Goal: Task Accomplishment & Management: Complete application form

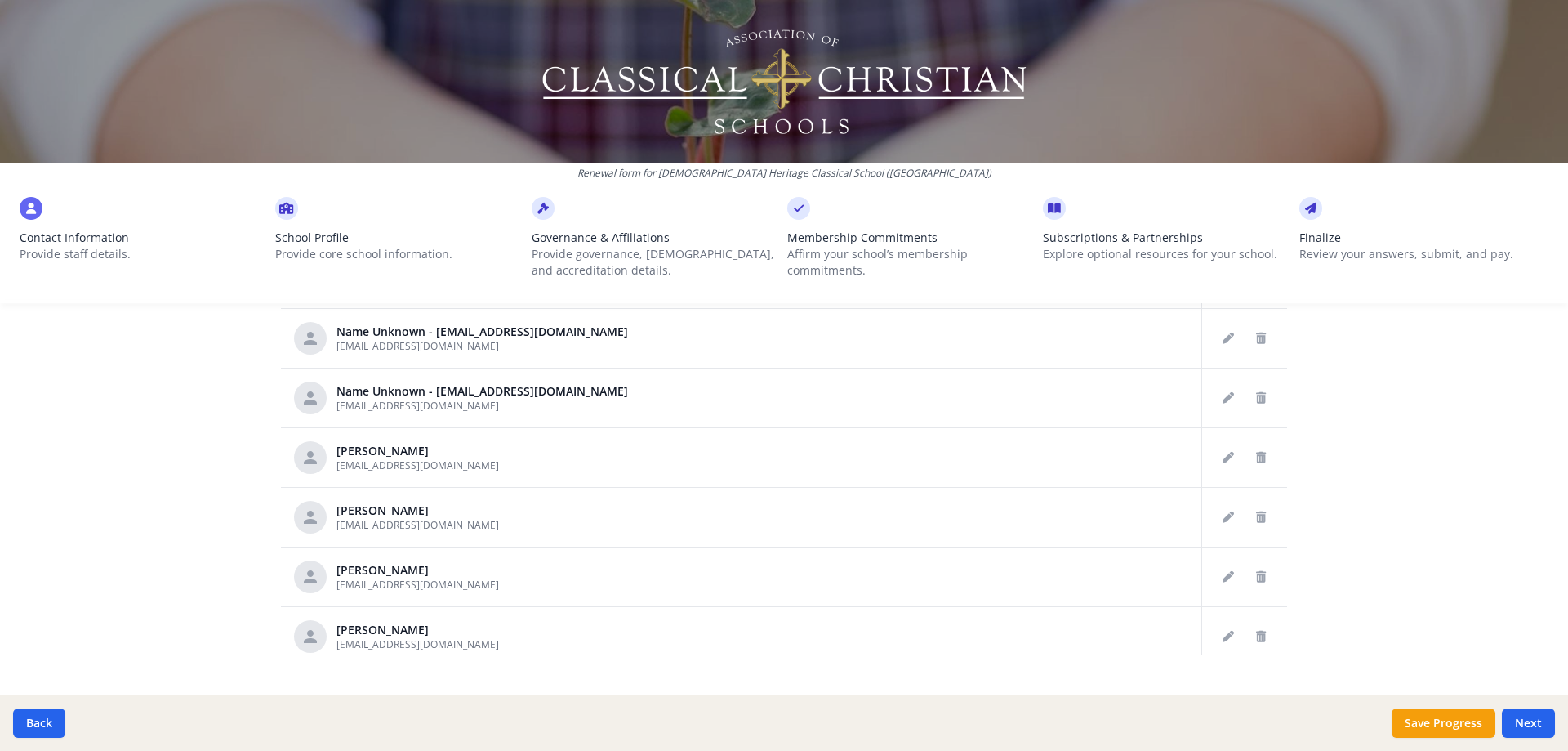
scroll to position [103, 0]
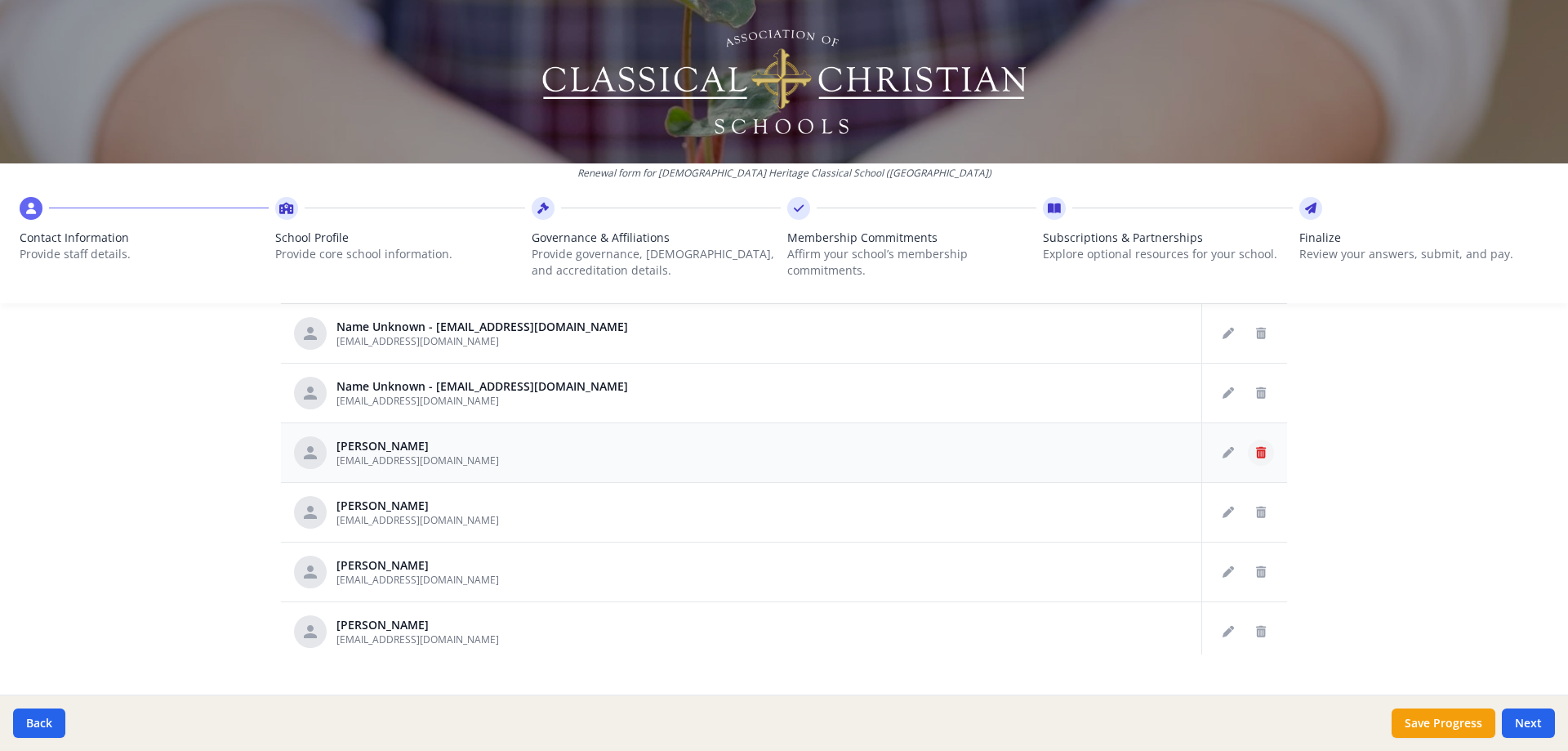
click at [1256, 456] on icon "Delete staff" at bounding box center [1261, 452] width 10 height 11
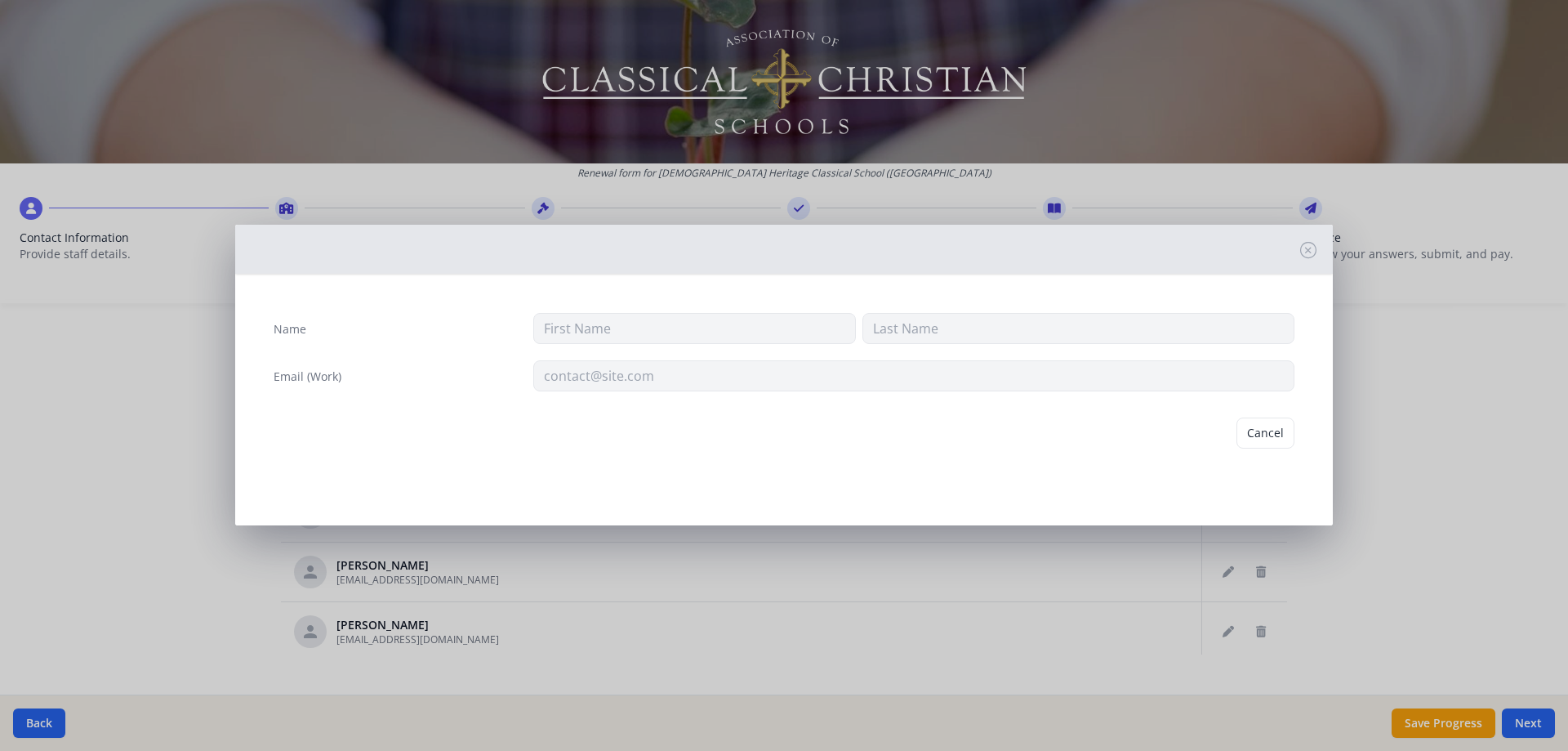
type input "James"
type input "Carroll"
type input "jcarroll@chcslongview.com"
click at [1273, 439] on button "Delete" at bounding box center [1266, 433] width 56 height 31
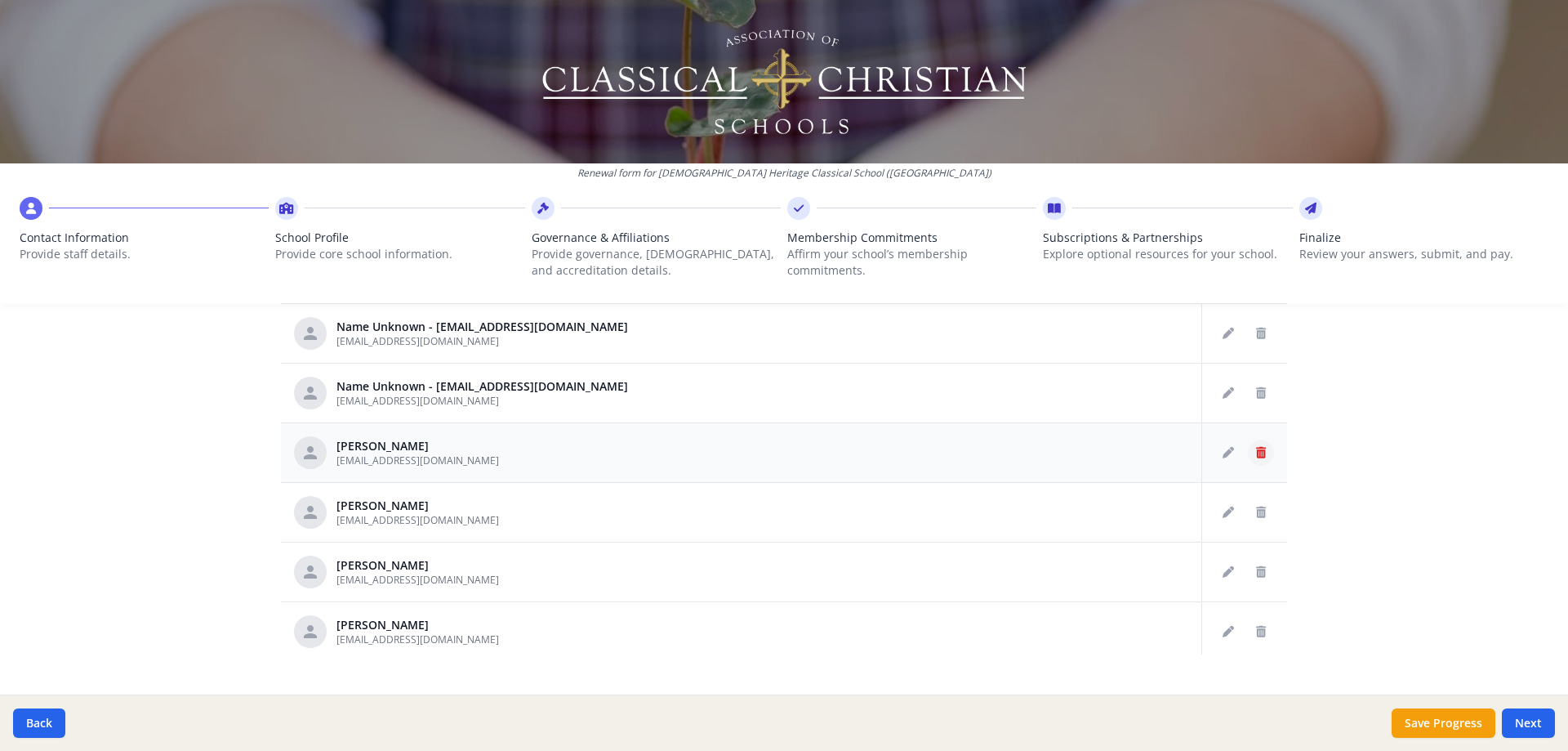
click at [1256, 453] on icon "Delete staff" at bounding box center [1261, 452] width 10 height 11
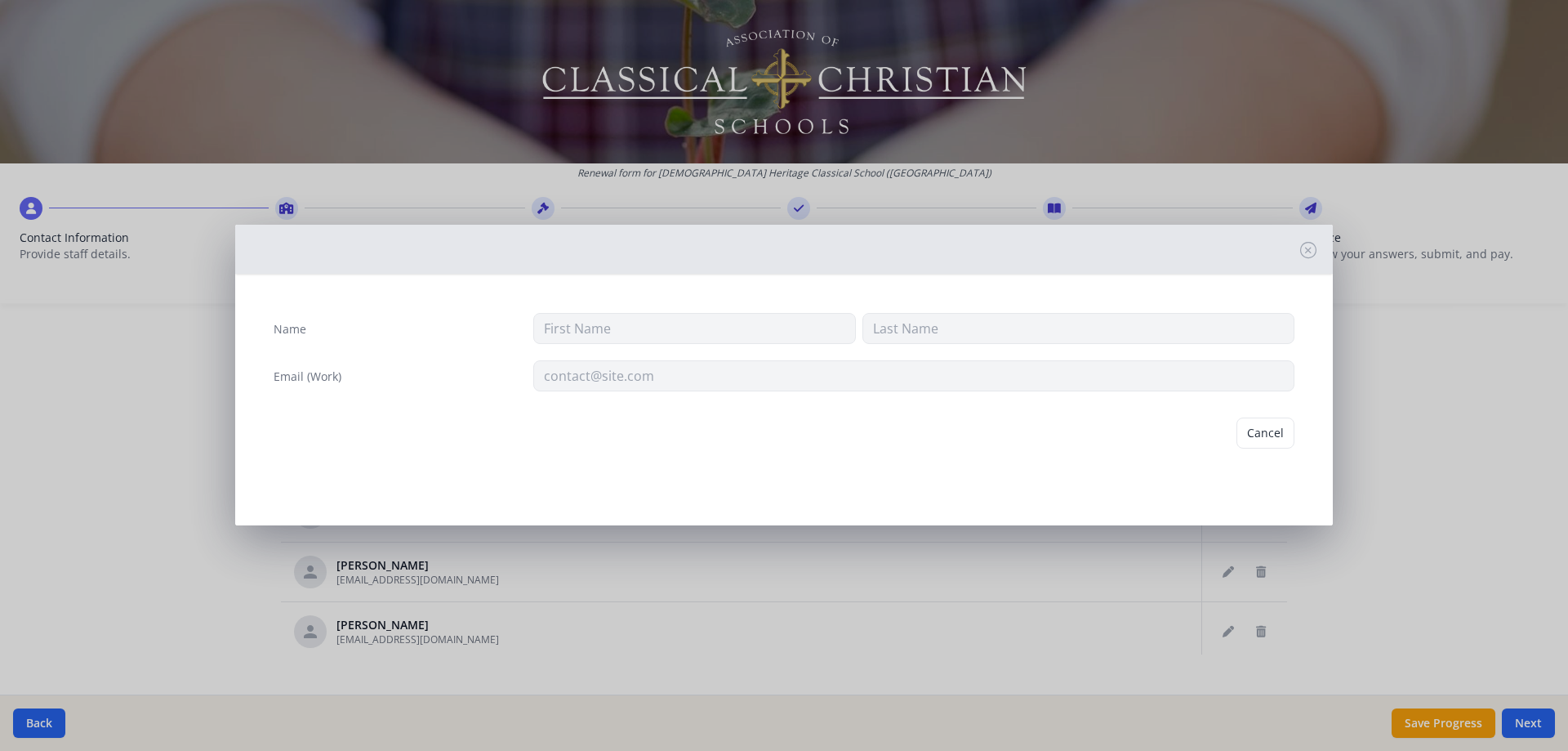
type input "Karla"
type input "Flournoy"
type input "kflournoy@chcslongview.com"
click at [1259, 424] on button "Delete" at bounding box center [1266, 433] width 56 height 31
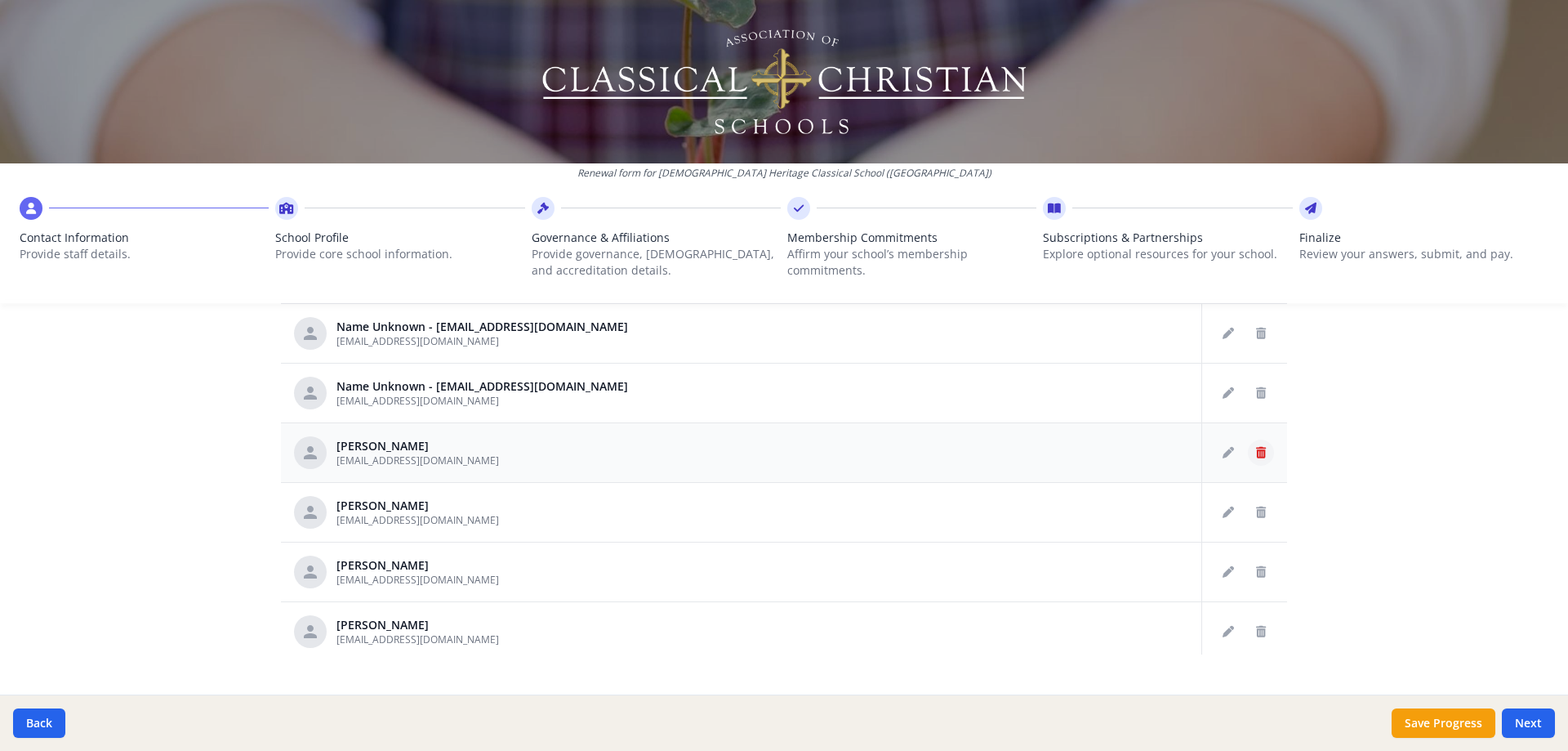
click at [1256, 448] on icon "Delete staff" at bounding box center [1261, 452] width 10 height 11
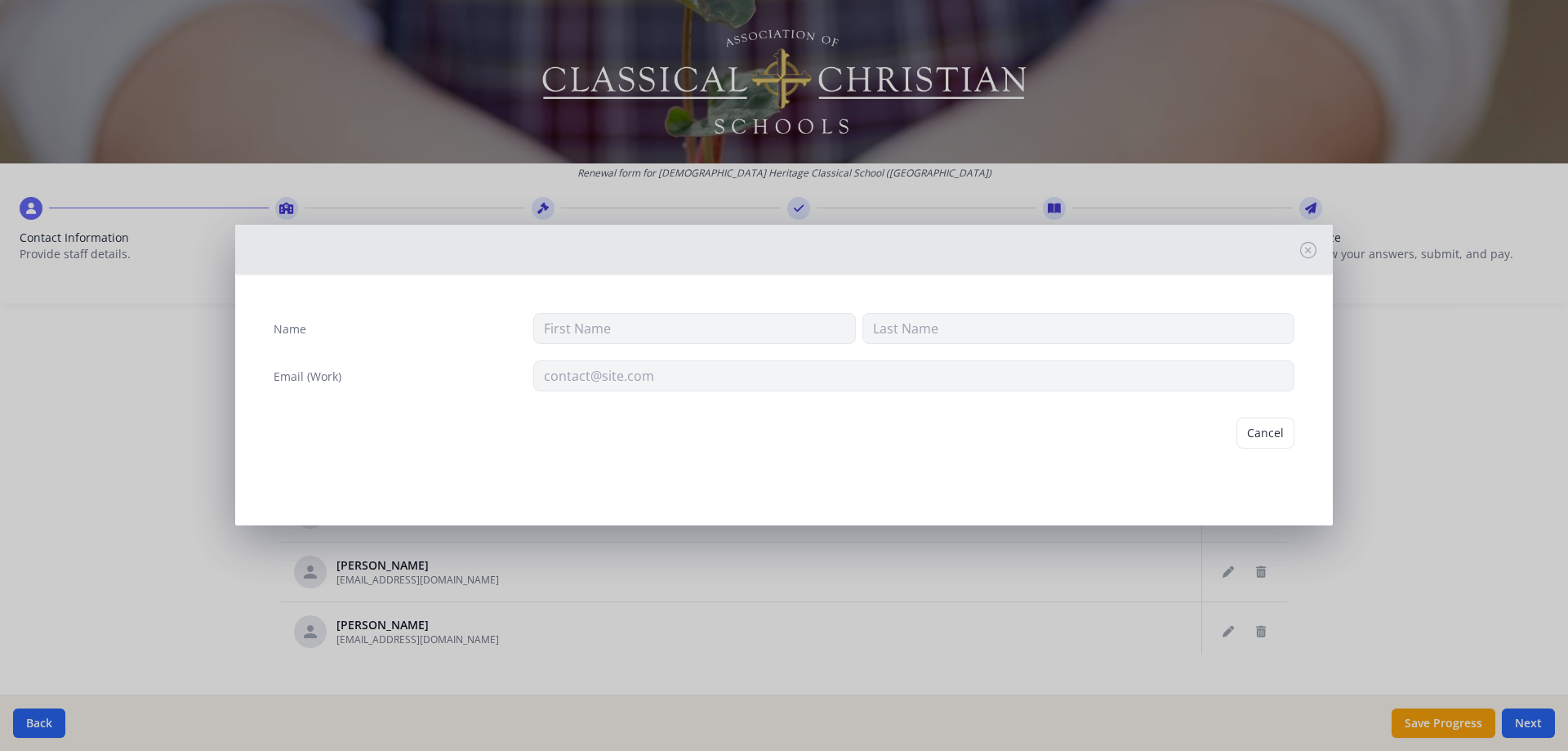
type input "Anne"
type input "Jordan"
type input "ajordan@chcslongview.com"
click at [1263, 431] on button "Delete" at bounding box center [1266, 433] width 56 height 31
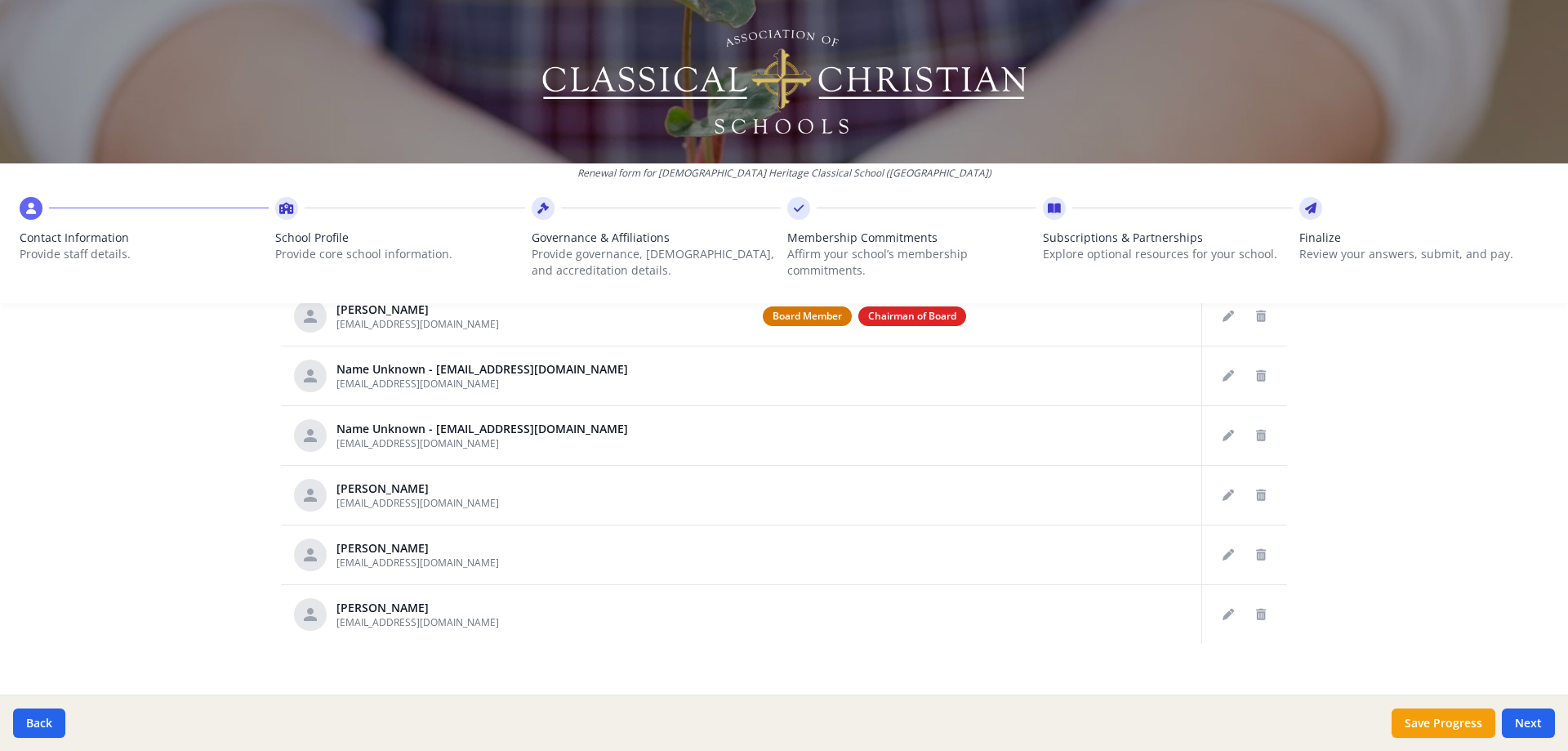
scroll to position [845, 0]
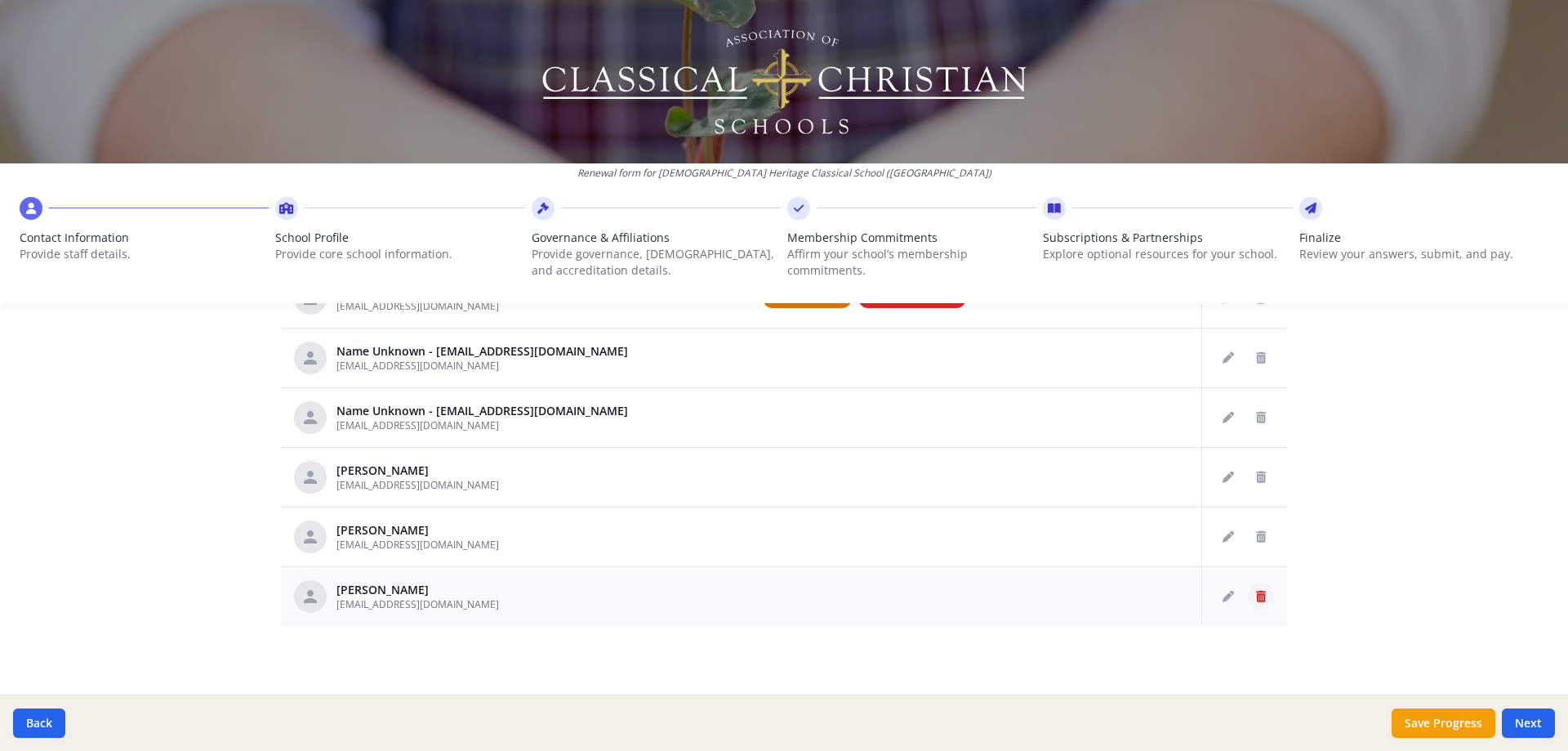
click at [1256, 600] on icon "Delete staff" at bounding box center [1261, 596] width 10 height 11
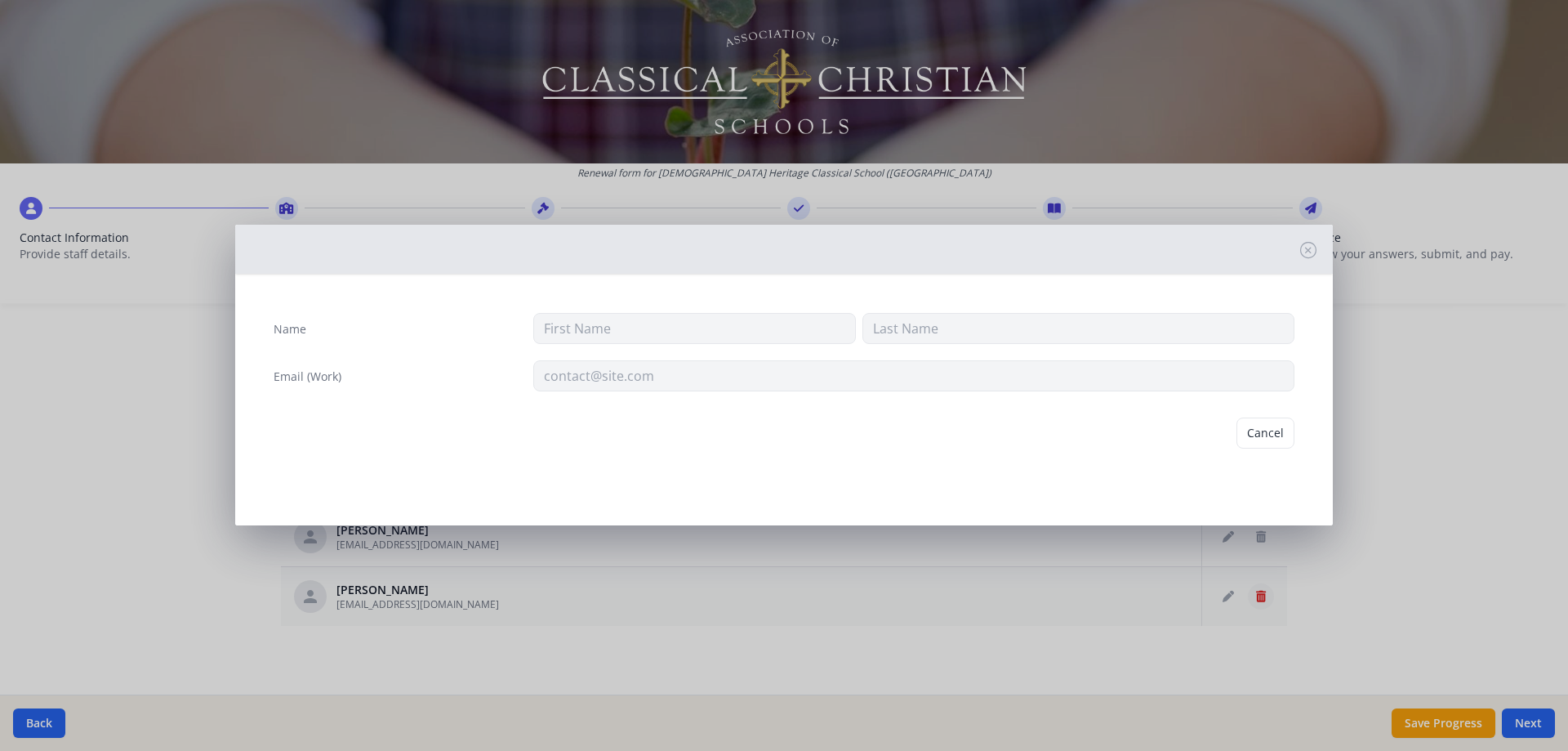
type input "Heather"
type input "Trauger"
type input "htrauger@chcslongview.com"
click at [1268, 435] on button "Delete" at bounding box center [1266, 433] width 56 height 31
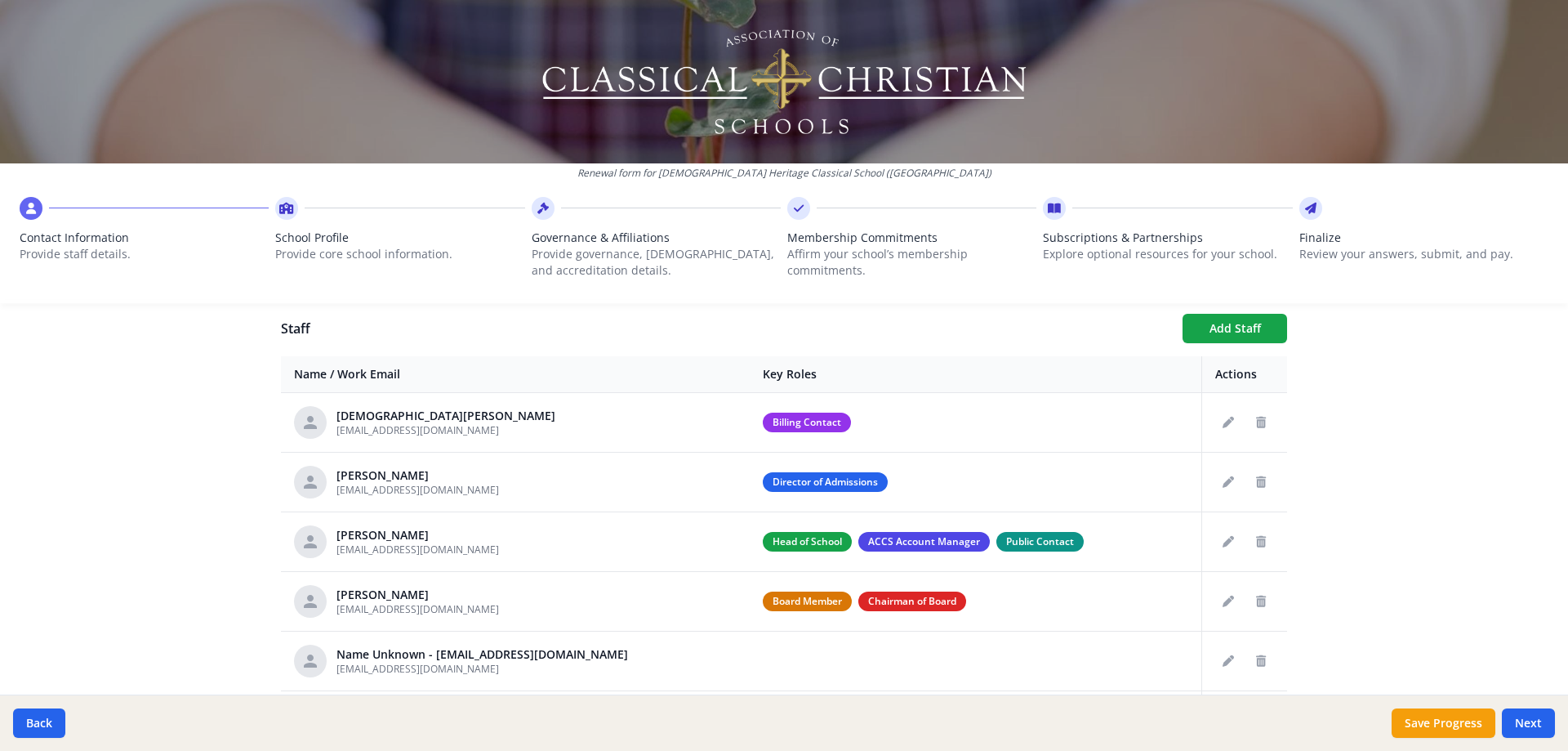
scroll to position [591, 0]
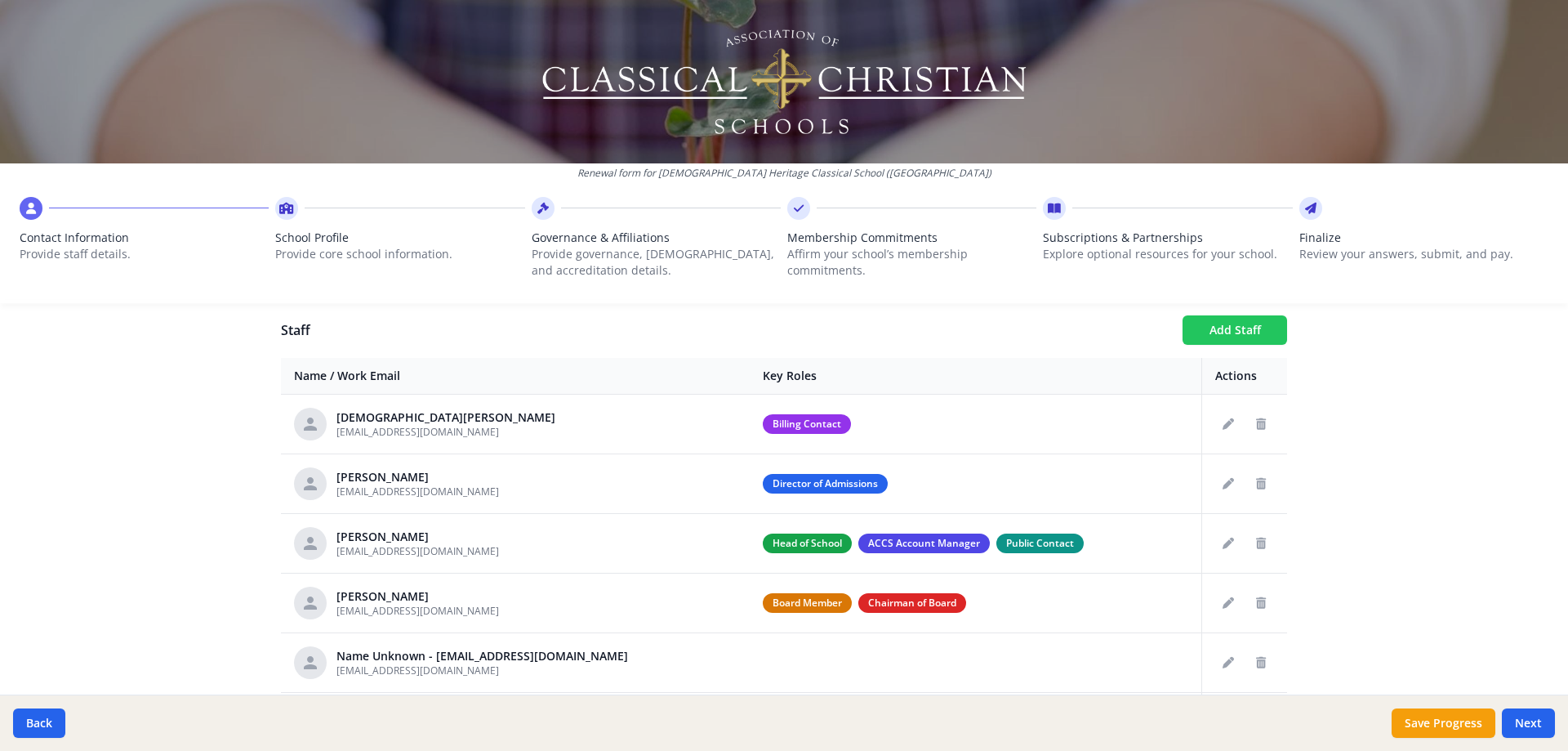
click at [1243, 326] on button "Add Staff" at bounding box center [1235, 330] width 105 height 29
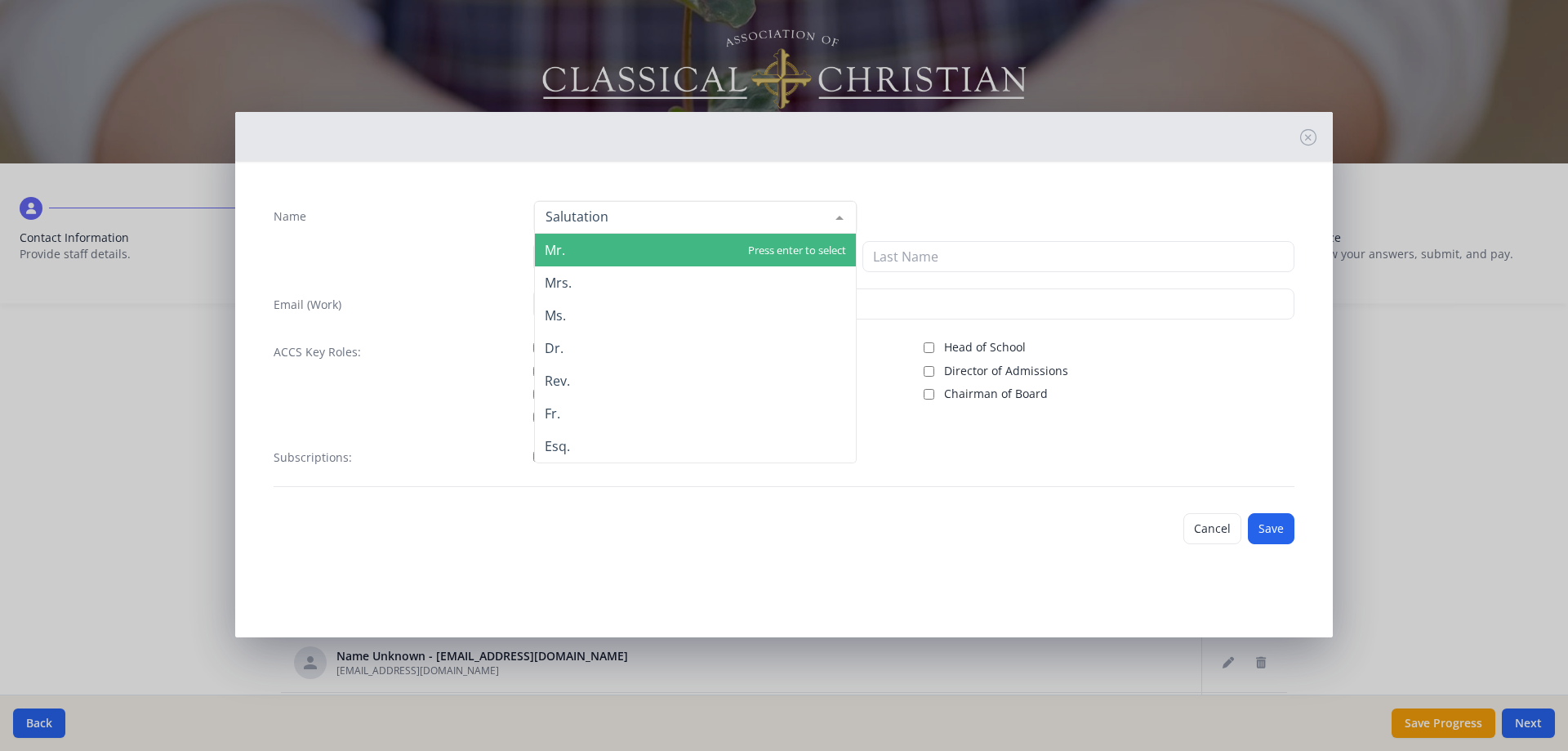
click at [618, 223] on div at bounding box center [695, 217] width 323 height 33
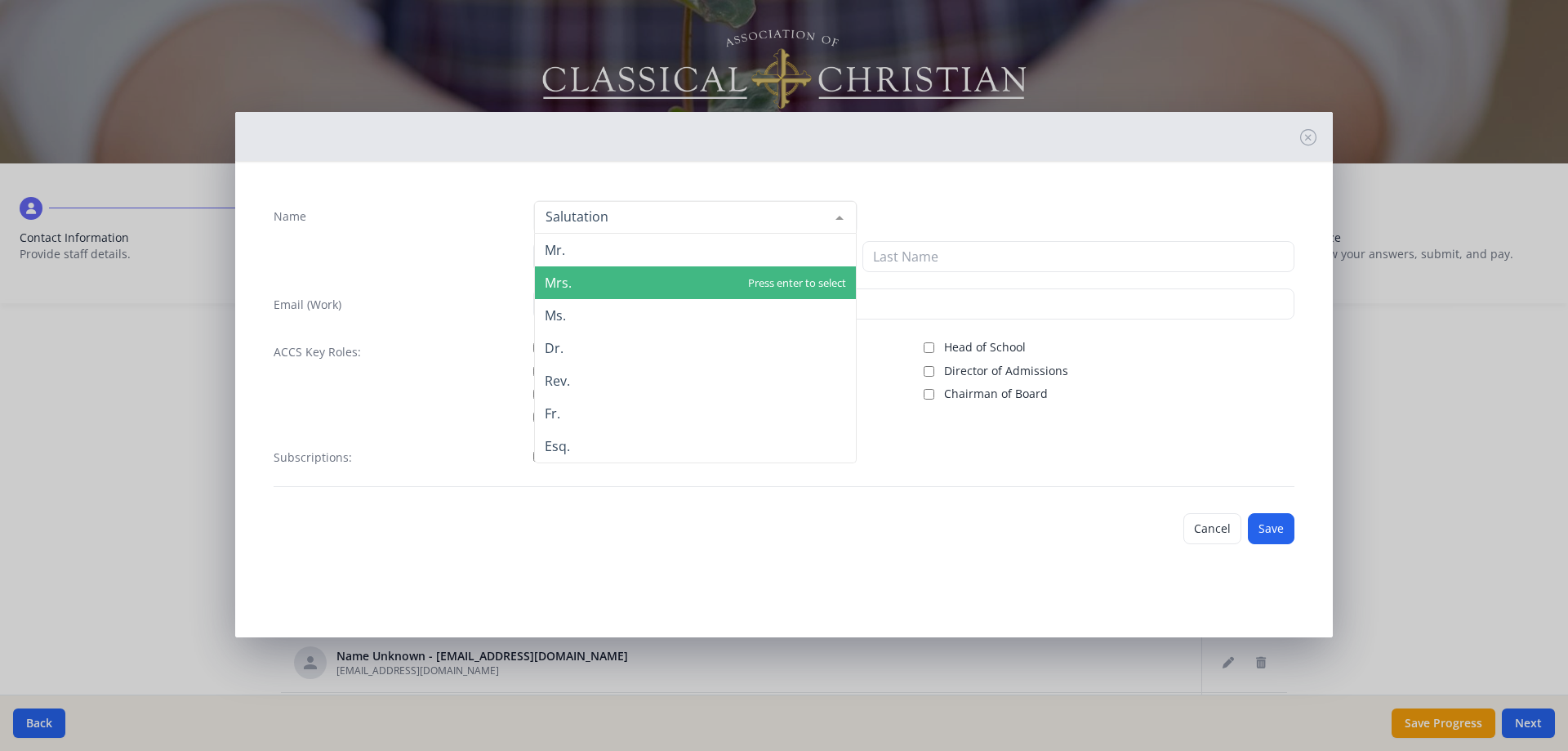
click at [590, 278] on span "Mrs." at bounding box center [695, 283] width 321 height 33
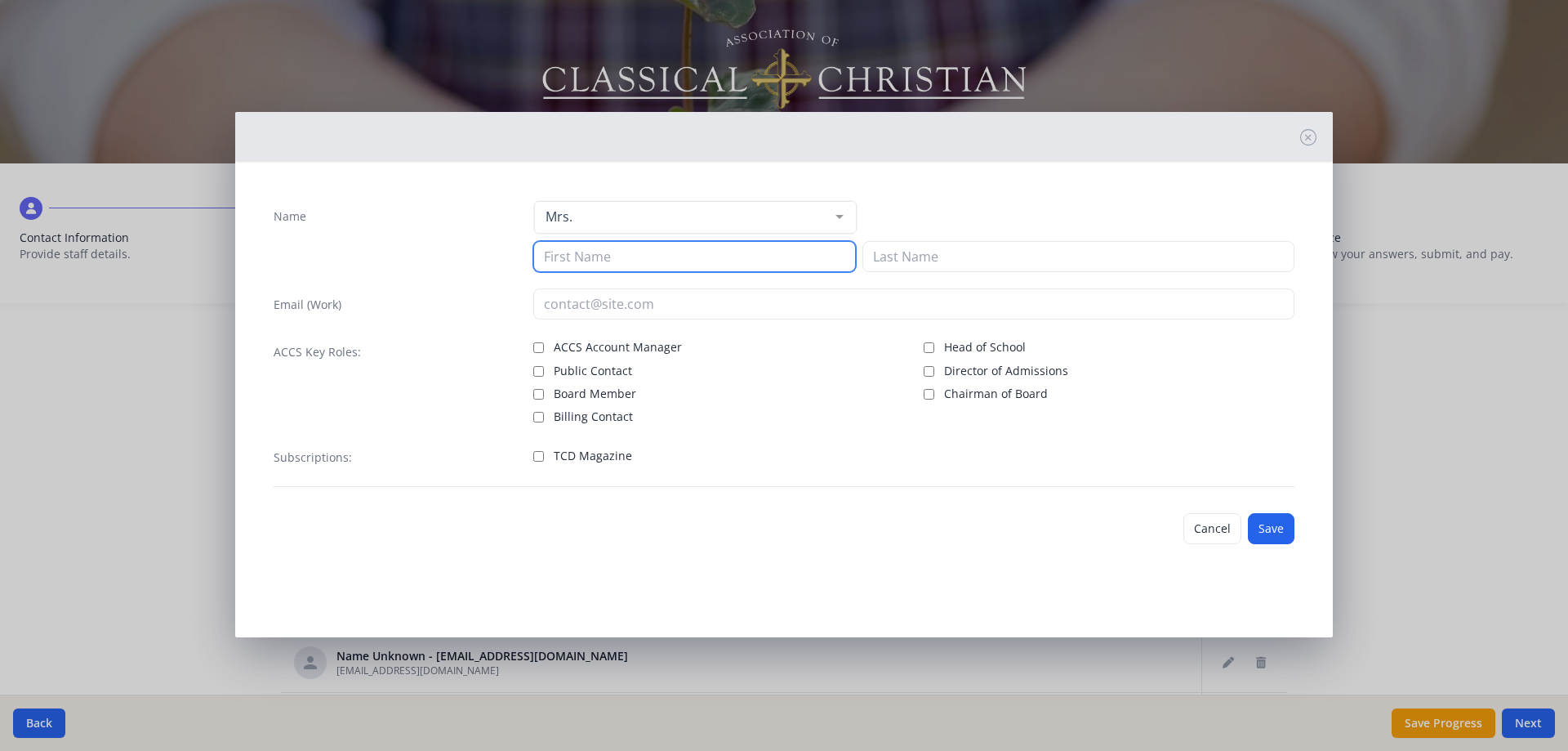
click at [590, 256] on input at bounding box center [694, 256] width 323 height 31
type input "Cyndi"
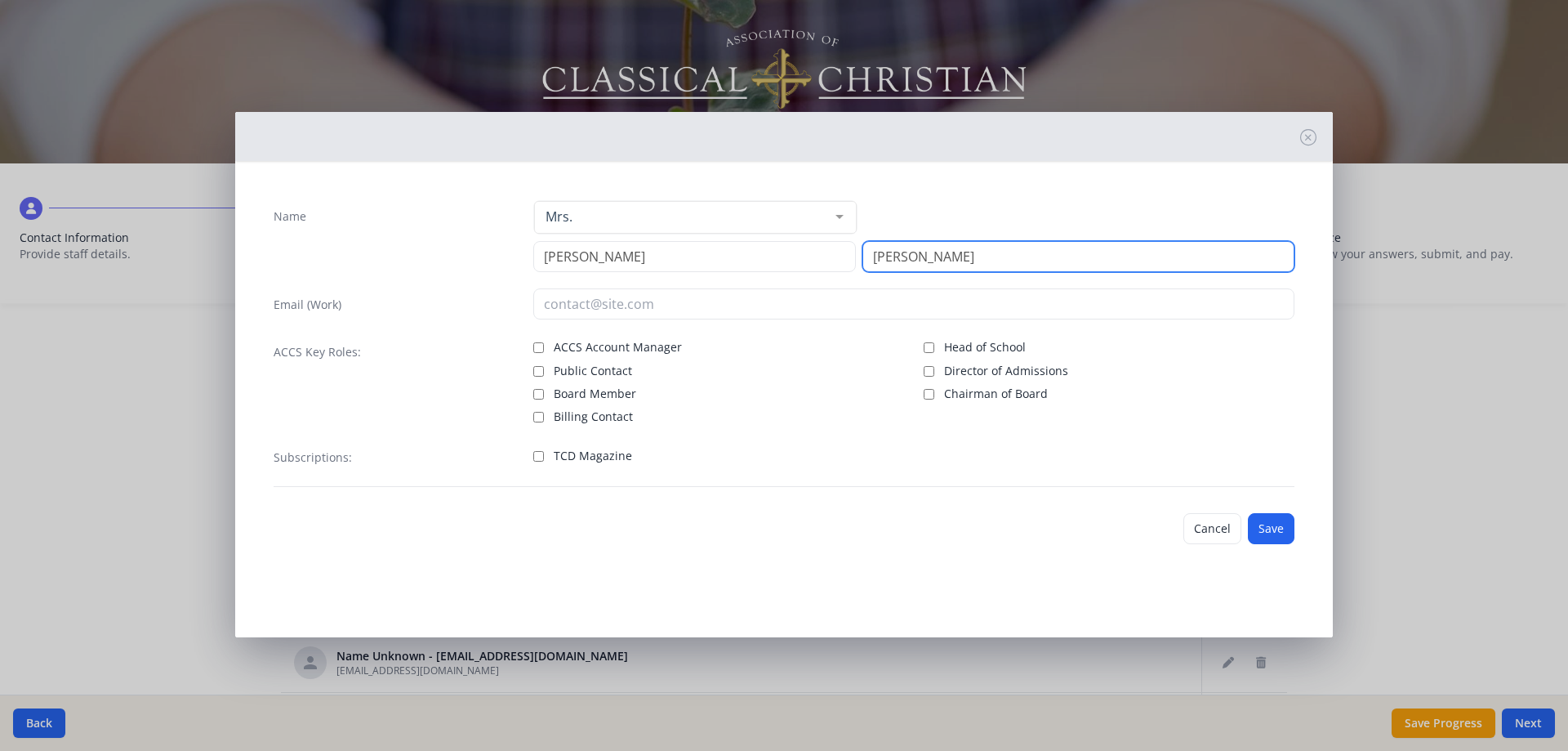
type input "Brumit"
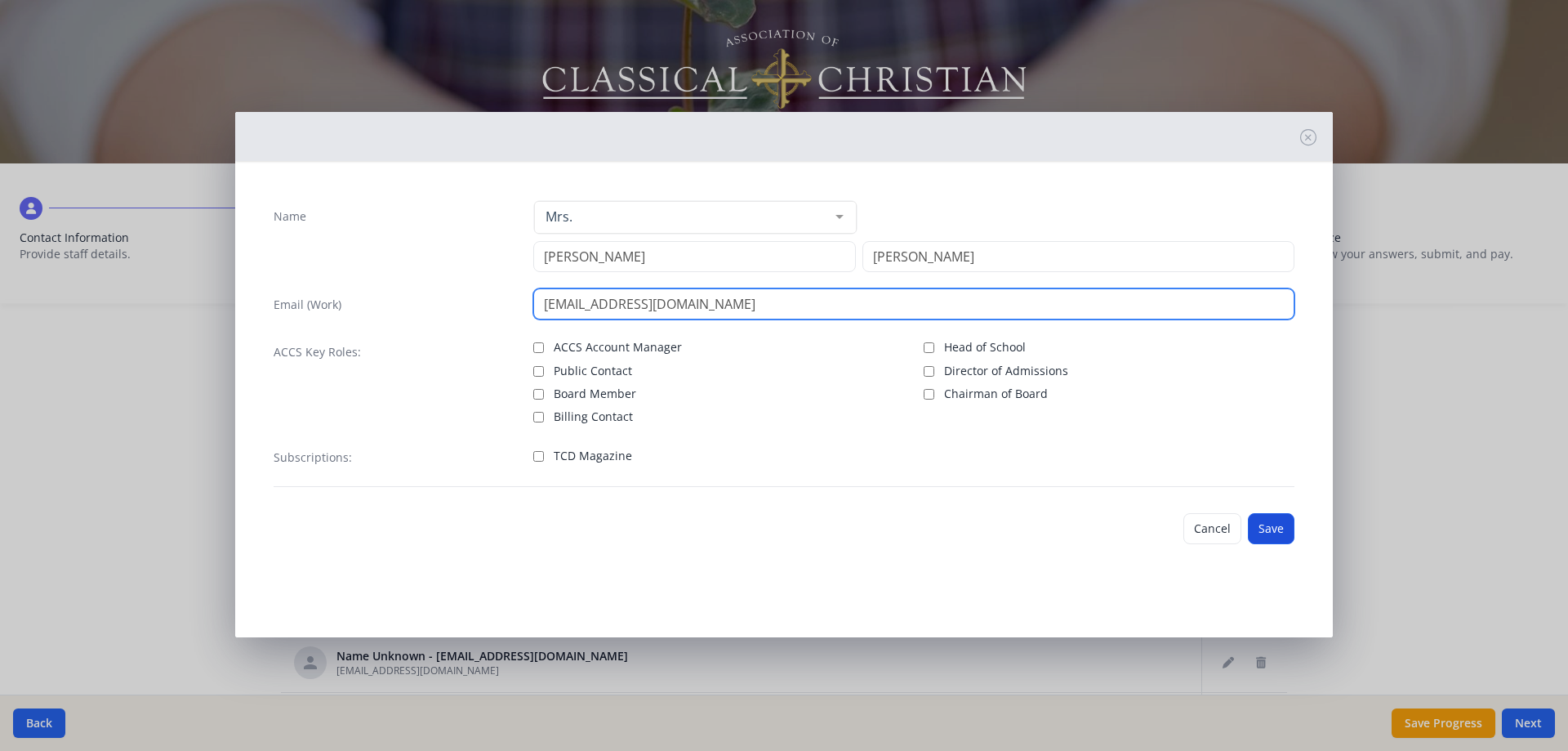
type input "cbrumit@chcslongview.com"
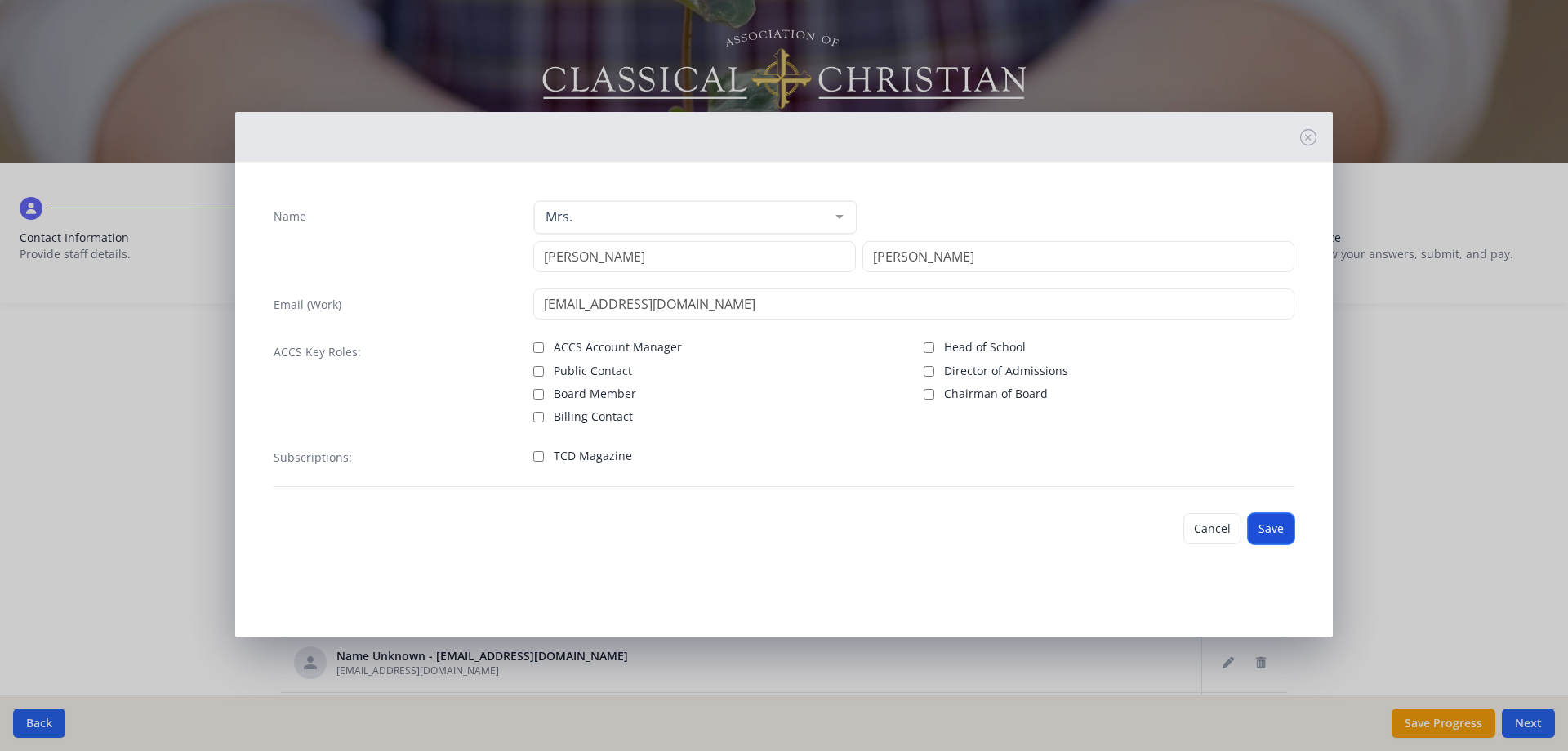
click at [1268, 525] on button "Save" at bounding box center [1271, 528] width 47 height 31
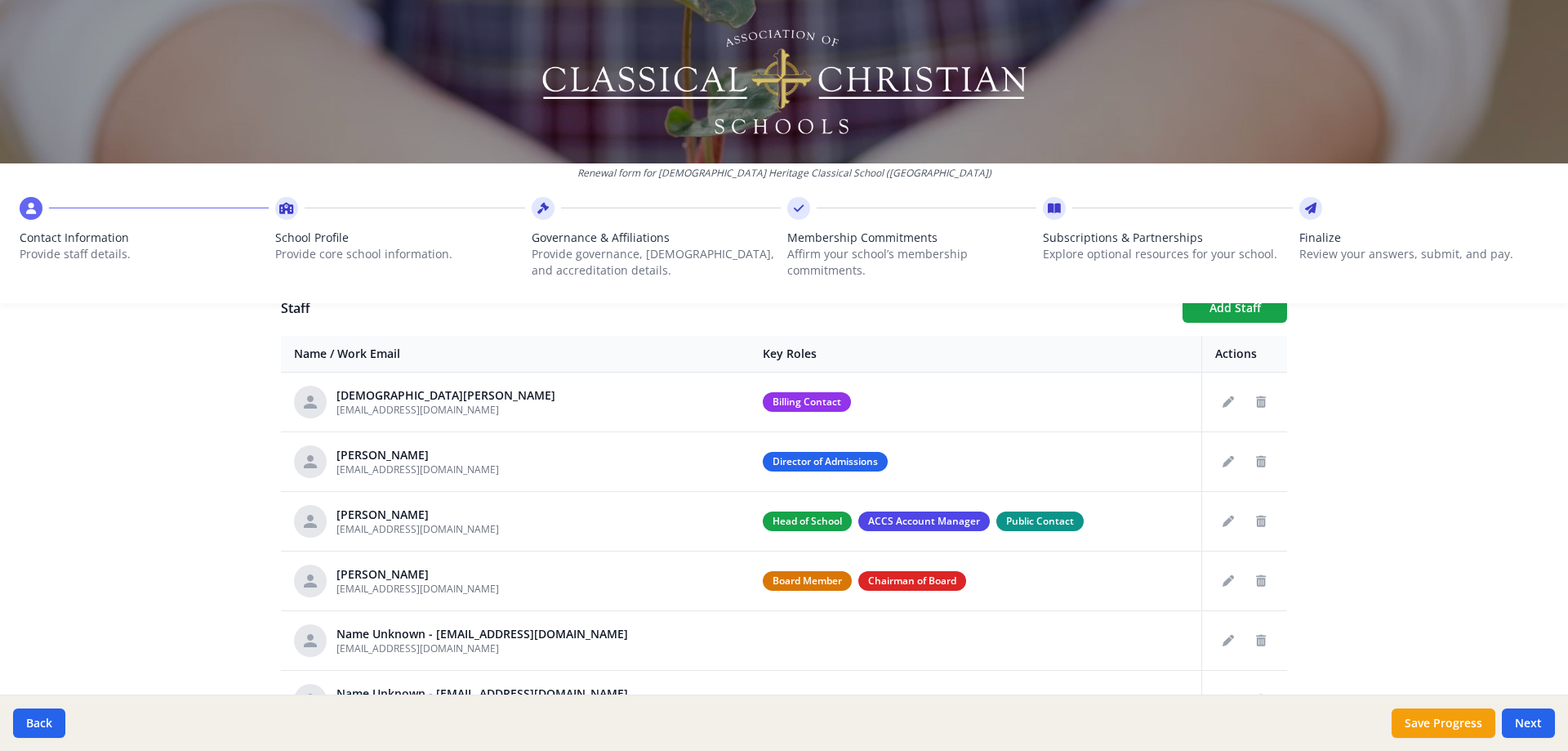
scroll to position [754, 0]
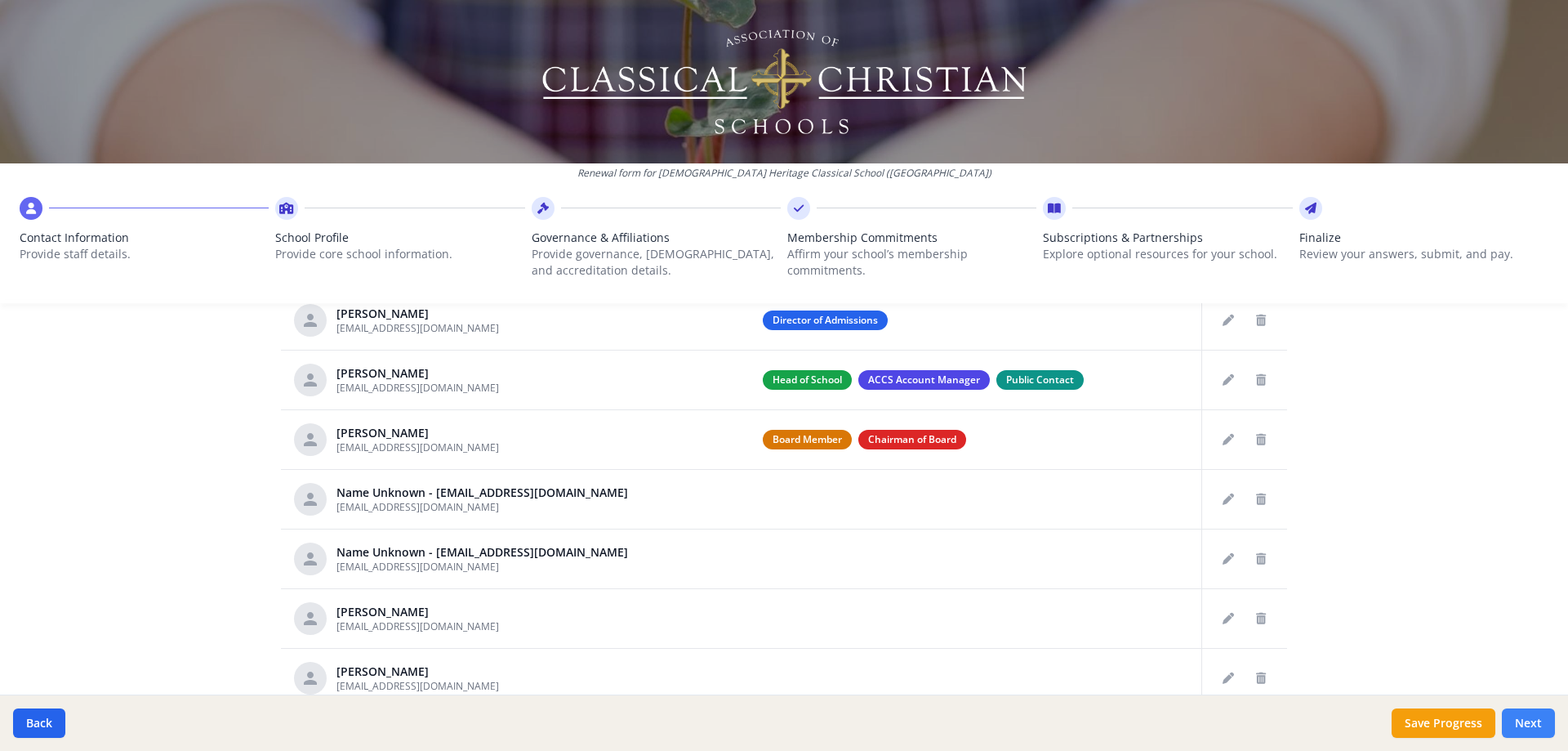
click at [1533, 719] on button "Next" at bounding box center [1528, 723] width 53 height 29
type input "(903) 663-4151"
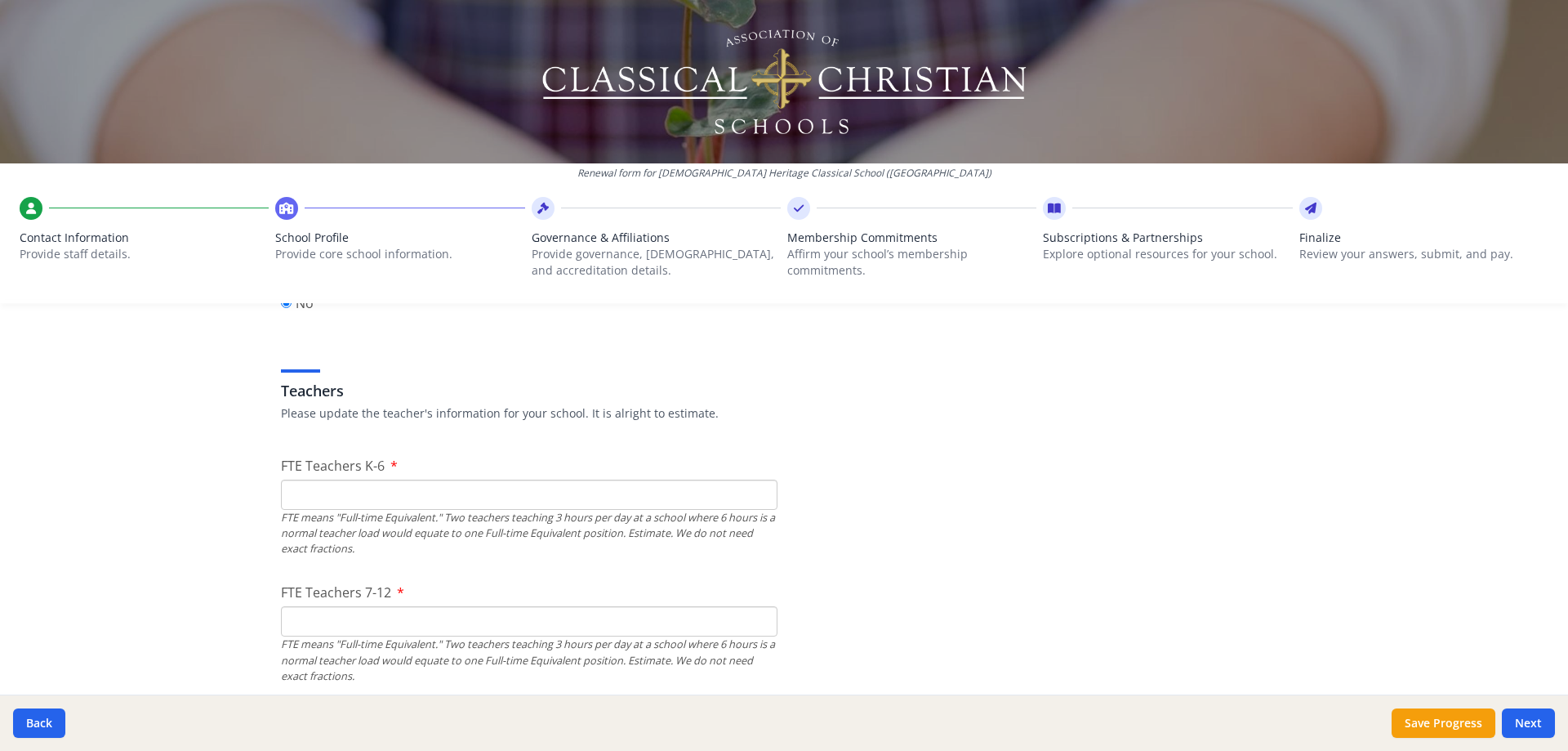
scroll to position [981, 0]
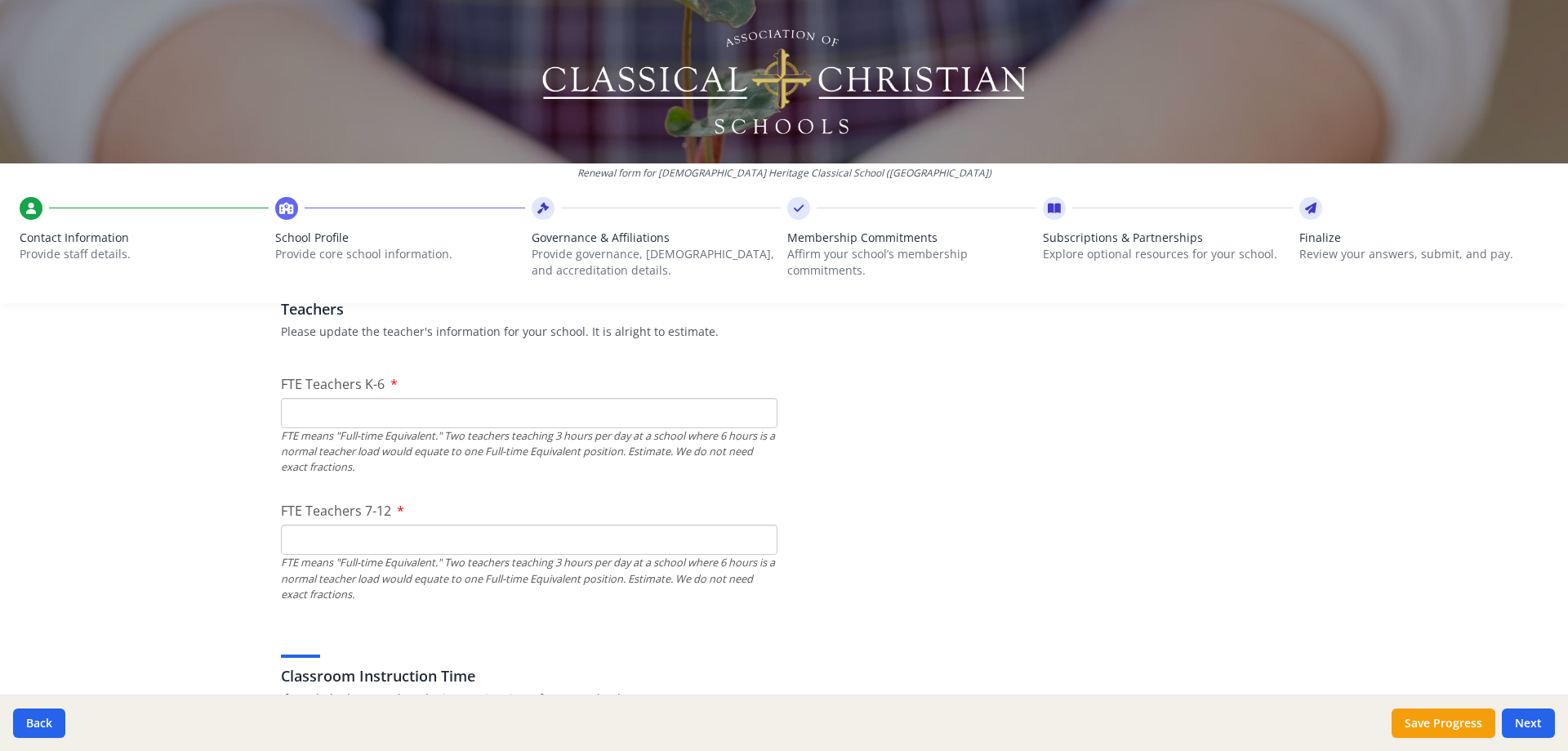
click at [309, 418] on input "FTE Teachers K-6" at bounding box center [528, 412] width 496 height 30
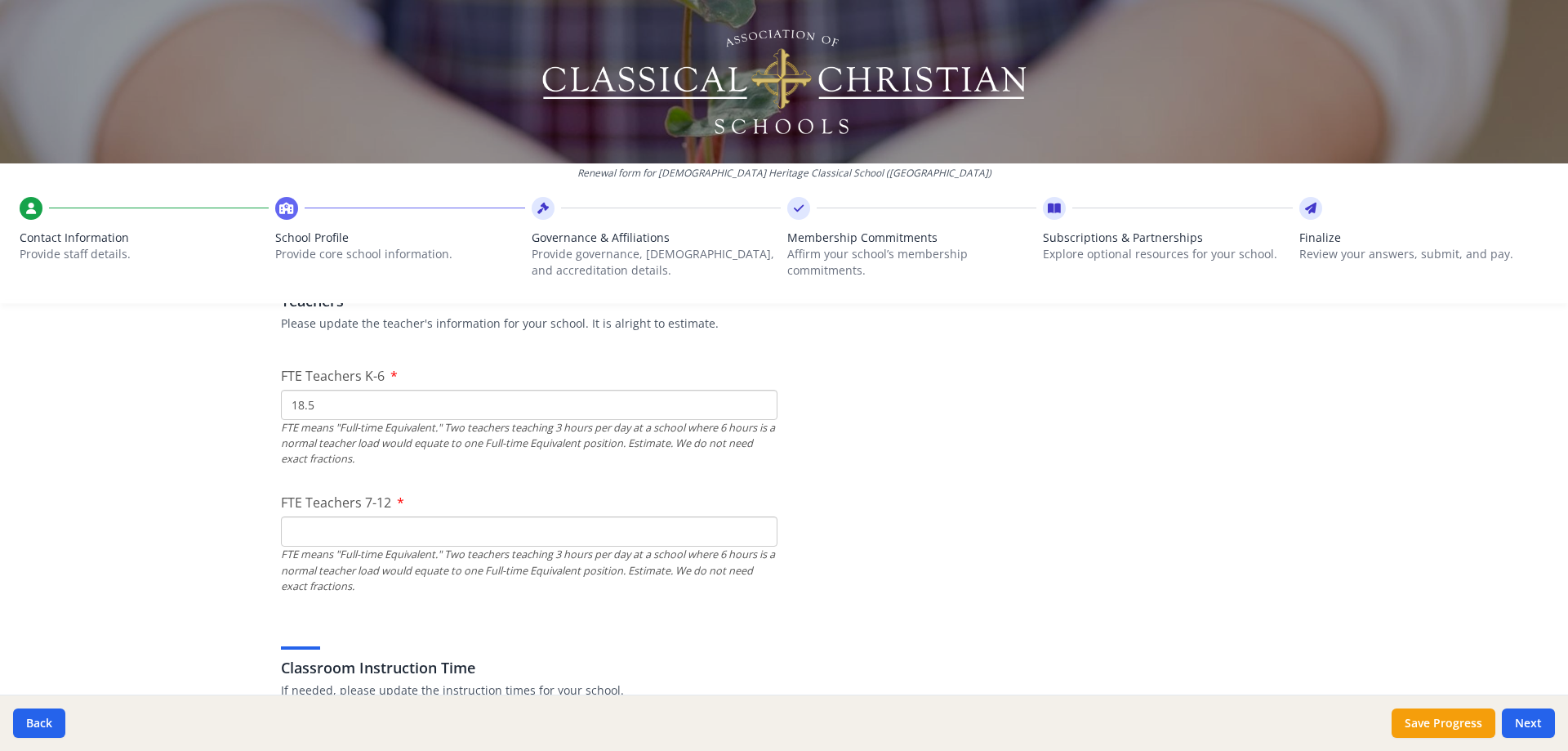
scroll to position [899, 0]
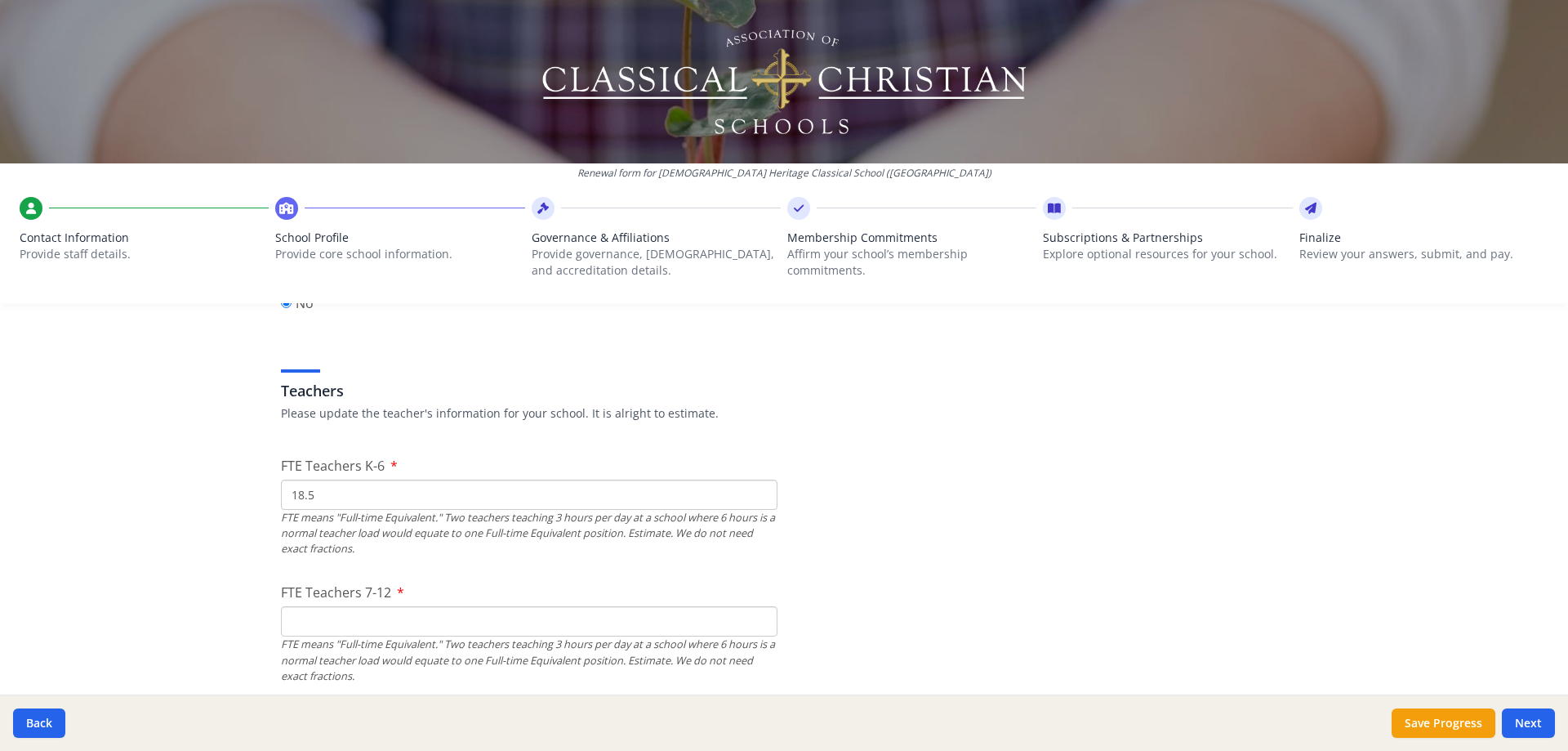
drag, startPoint x: 314, startPoint y: 496, endPoint x: 244, endPoint y: 513, distance: 72.0
click at [244, 513] on div "Renewal form for Christian Heritage Classical School (TX) Contact Information P…" at bounding box center [784, 375] width 1568 height 751
type input "1"
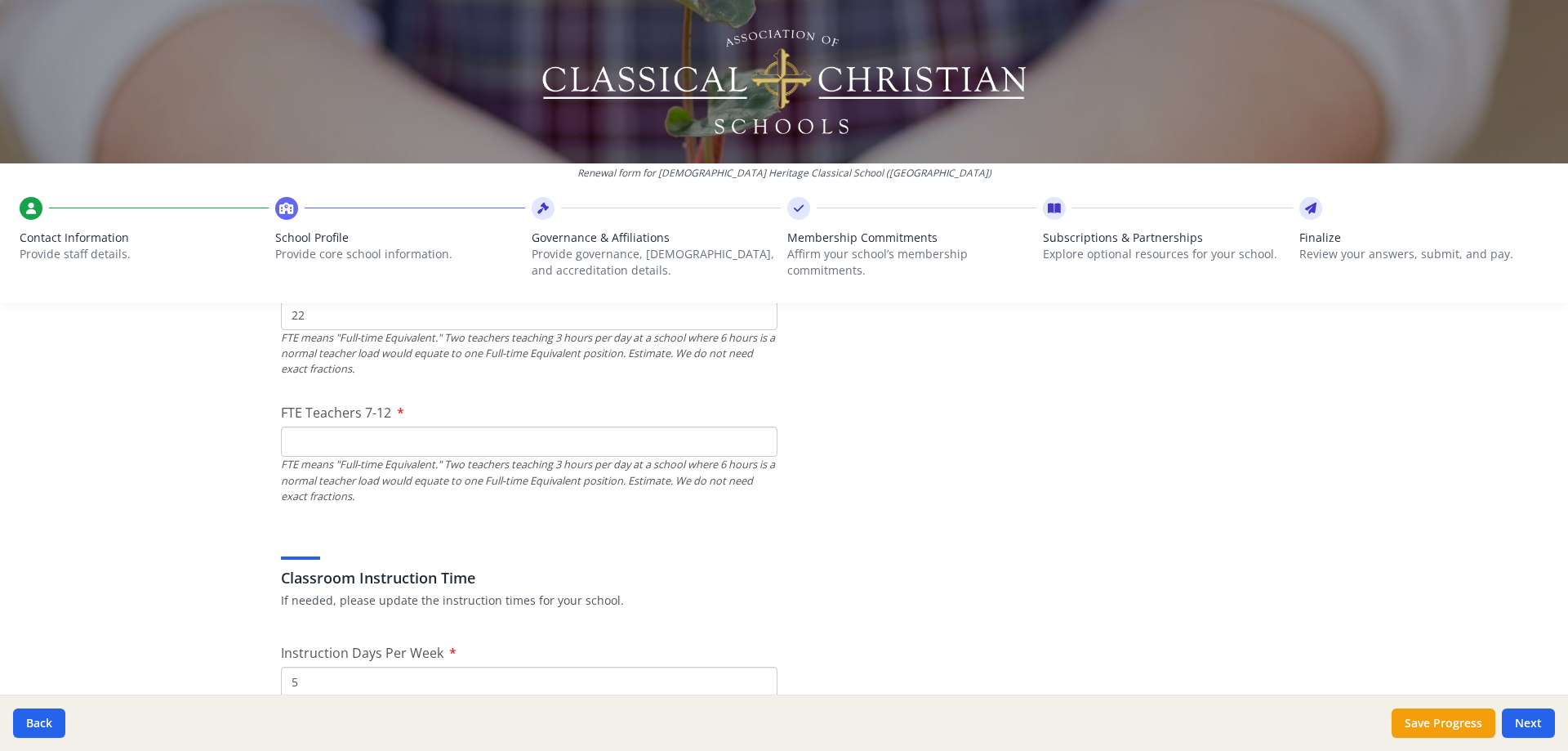
scroll to position [1062, 0]
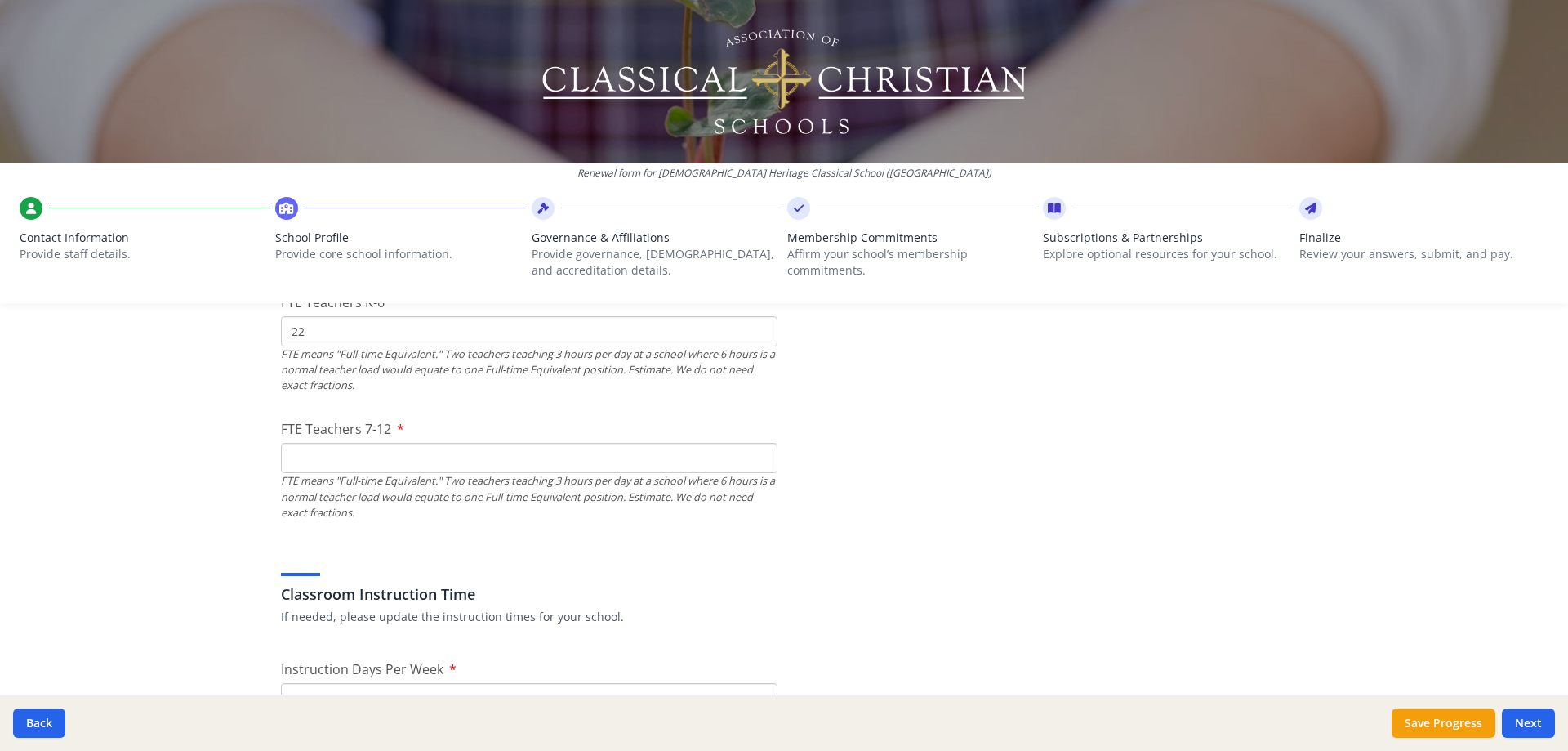
type input "22"
click at [323, 463] on input "FTE Teachers 7-12" at bounding box center [528, 457] width 496 height 30
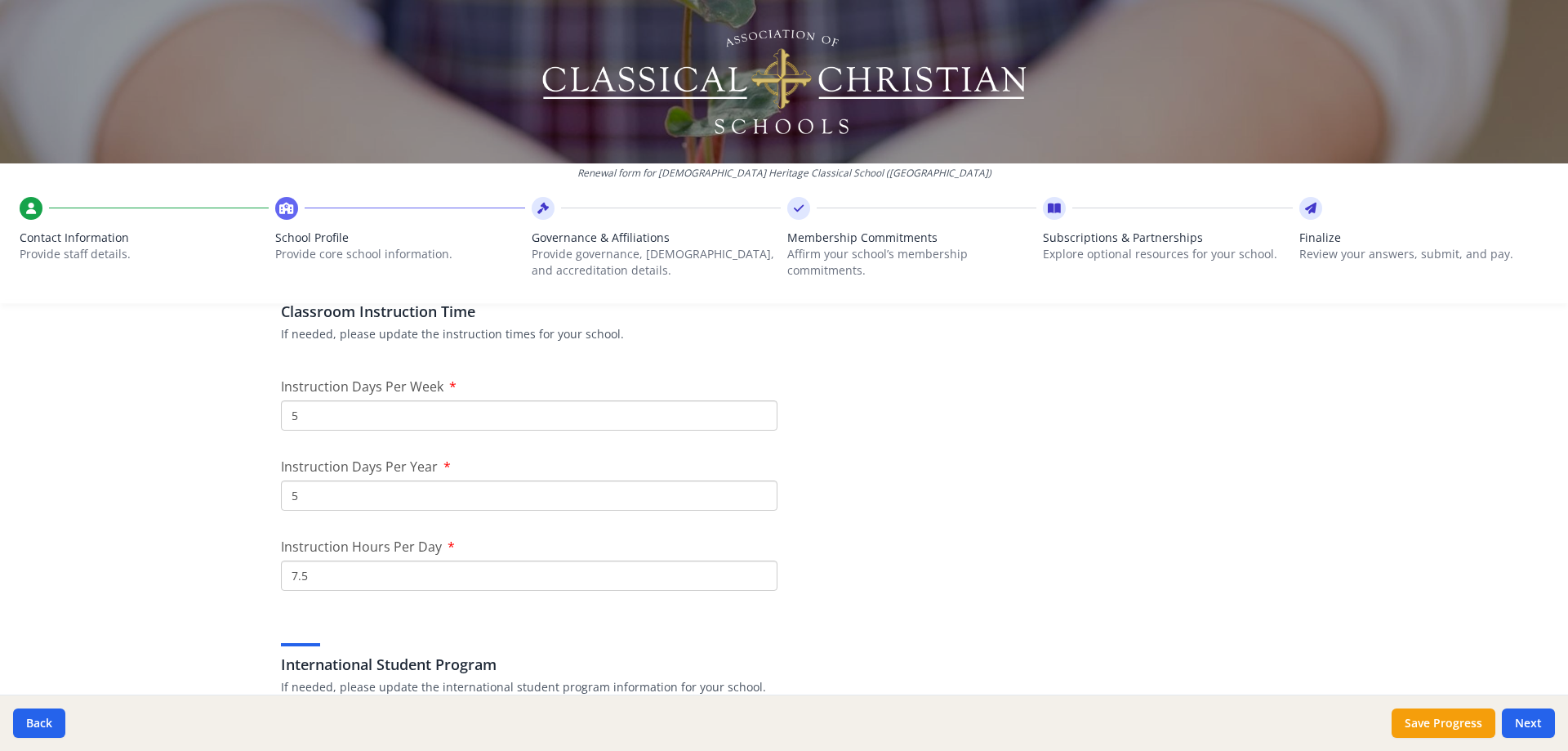
scroll to position [1389, 0]
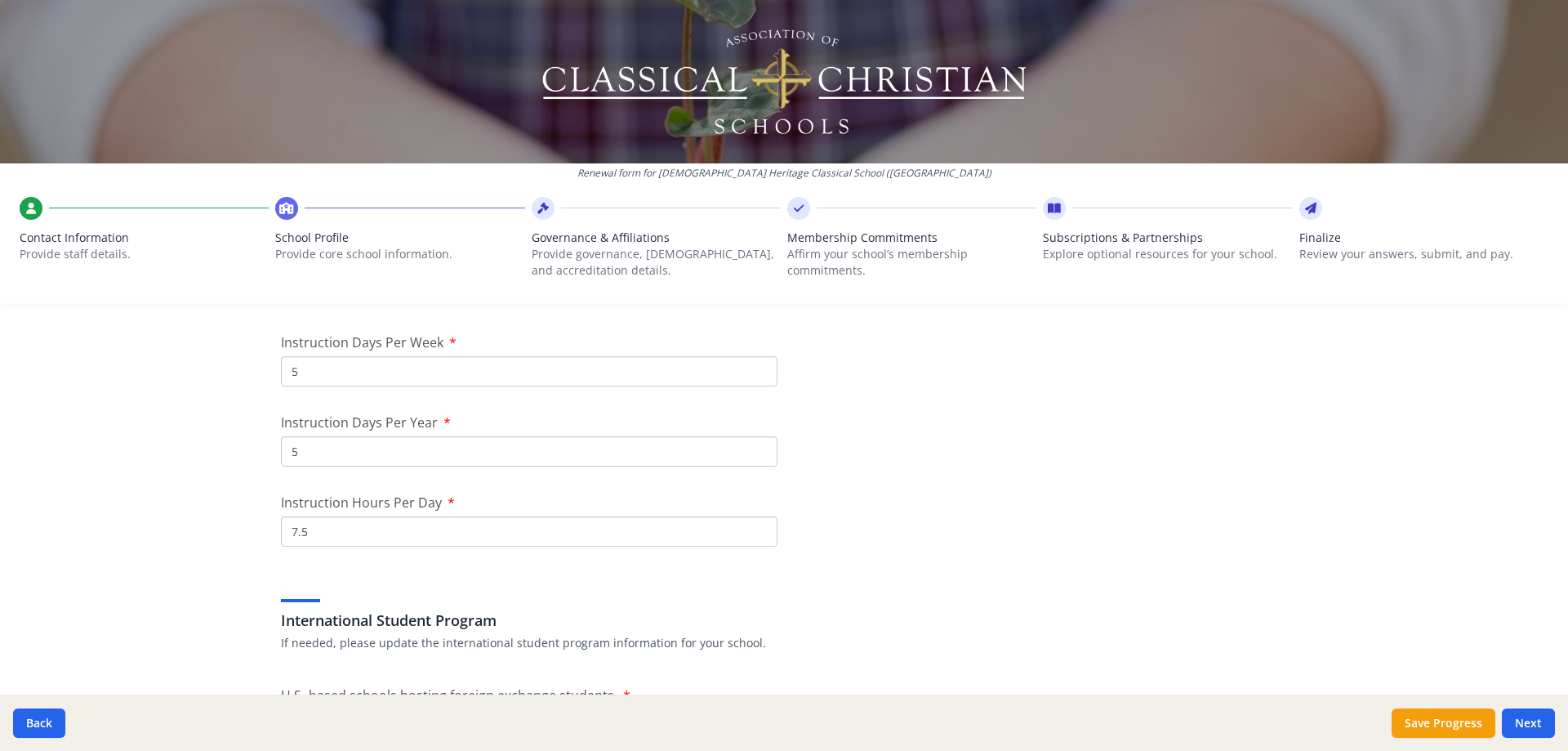
type input "16"
click at [352, 367] on input "5" at bounding box center [528, 371] width 496 height 30
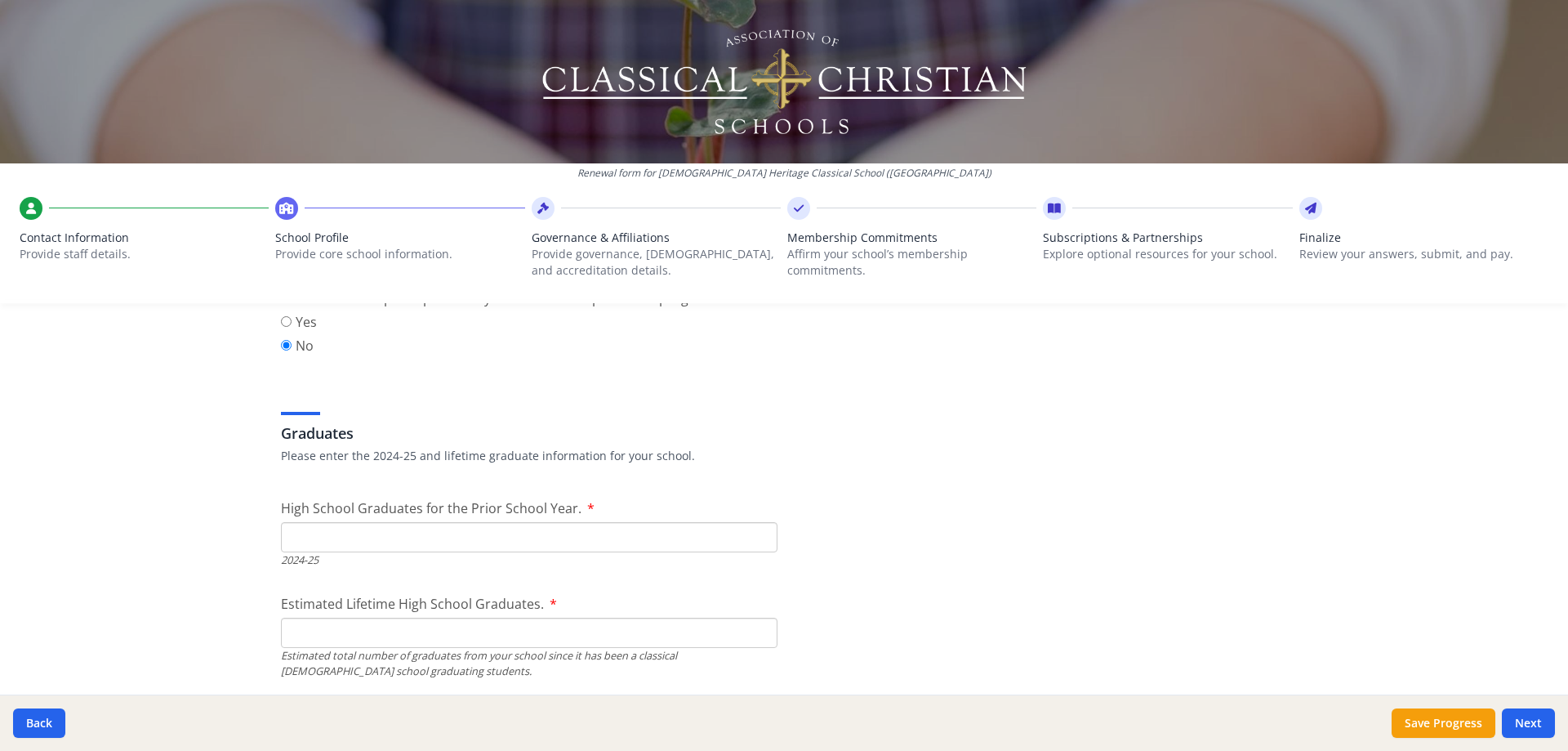
scroll to position [2288, 0]
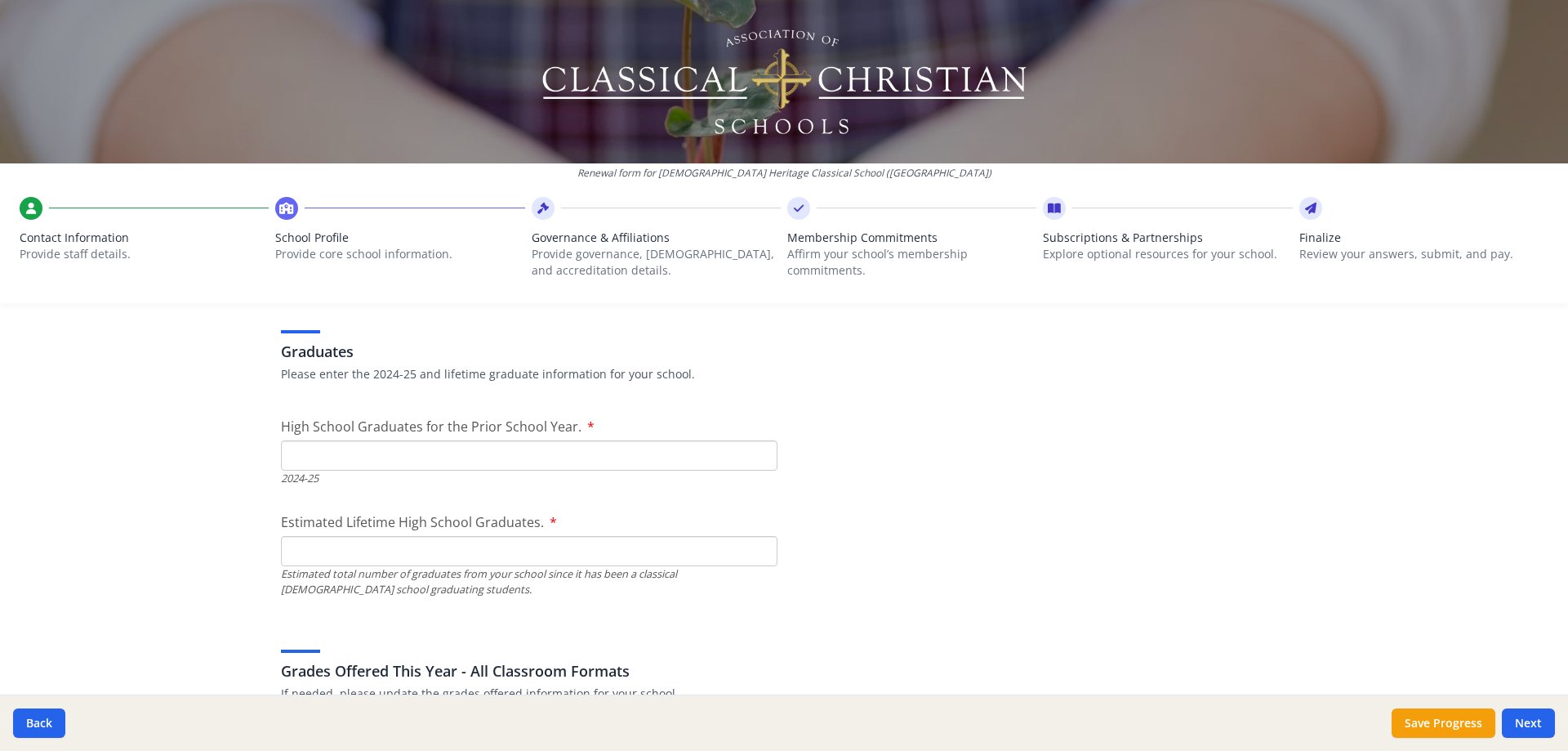
click at [352, 461] on input "High School Graduates for the Prior School Year." at bounding box center [528, 455] width 496 height 30
type input "13"
click at [348, 548] on input "Estimated Lifetime High School Graduates." at bounding box center [528, 551] width 496 height 30
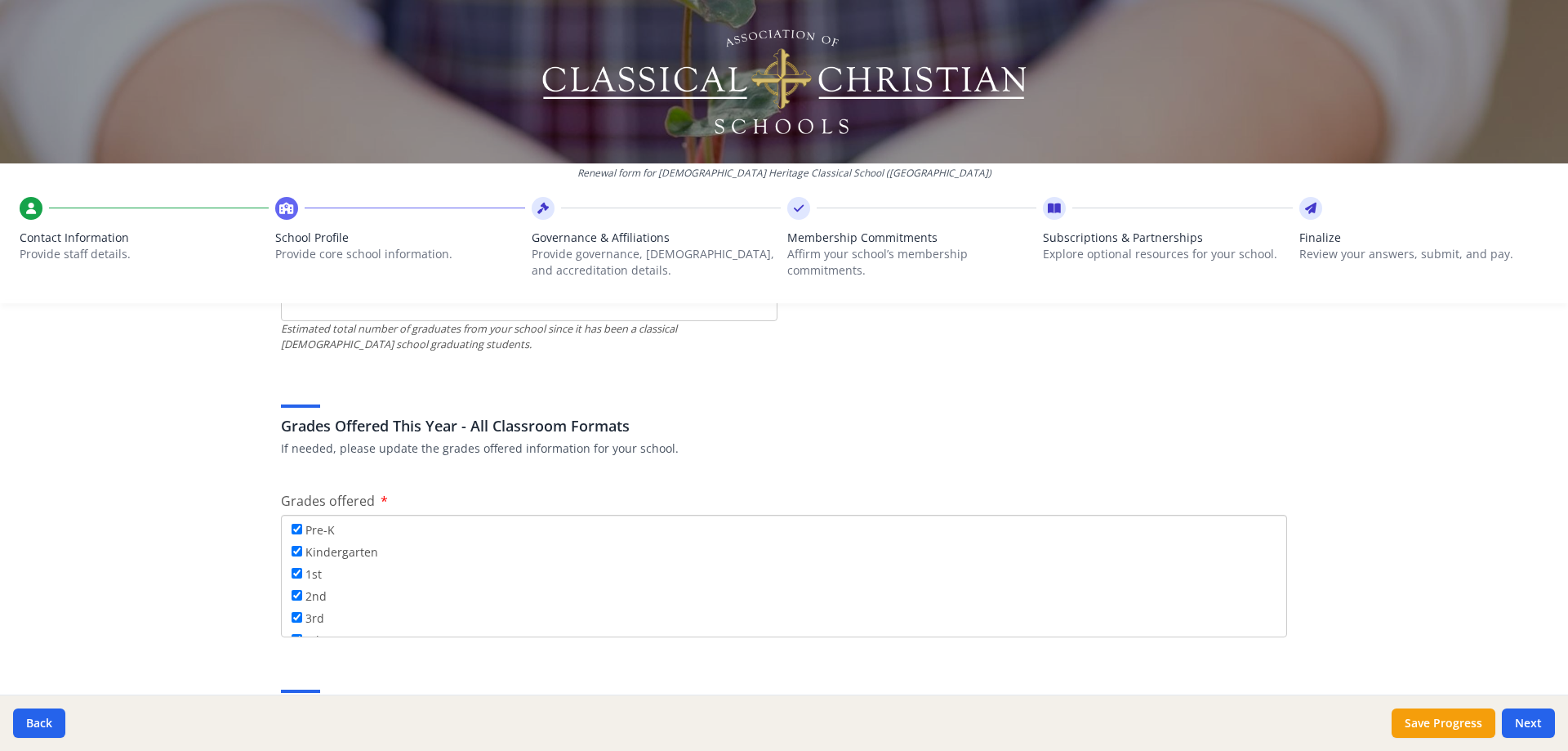
scroll to position [2451, 0]
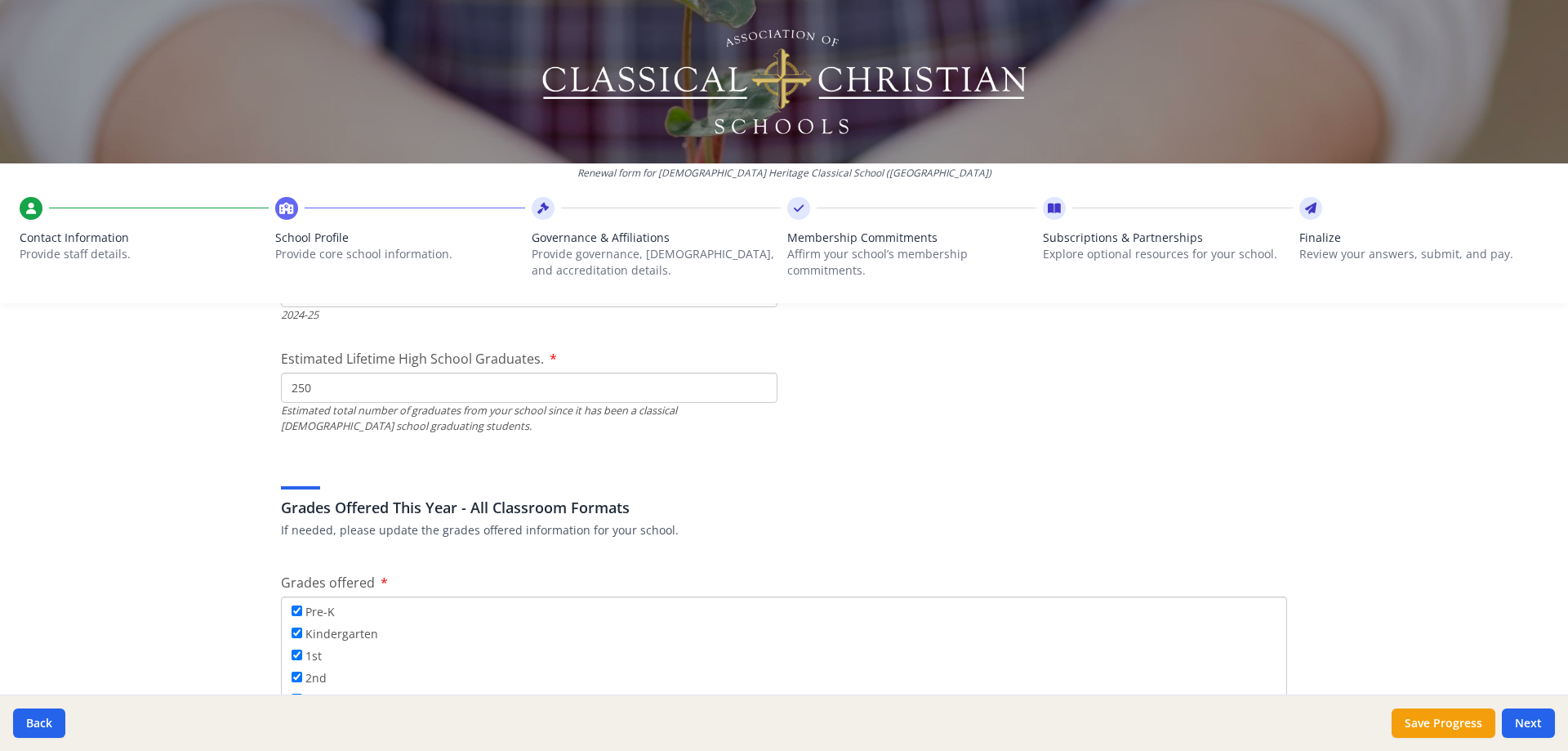
type input "250"
click at [440, 443] on div "Federal Employer Identification Number If needed, please update Federal Employe…" at bounding box center [784, 761] width 1045 height 5713
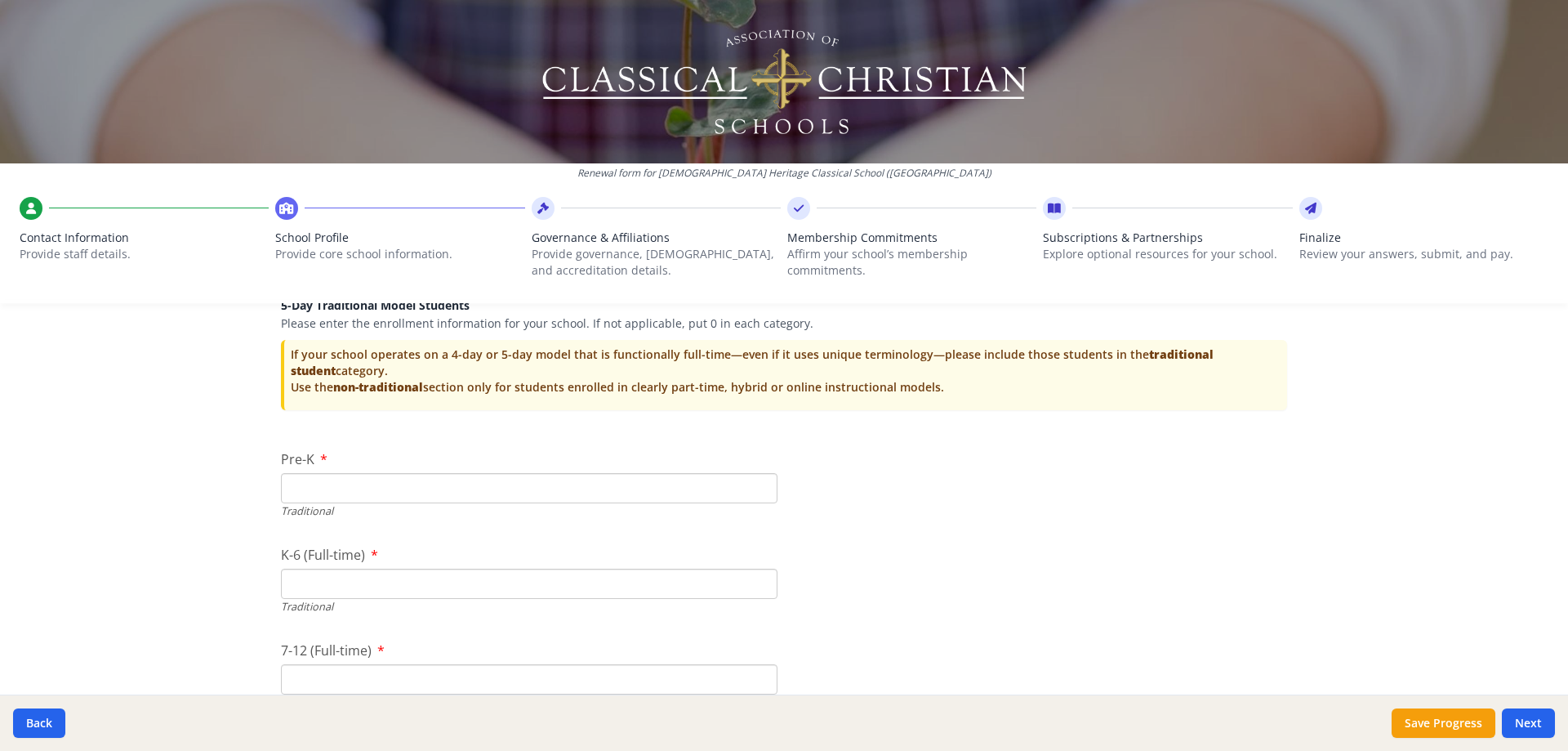
scroll to position [3350, 0]
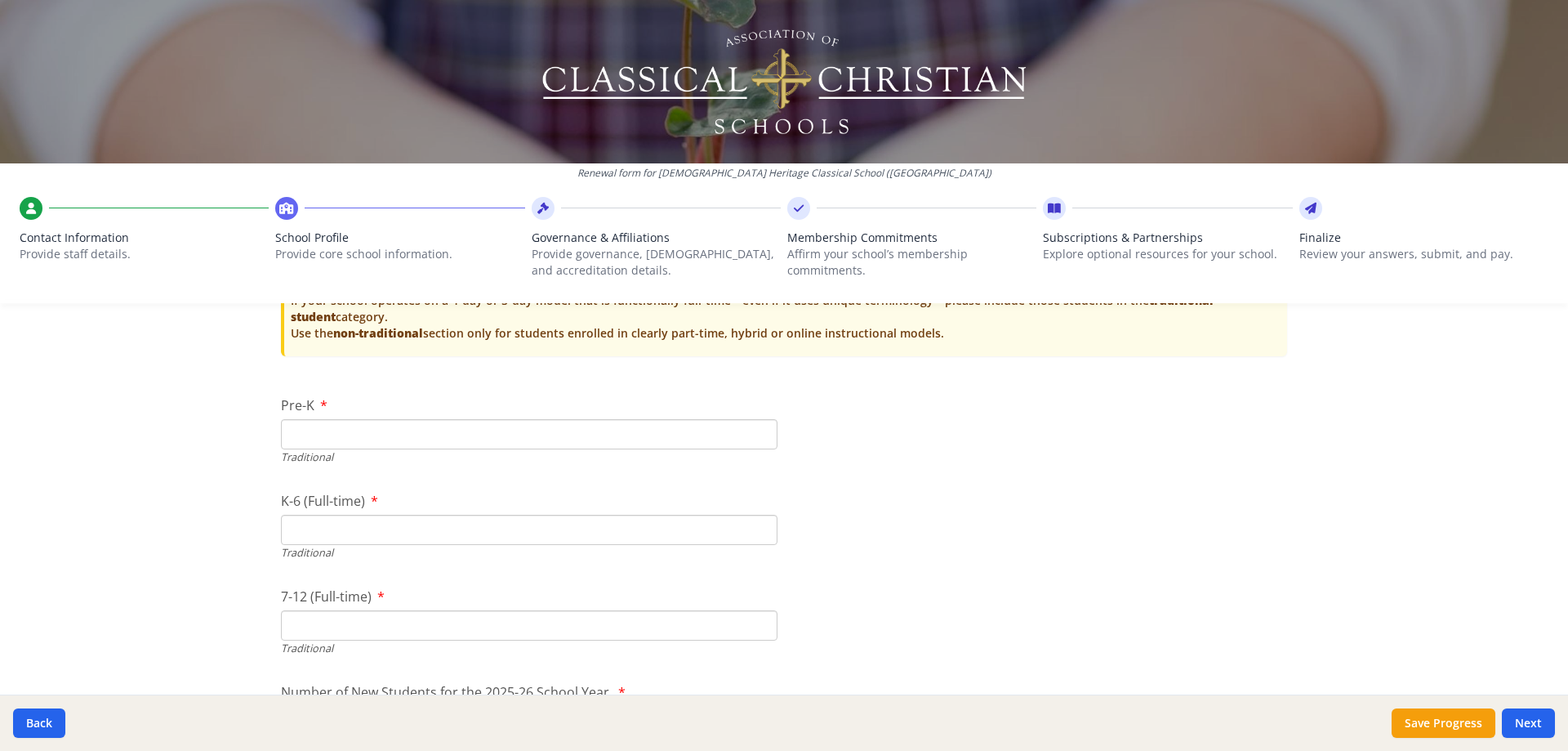
click at [322, 425] on input "Pre-K" at bounding box center [528, 434] width 496 height 30
type input "28"
click at [354, 534] on input "K-6 (Full-time)" at bounding box center [528, 529] width 496 height 30
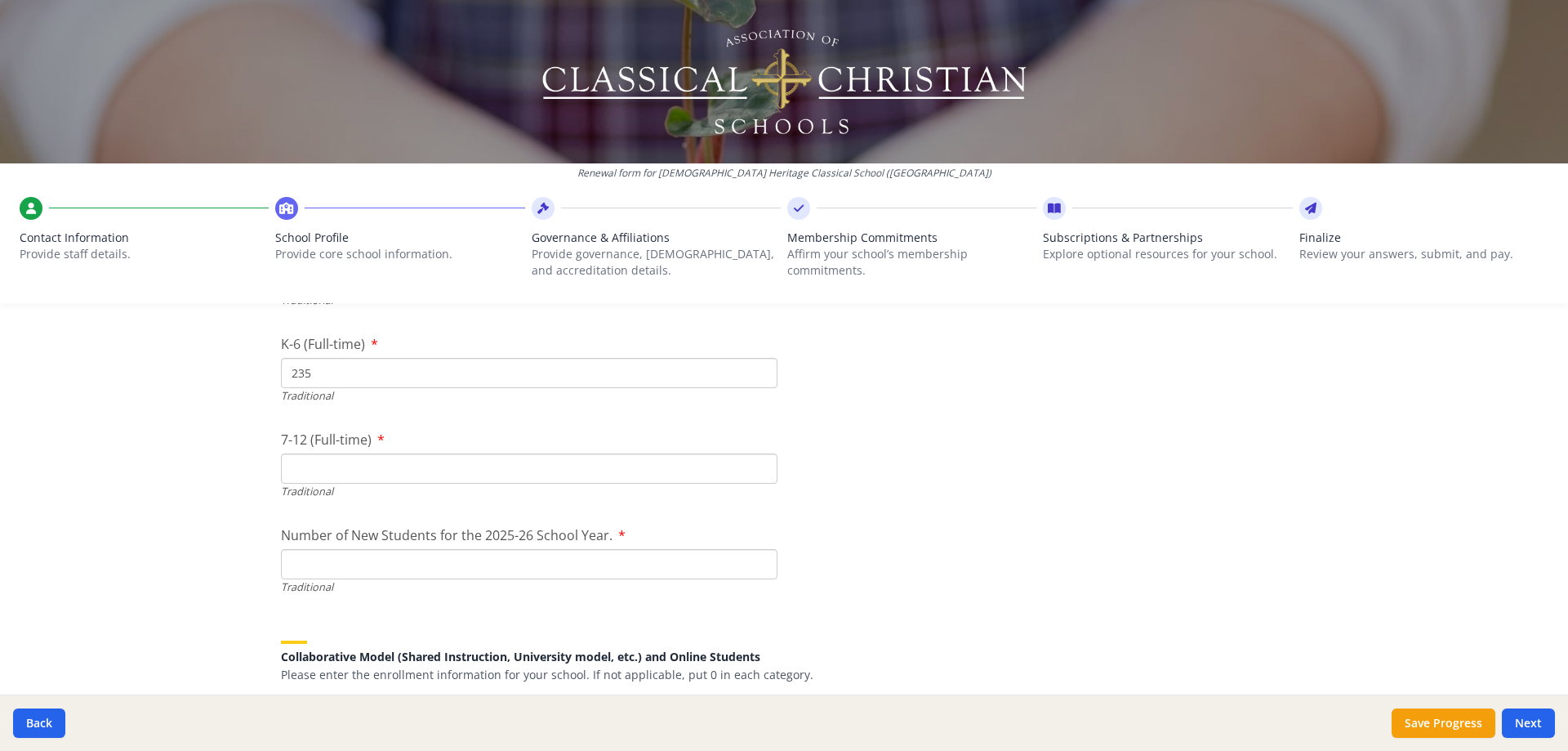
scroll to position [3513, 0]
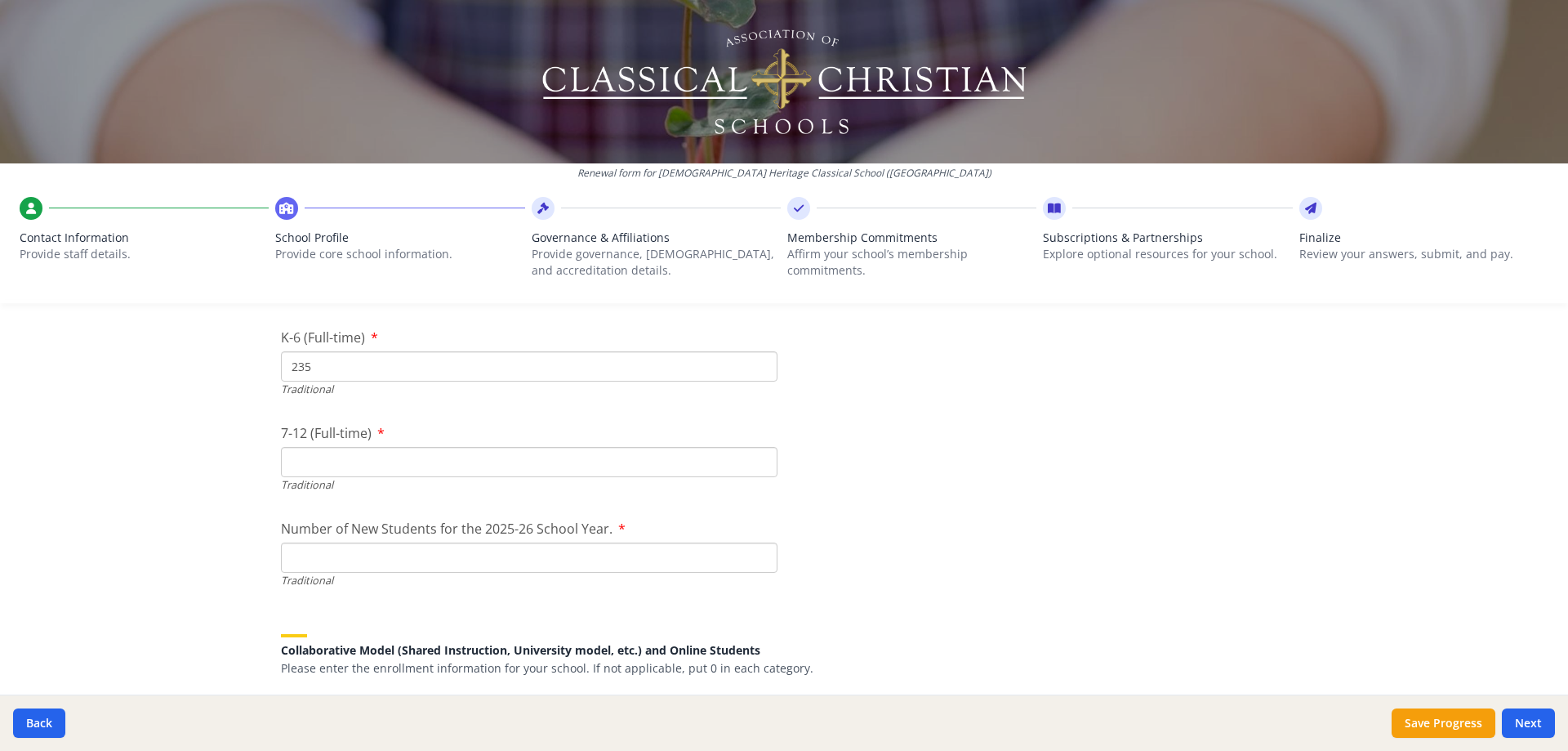
type input "235"
click at [317, 461] on input "7-12 (Full-time)" at bounding box center [528, 462] width 496 height 30
type input "102"
click at [338, 563] on input "Number of New Students for the 2025-26 School Year." at bounding box center [528, 557] width 496 height 30
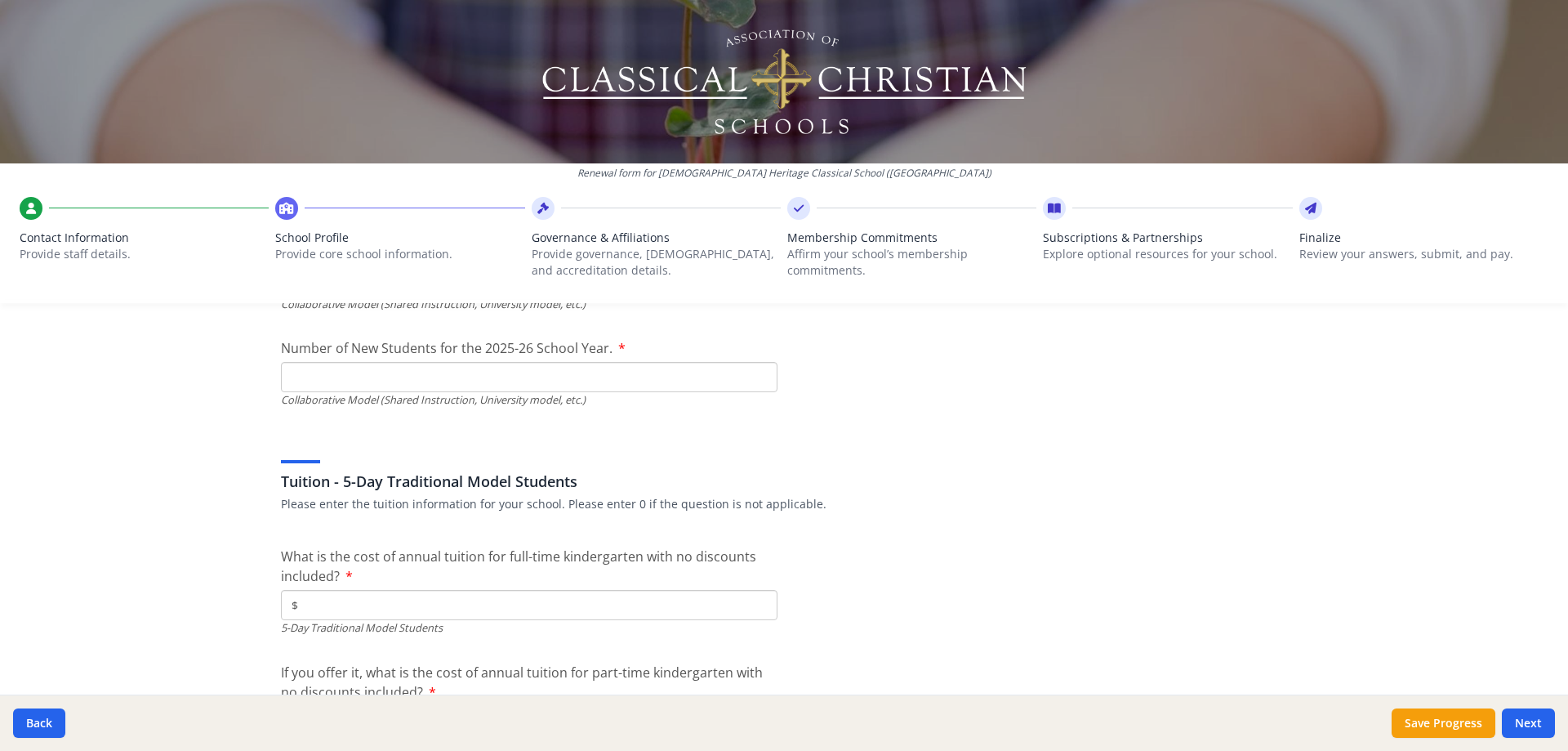
scroll to position [4249, 0]
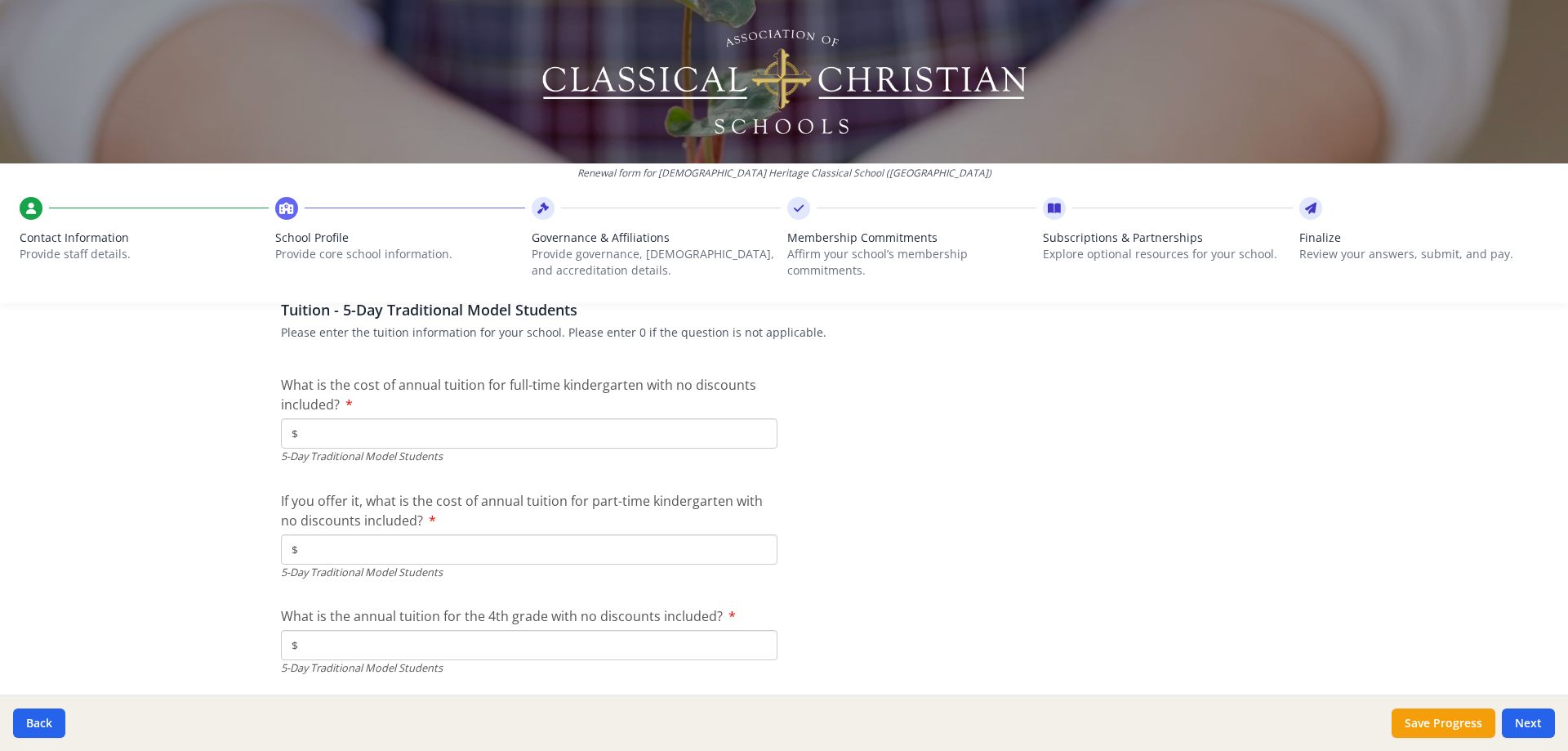
type input "45"
click at [312, 439] on input "$" at bounding box center [528, 433] width 496 height 30
type input "$8 525"
type input "$0"
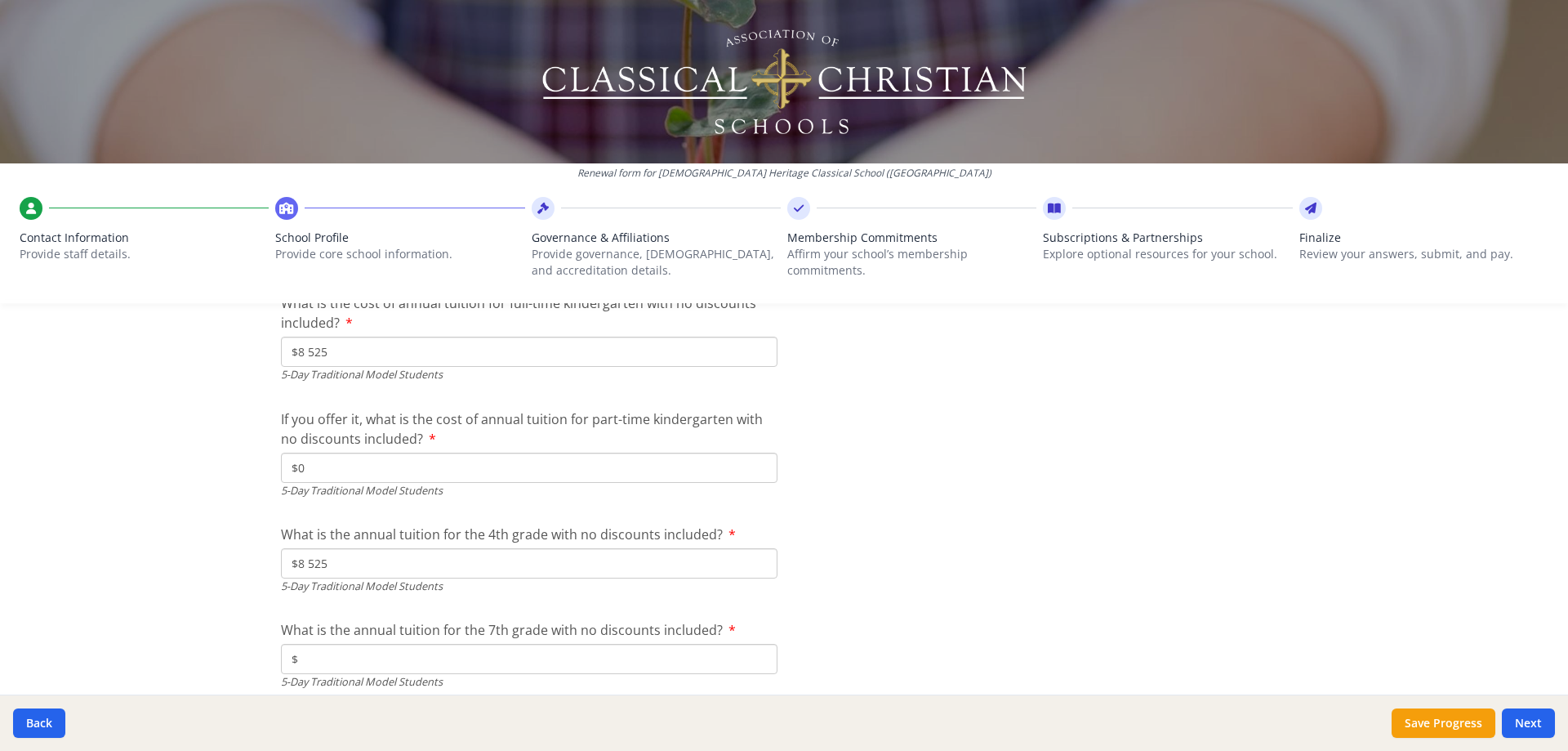
type input "$8 525"
type input "$9 050"
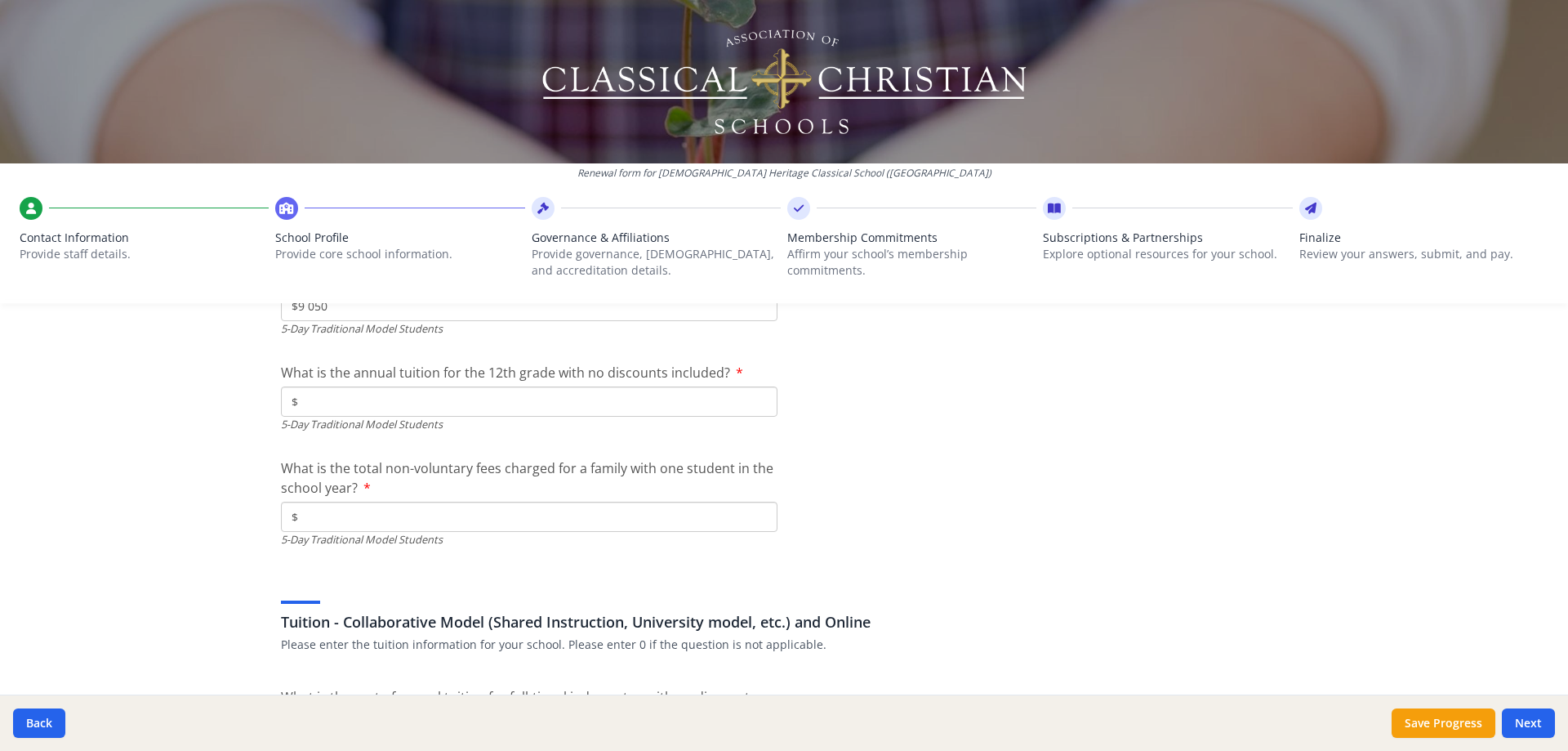
scroll to position [4676, 0]
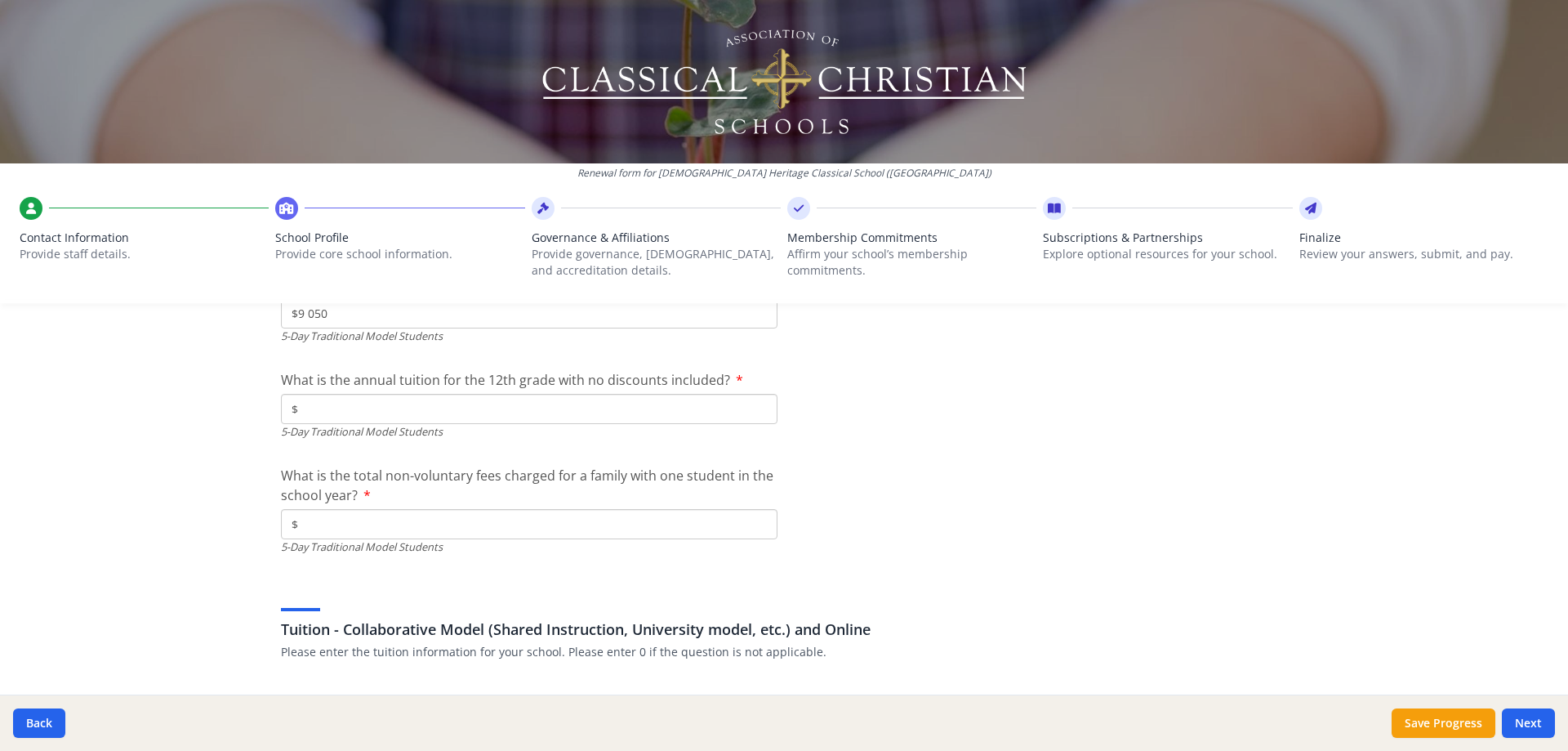
click at [317, 405] on input "$" at bounding box center [528, 409] width 496 height 30
type input "$9 525"
click at [335, 528] on input "$" at bounding box center [528, 524] width 496 height 30
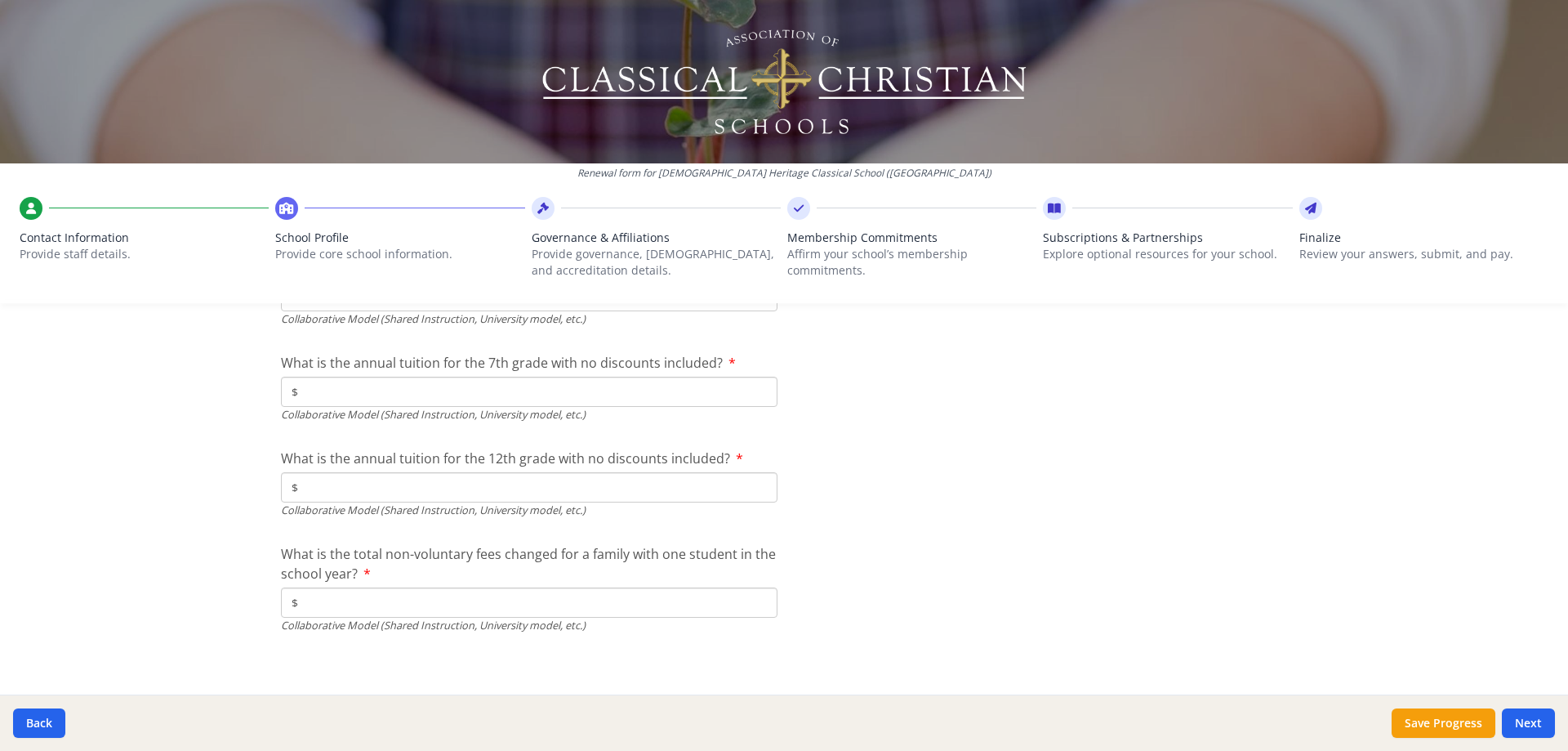
scroll to position [5351, 0]
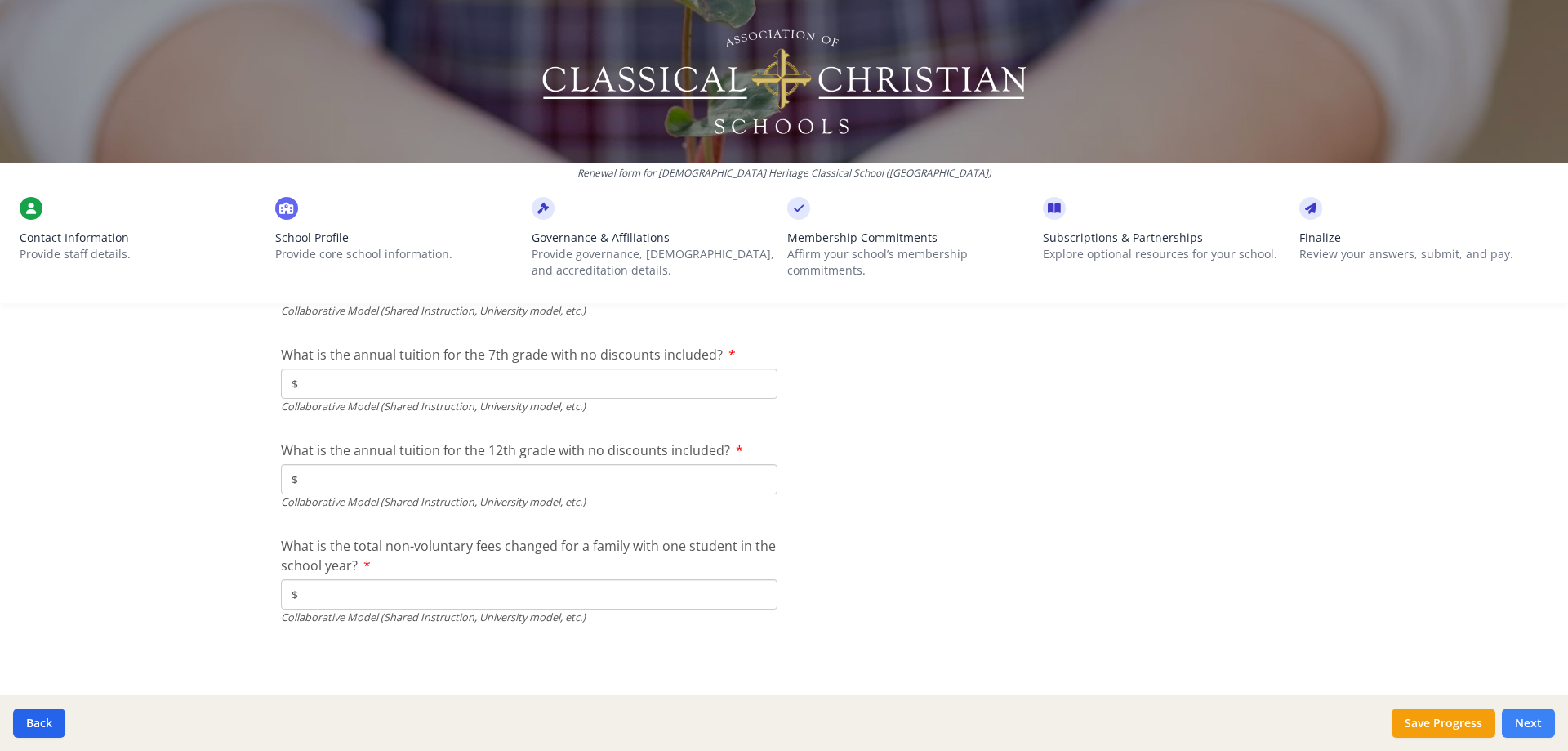
type input "$475"
click at [1533, 731] on button "Next" at bounding box center [1528, 723] width 53 height 29
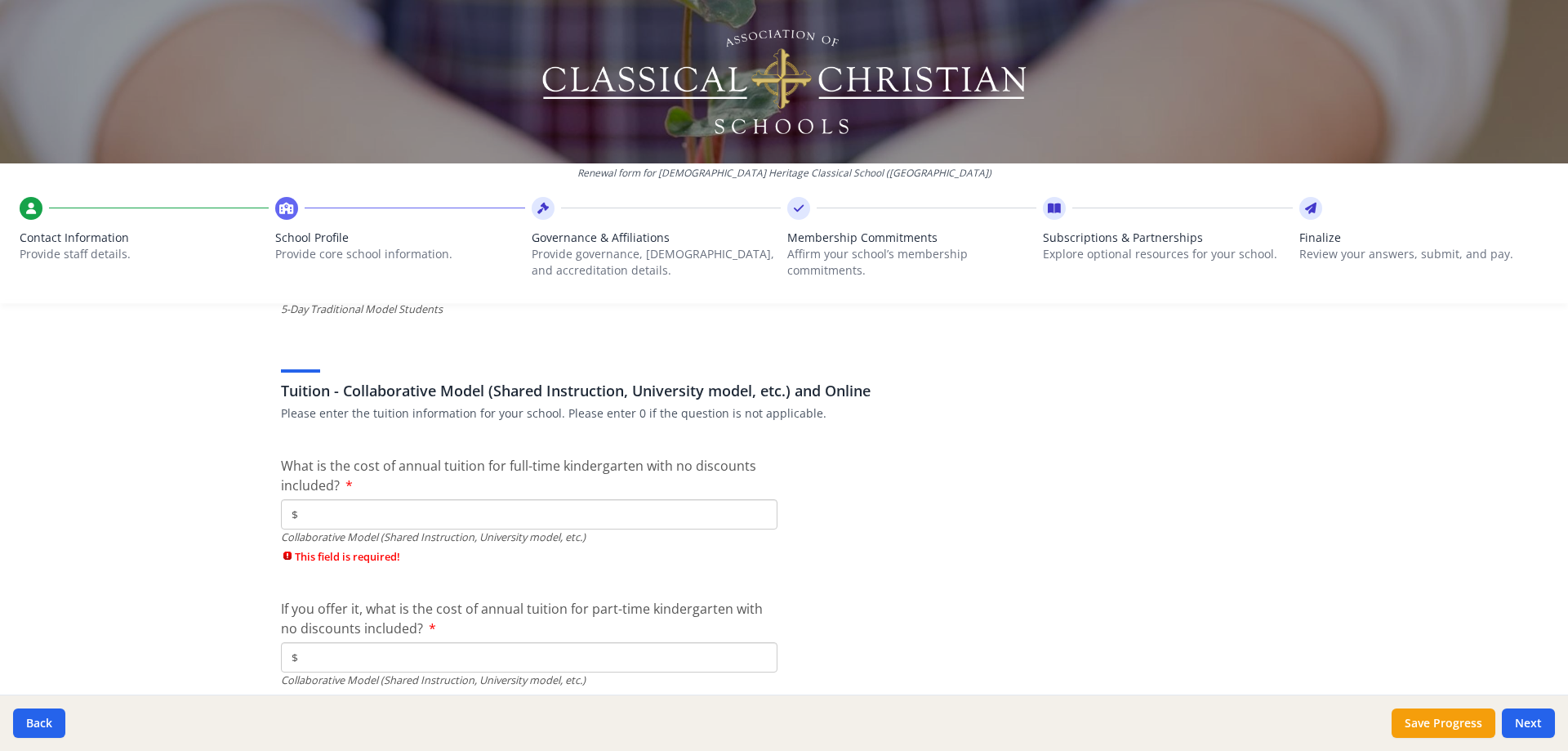
scroll to position [5027, 0]
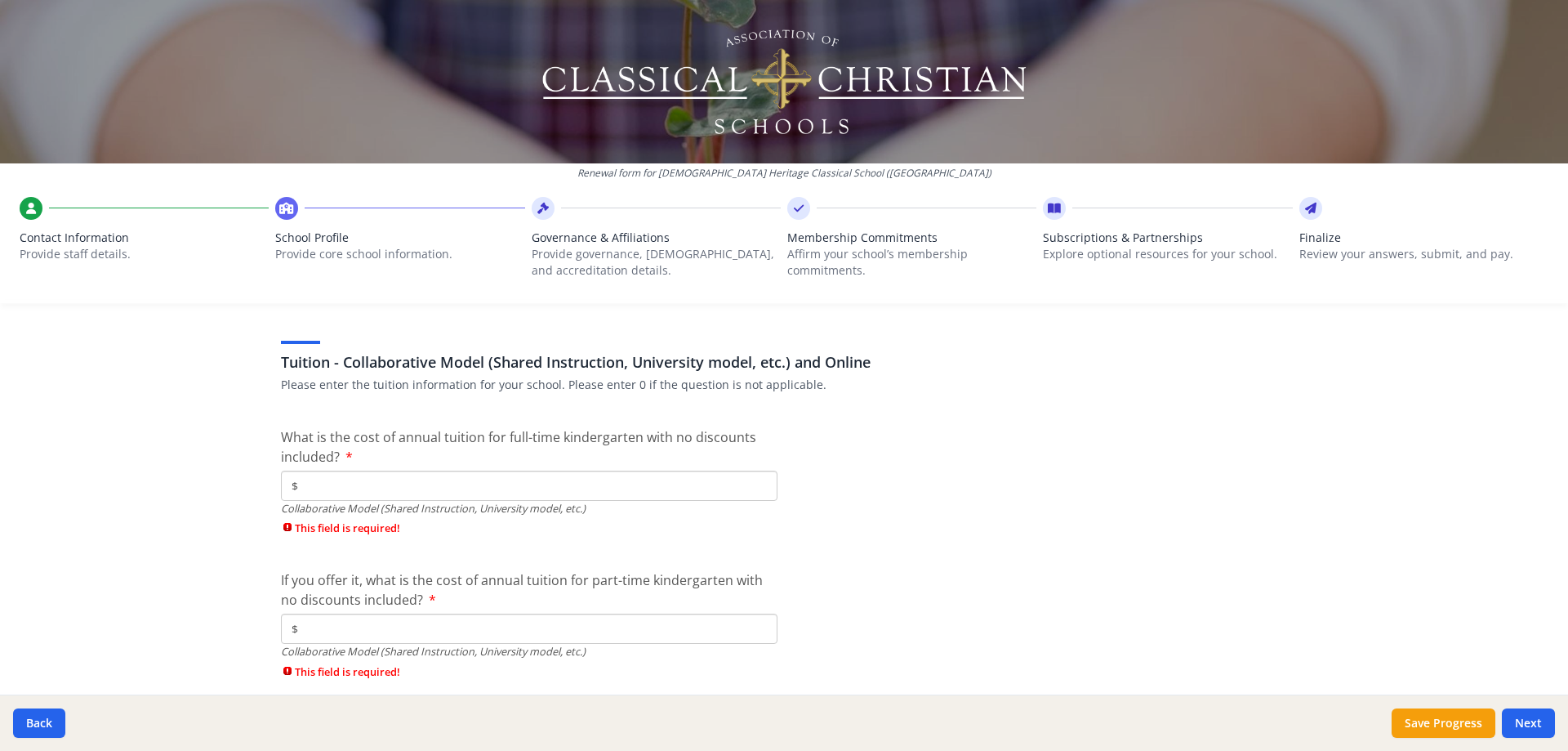
click at [542, 489] on input "$" at bounding box center [528, 485] width 496 height 30
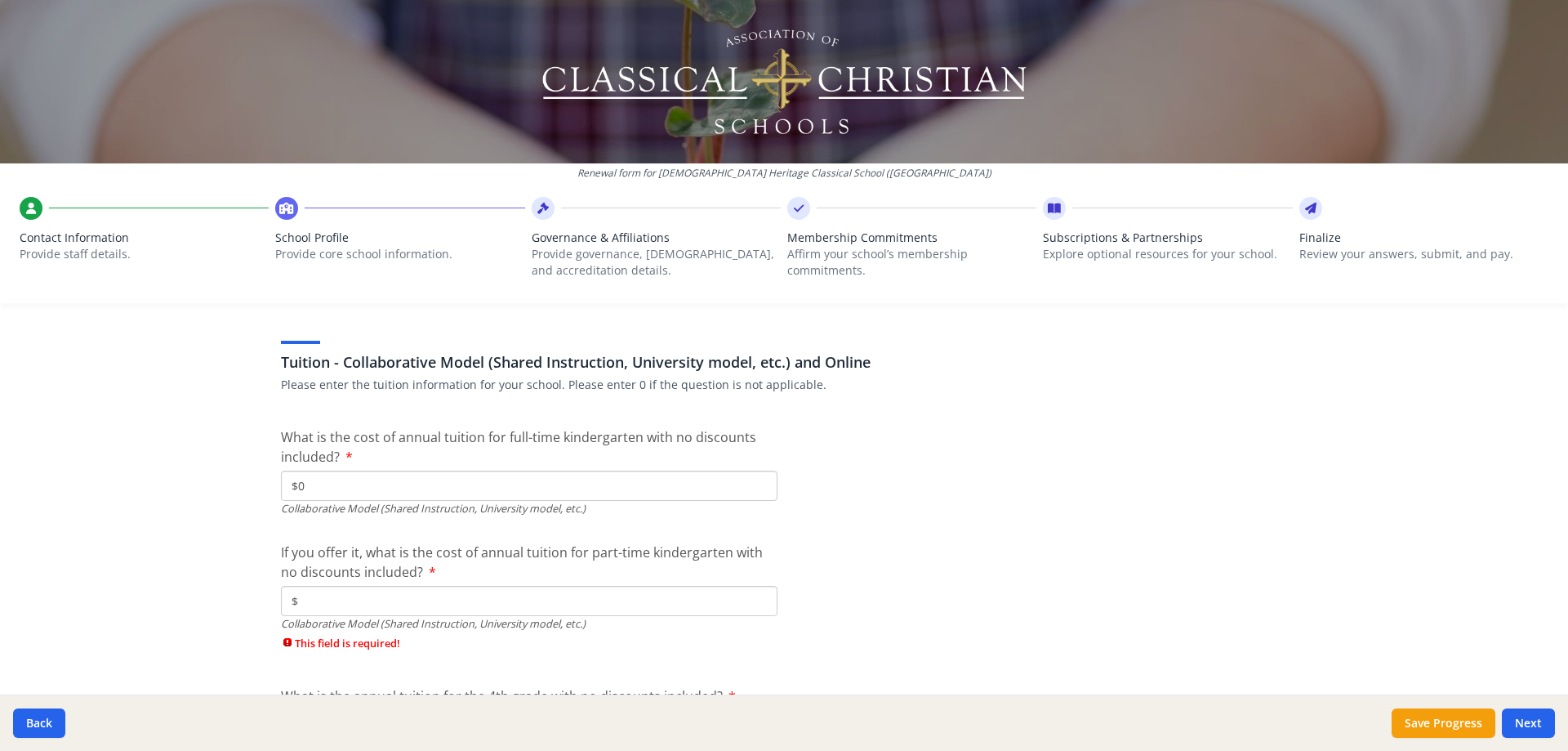
type input "$0"
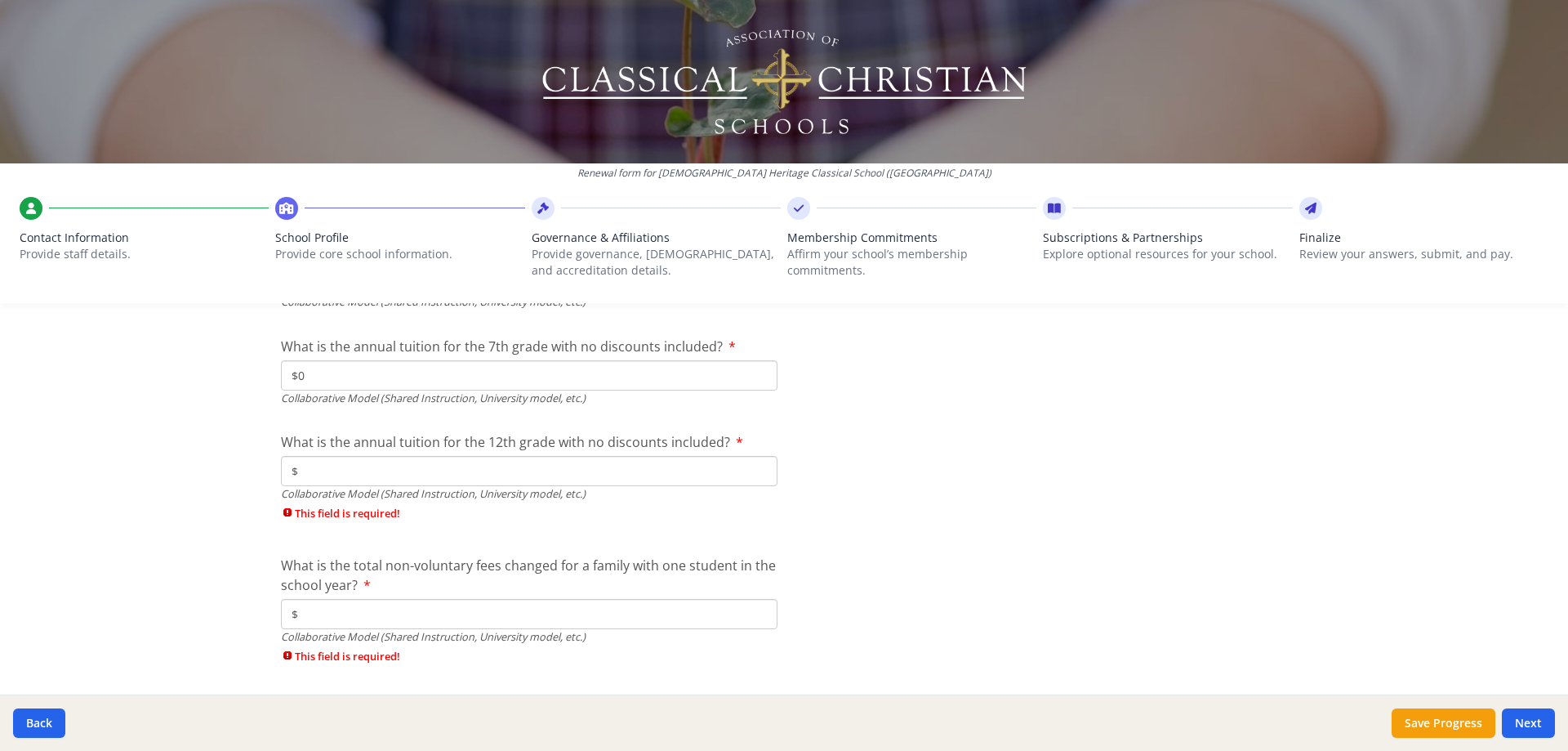
type input "$0"
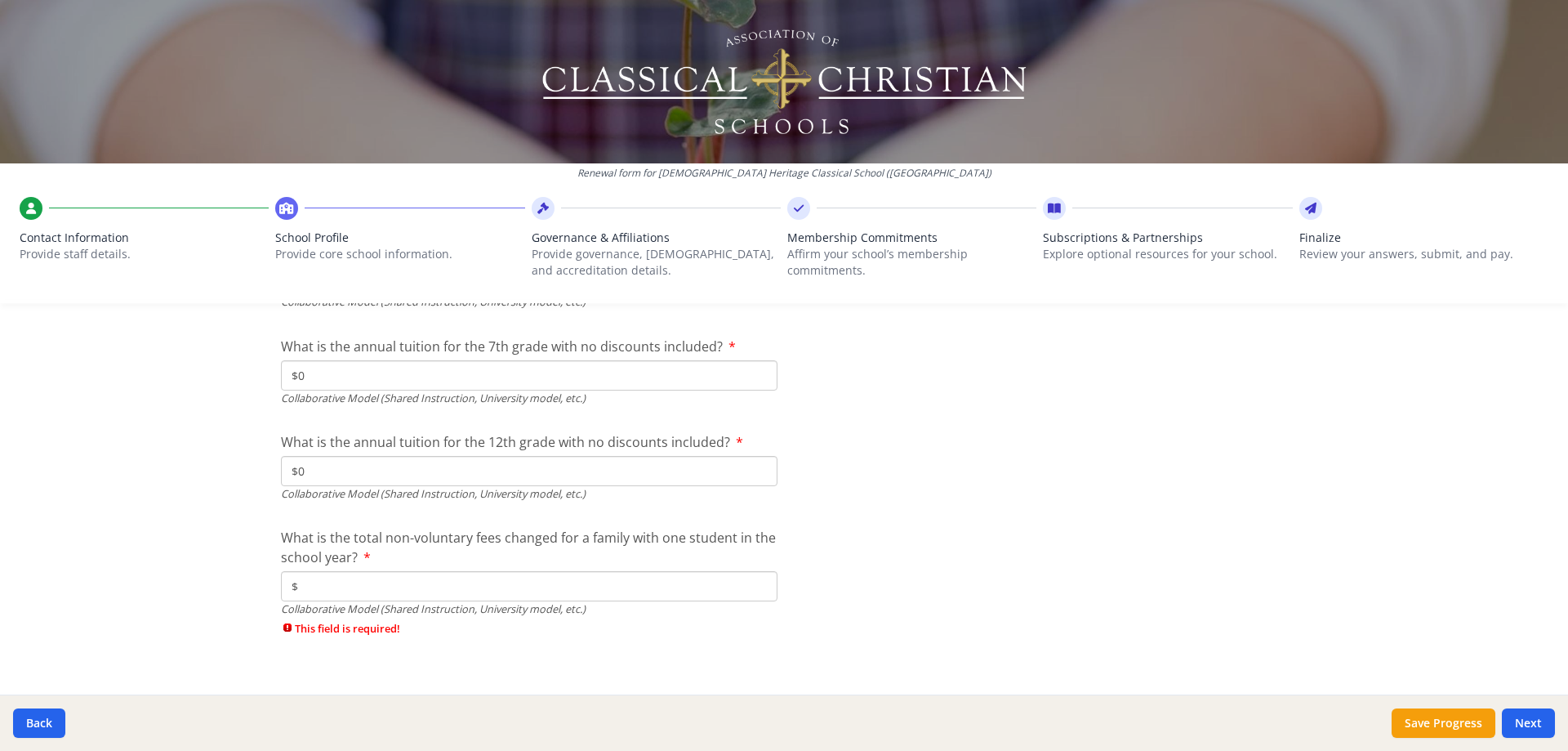
type input "$0"
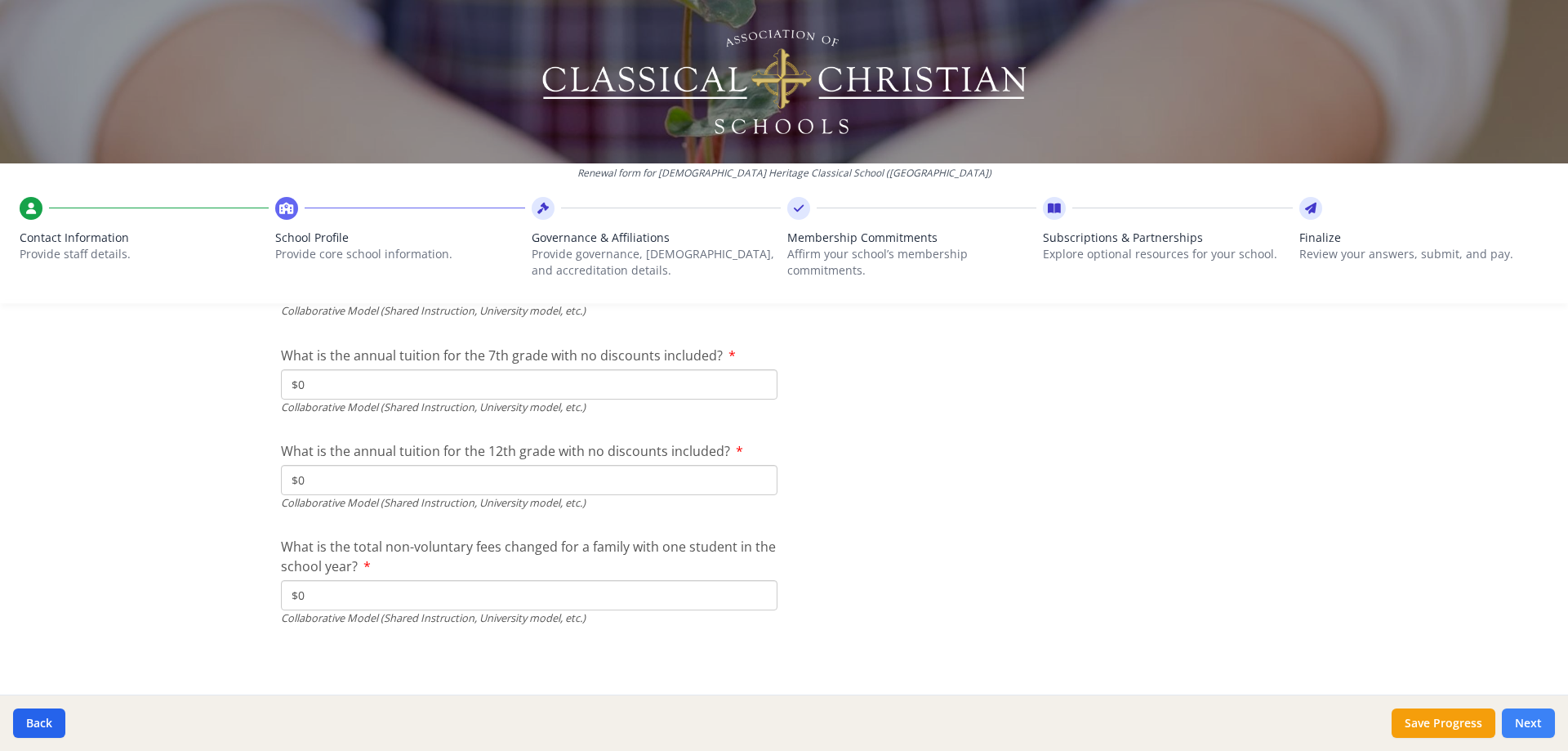
type input "$0"
click at [1526, 722] on button "Next" at bounding box center [1528, 723] width 53 height 29
click at [1517, 720] on button "Next" at bounding box center [1528, 723] width 53 height 29
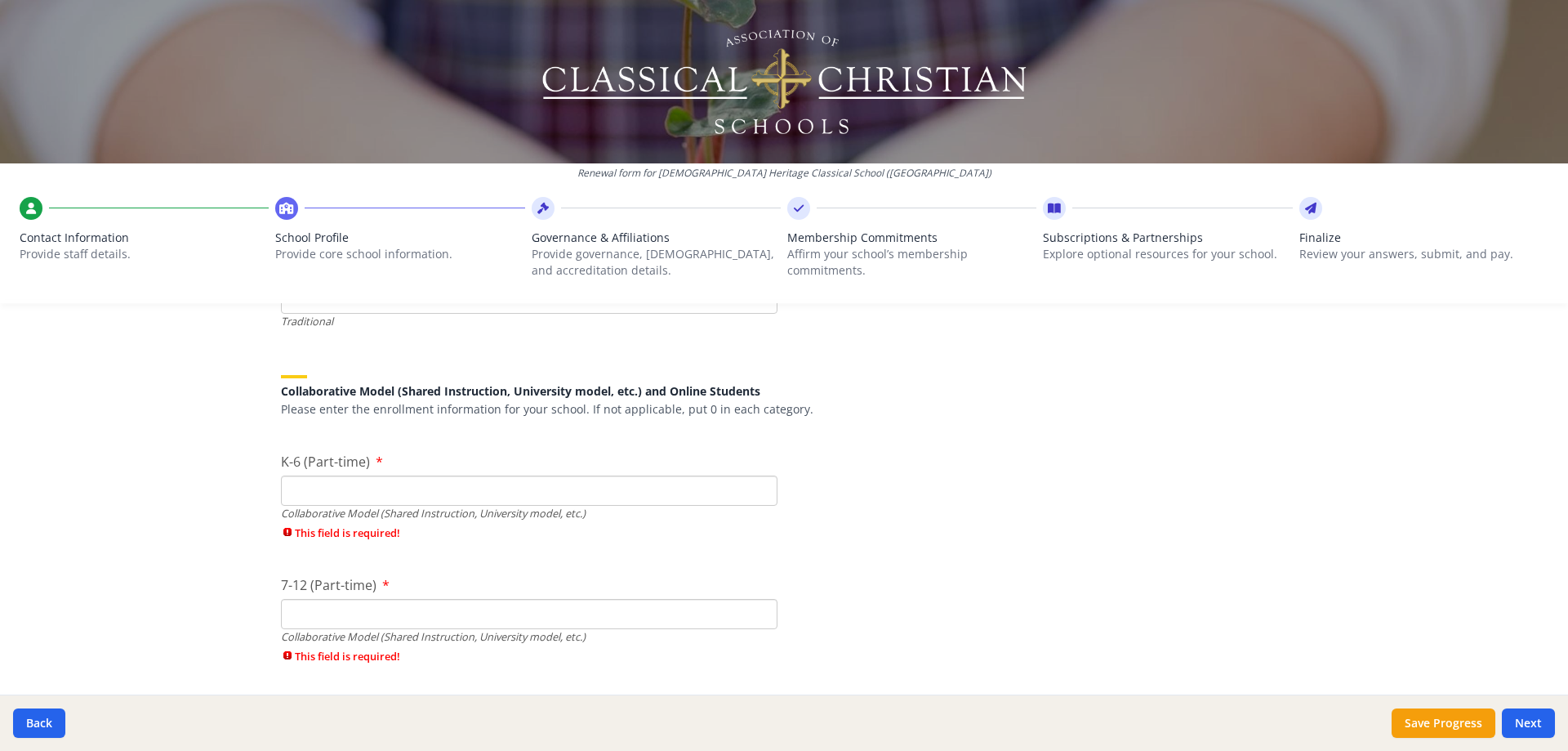
scroll to position [3882, 0]
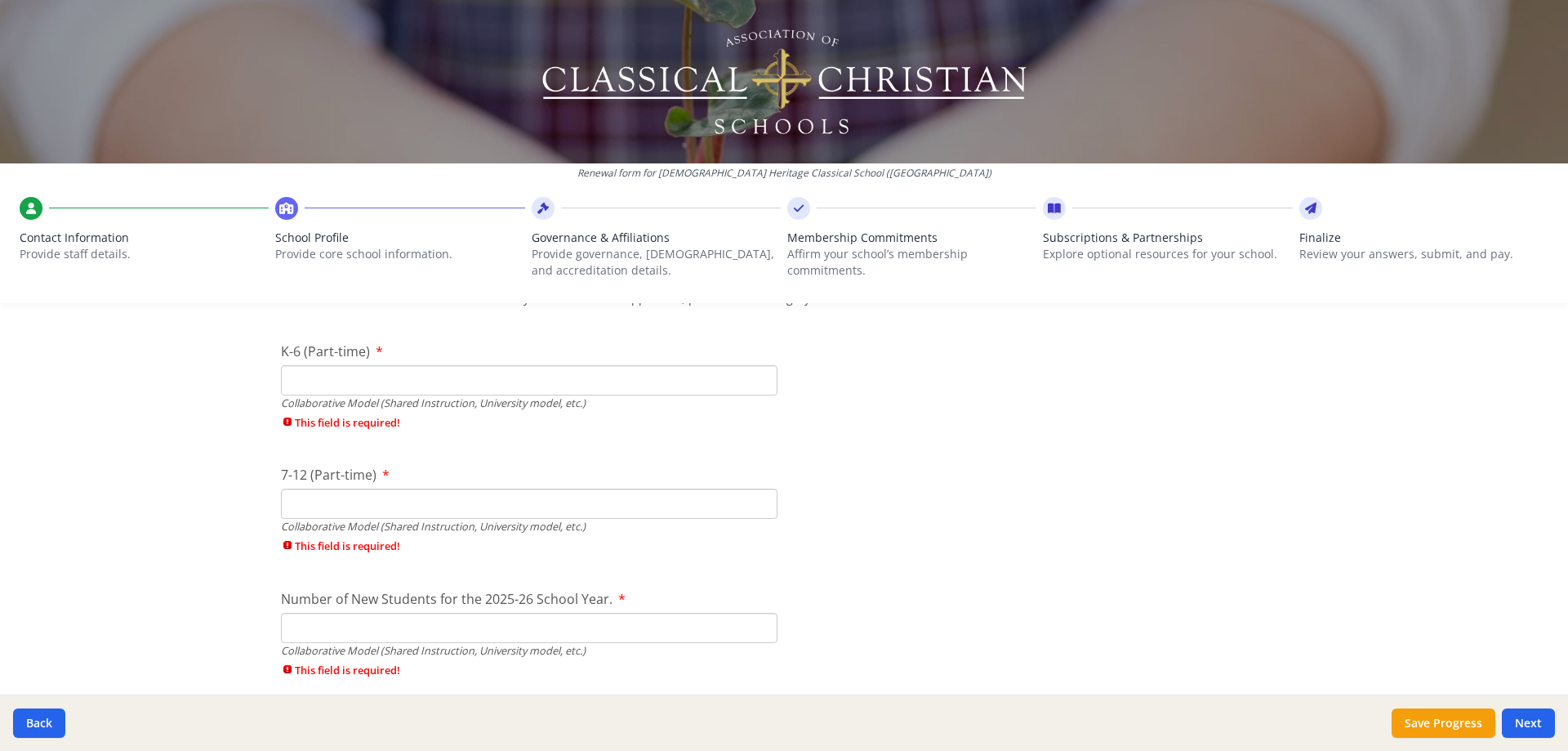
click at [527, 376] on input "K-6 (Part-time)" at bounding box center [528, 380] width 496 height 30
type input "0"
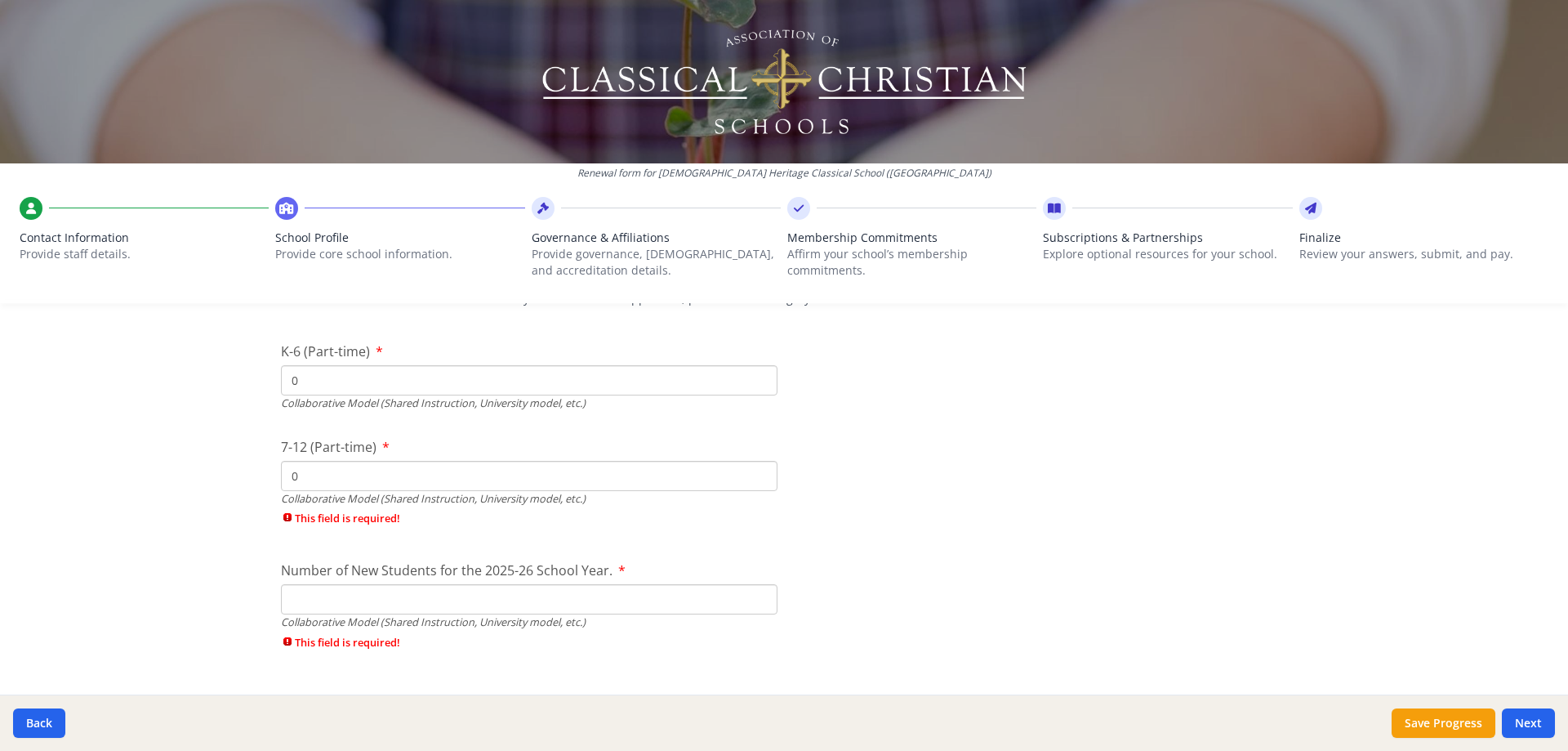
type input "0"
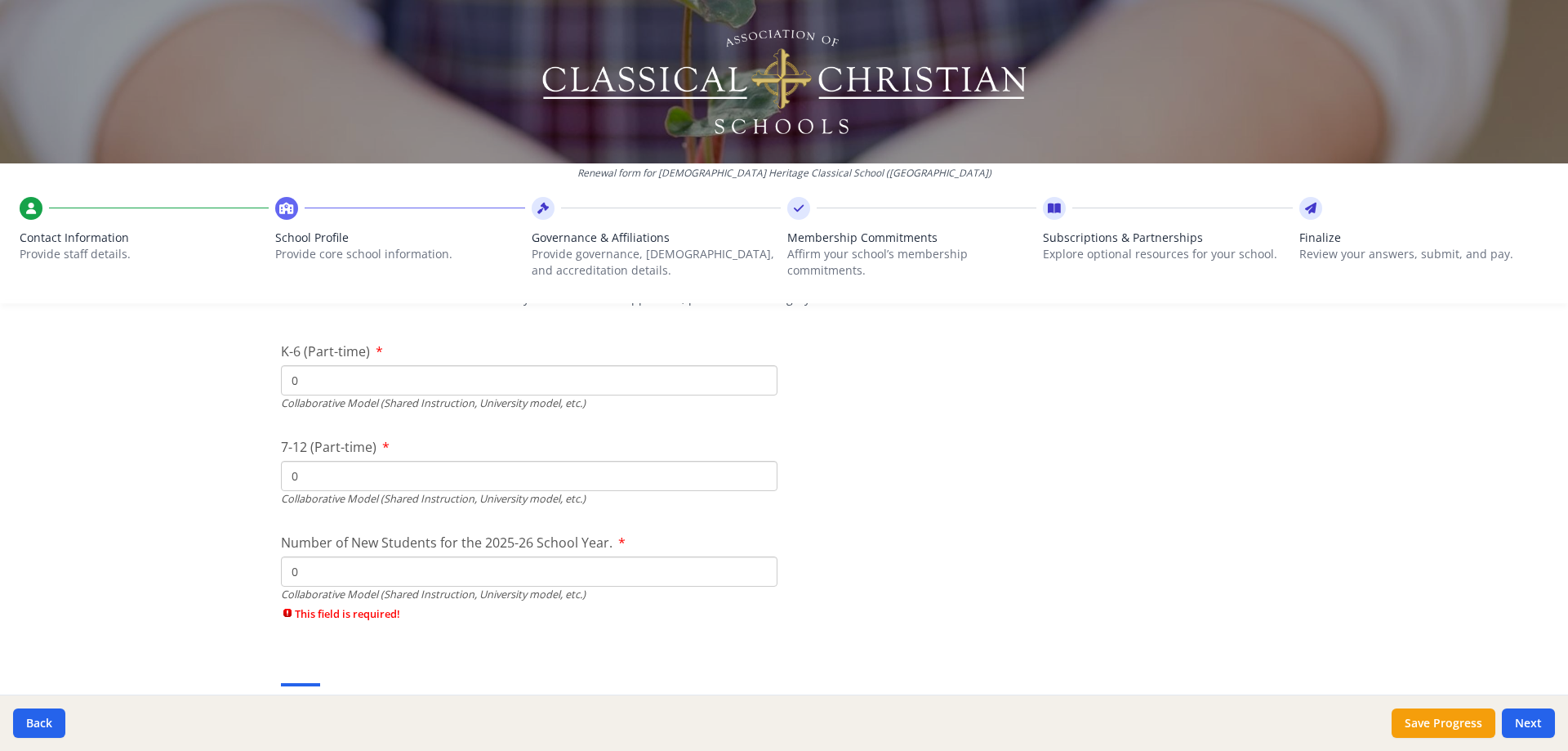
type input "0"
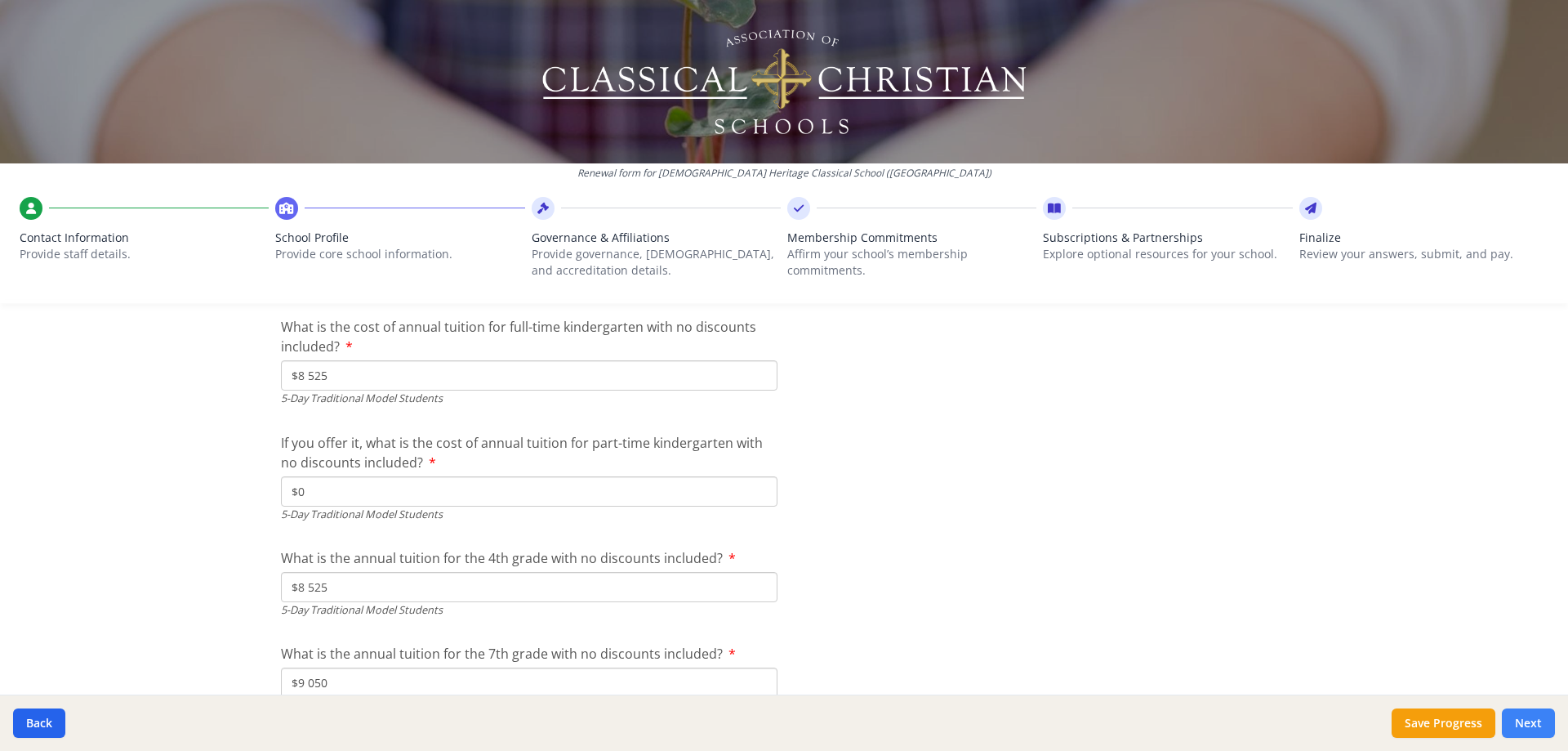
click at [1526, 719] on button "Next" at bounding box center [1528, 723] width 53 height 29
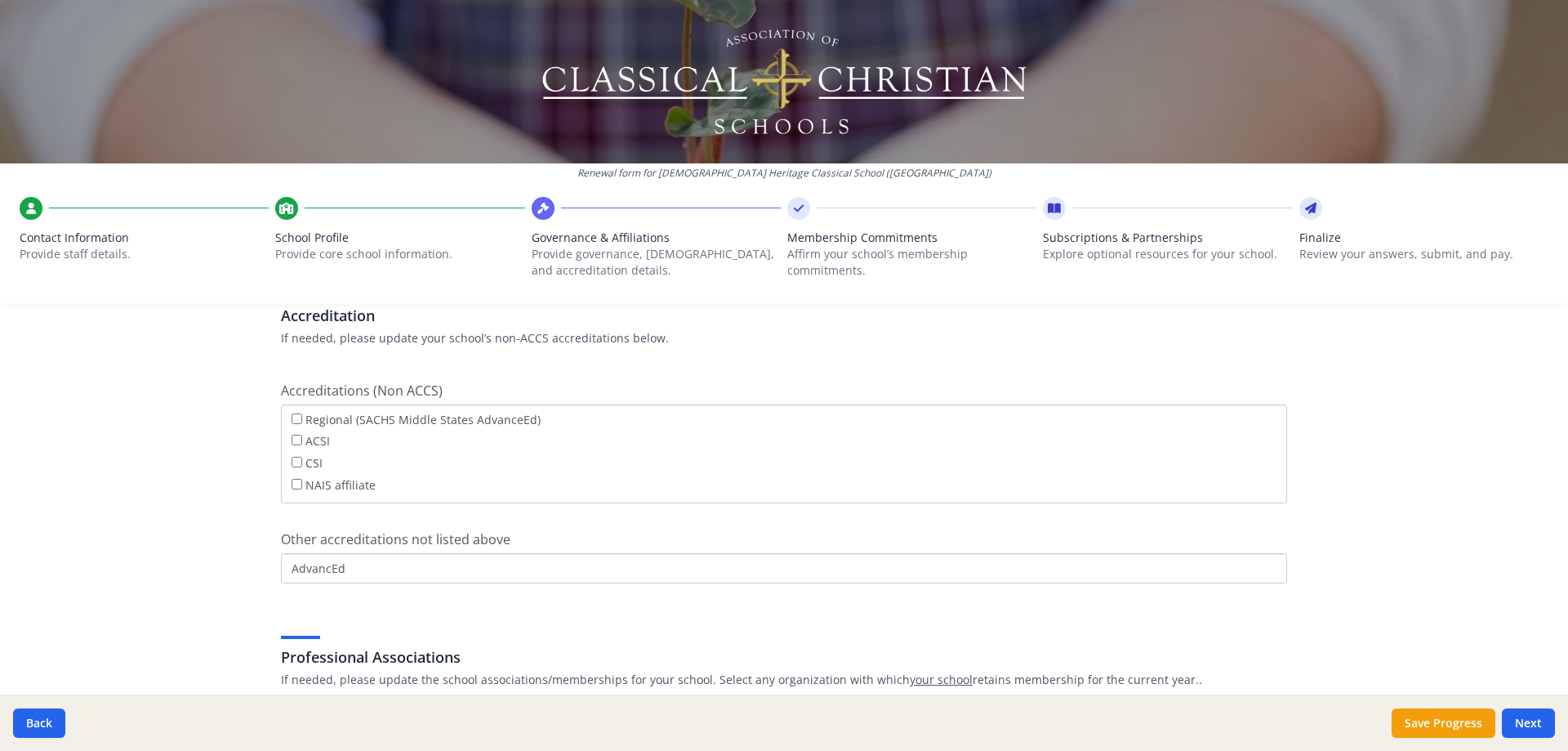
scroll to position [735, 0]
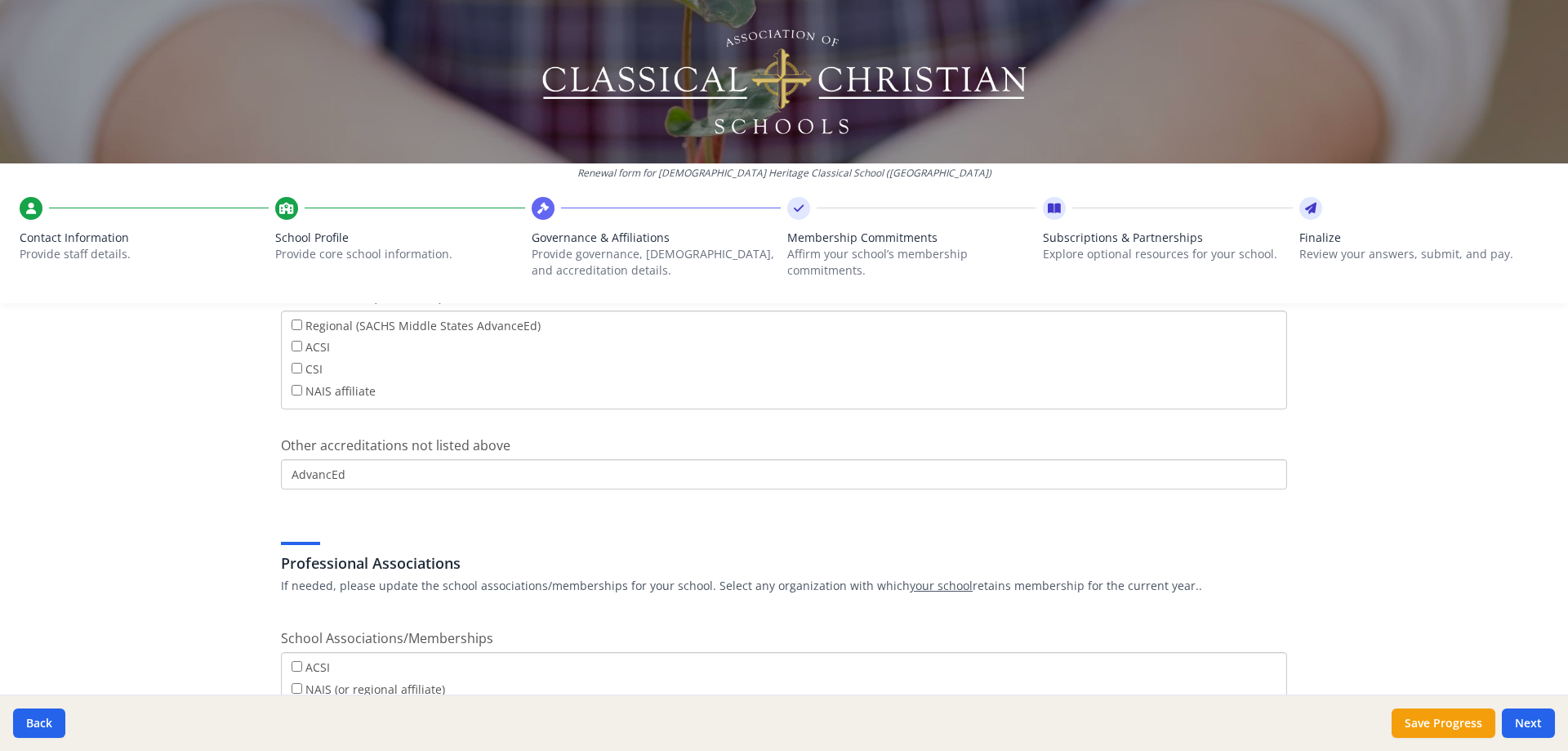
drag, startPoint x: 355, startPoint y: 474, endPoint x: 286, endPoint y: 482, distance: 69.5
click at [286, 482] on input "AdvancEd" at bounding box center [784, 474] width 1006 height 30
type input "Cognia"
click at [345, 534] on div "Professional Associations If needed, please update the school associations/memb…" at bounding box center [784, 554] width 1006 height 79
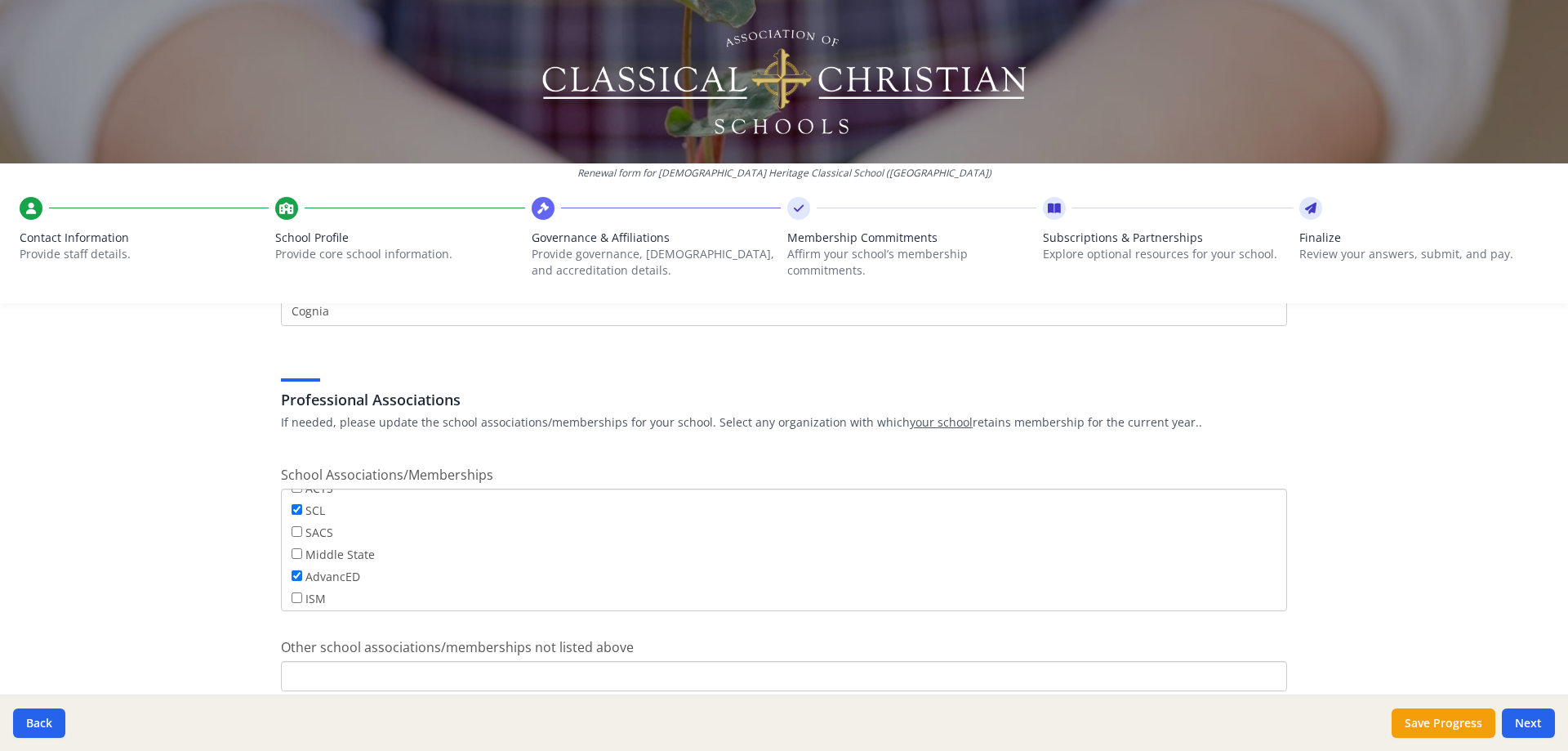
scroll to position [132, 0]
click at [292, 547] on input "ISM" at bounding box center [297, 547] width 10 height 10
checkbox input "true"
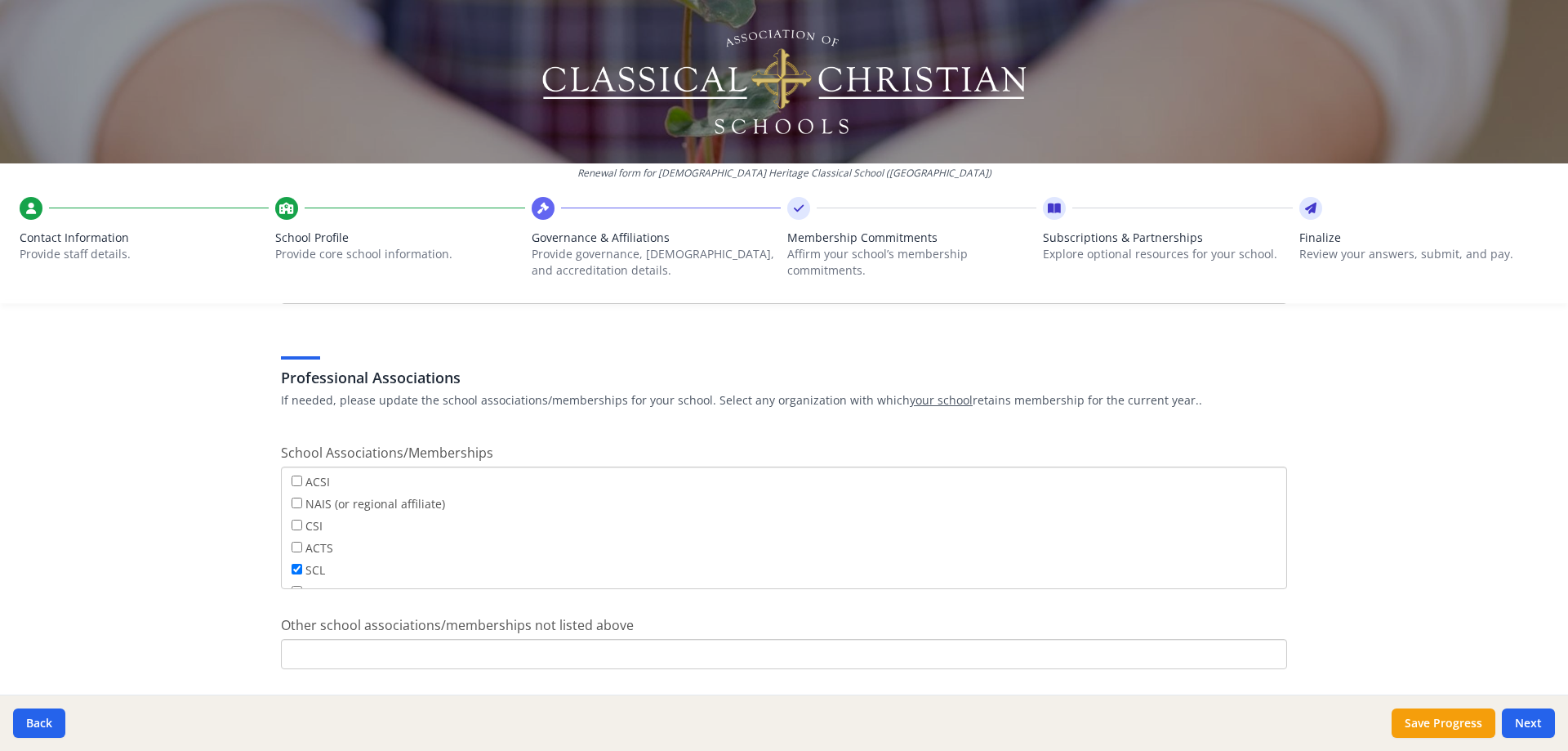
scroll to position [964, 0]
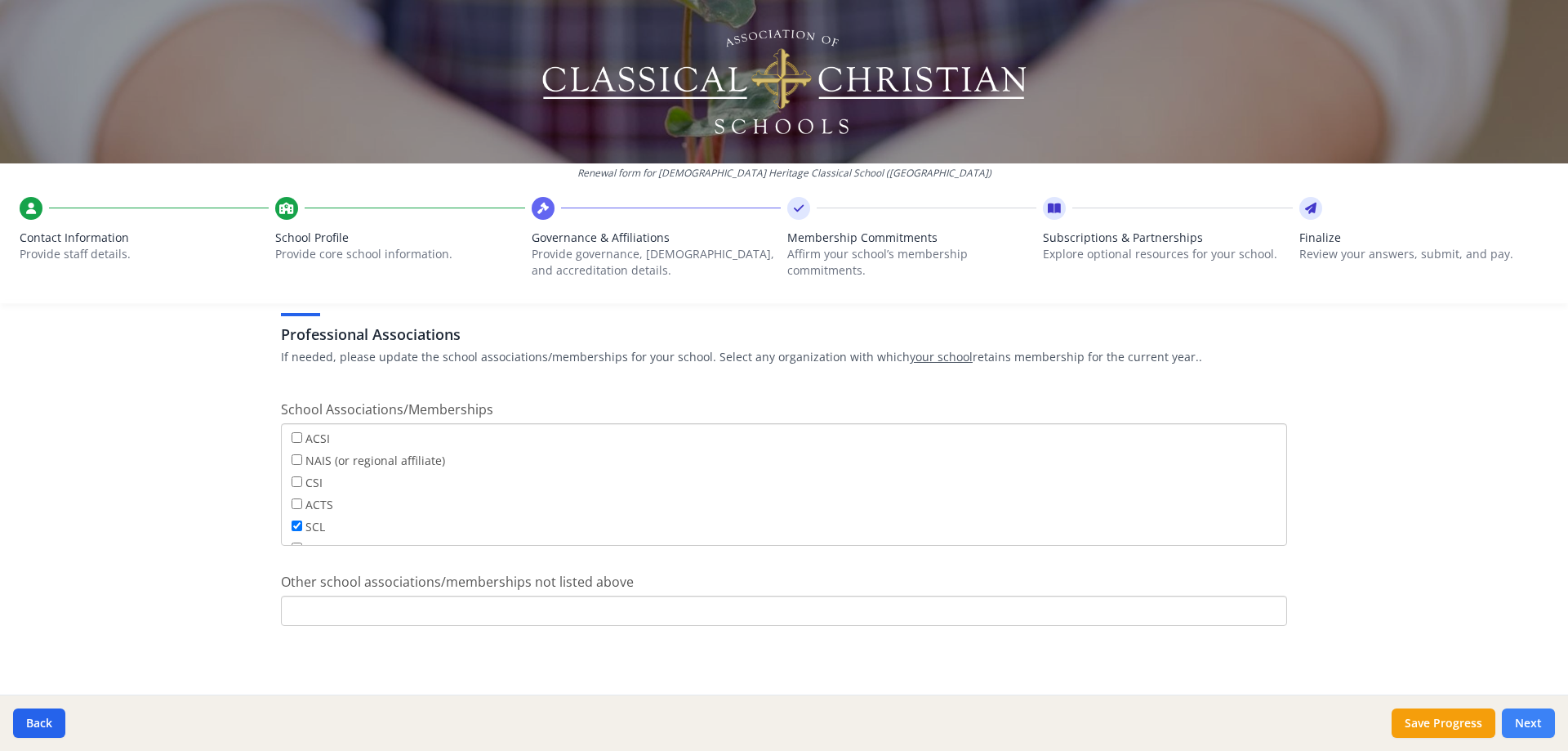
click at [1533, 725] on button "Next" at bounding box center [1528, 723] width 53 height 29
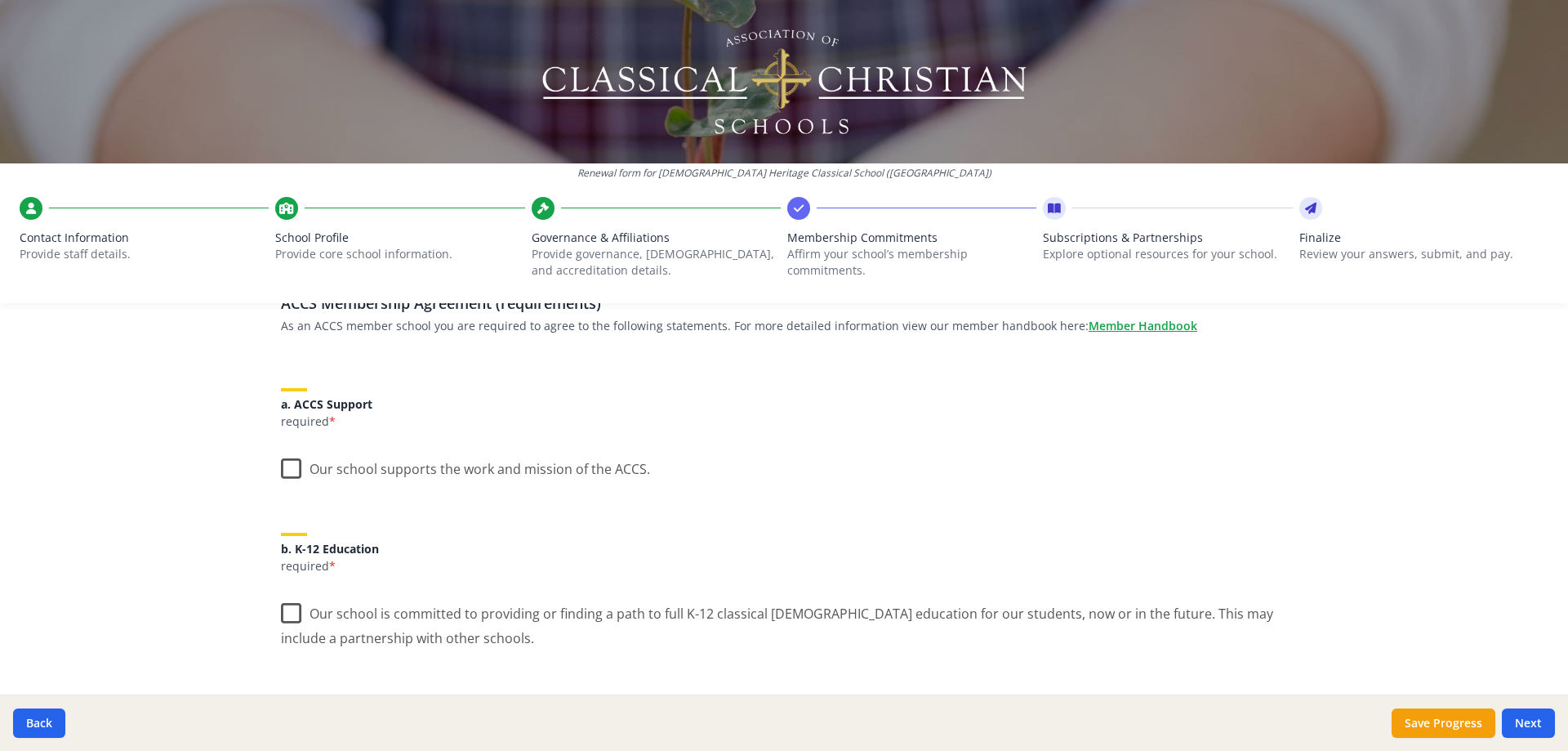
scroll to position [164, 0]
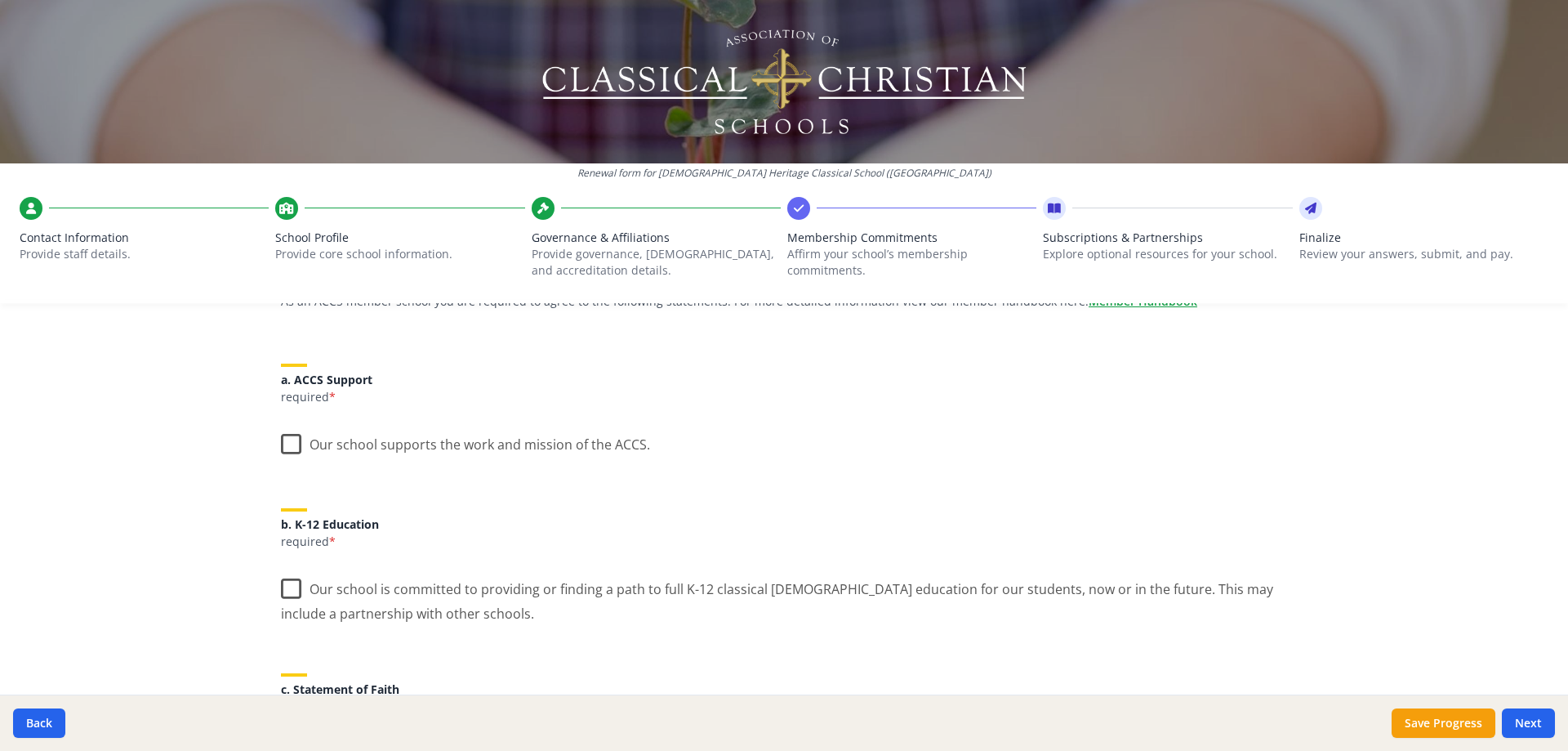
click at [283, 441] on label "Our school supports the work and mission of the ACCS." at bounding box center [465, 441] width 369 height 36
click at [0, 0] on input "Our school supports the work and mission of the ACCS." at bounding box center [0, 0] width 0 height 0
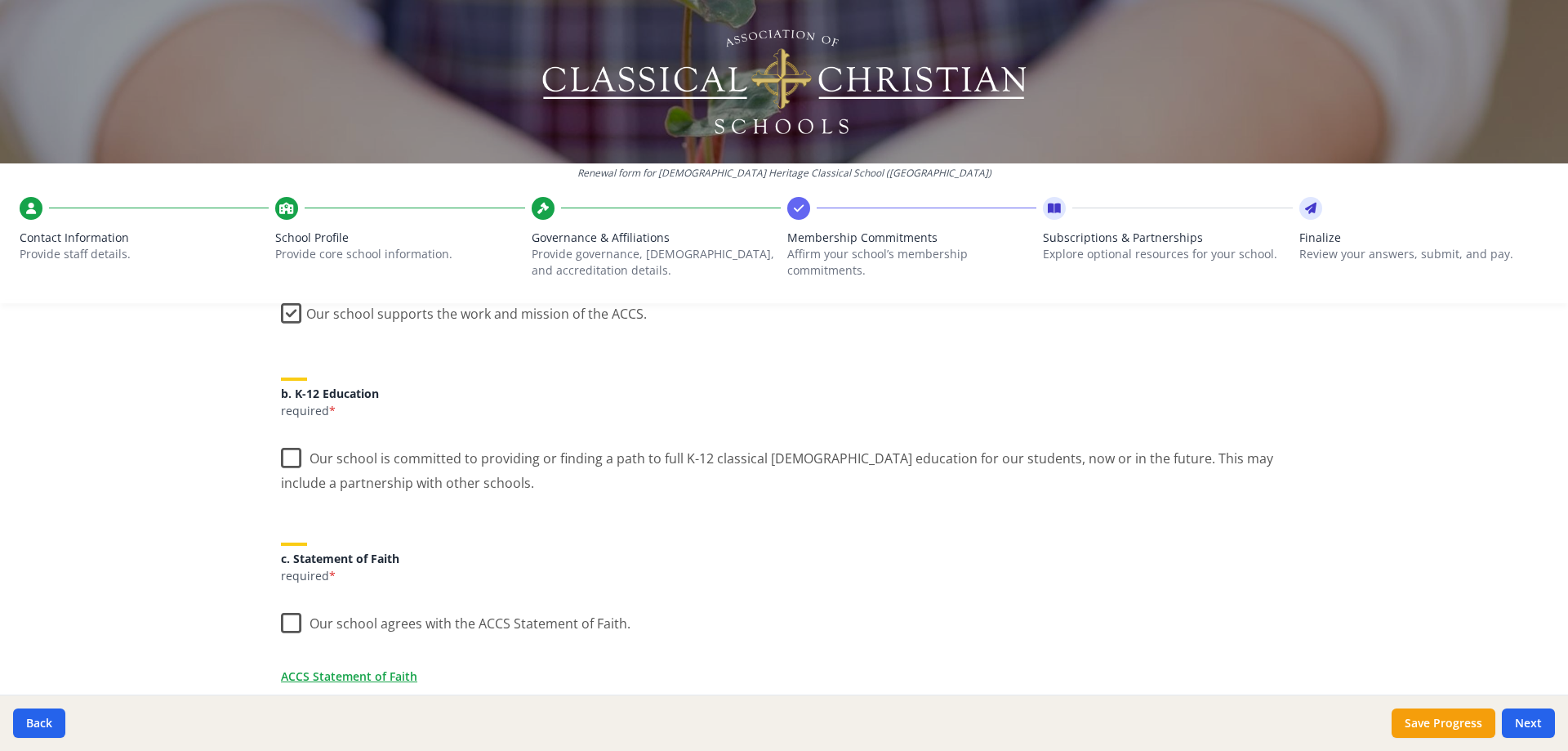
scroll to position [327, 0]
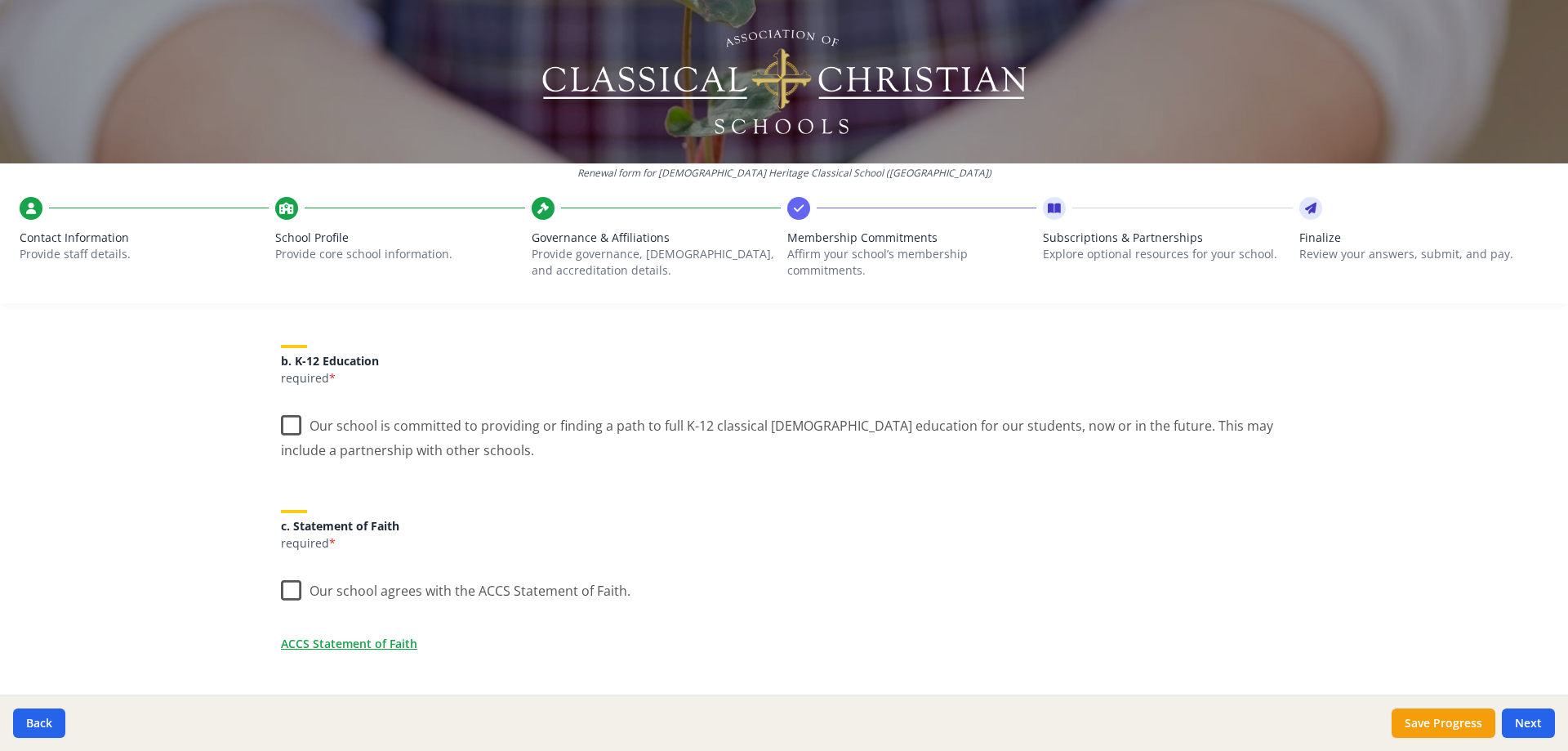
click at [281, 429] on label "Our school is committed to providing or finding a path to full K-12 classical C…" at bounding box center [784, 431] width 1006 height 55
click at [0, 0] on input "Our school is committed to providing or finding a path to full K-12 classical C…" at bounding box center [0, 0] width 0 height 0
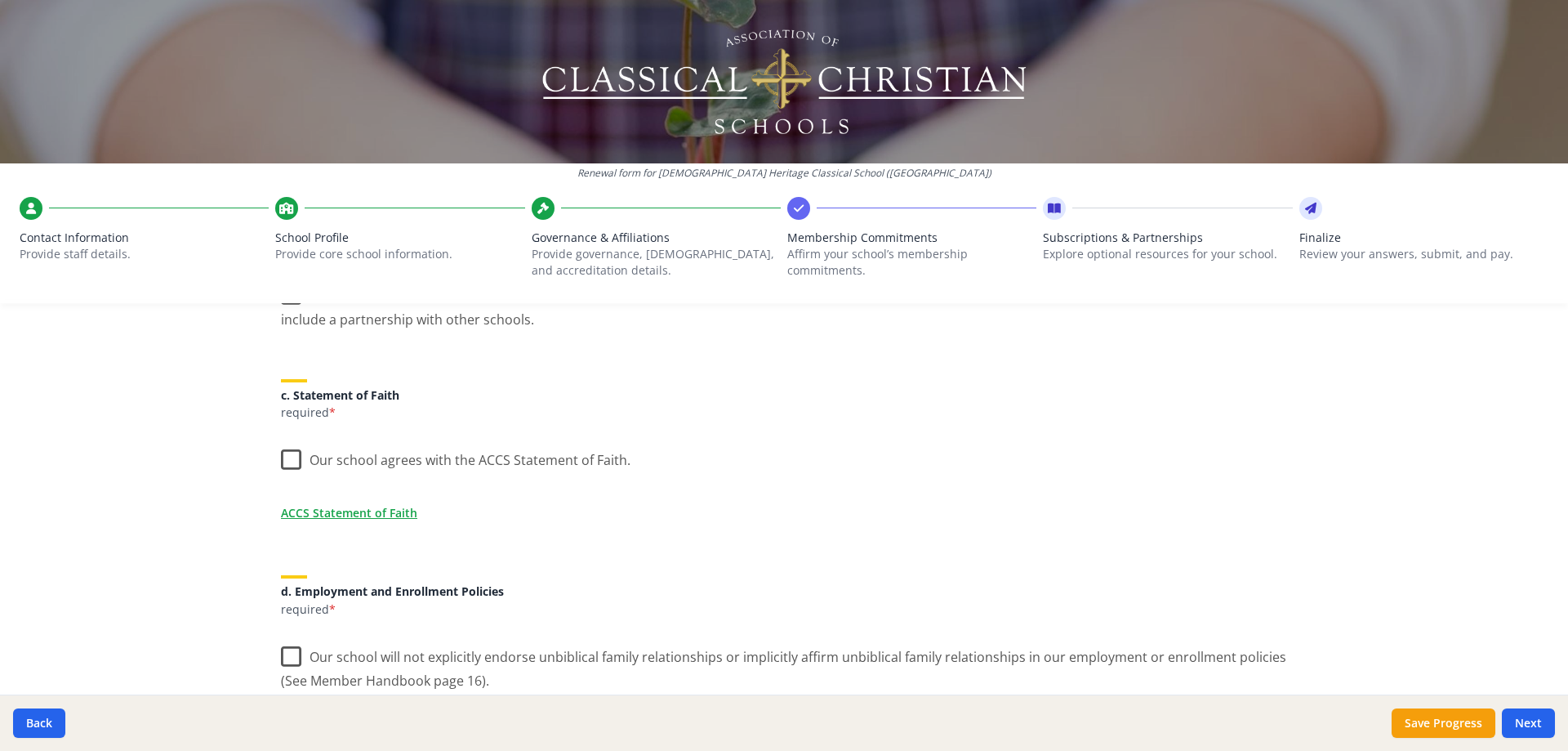
scroll to position [490, 0]
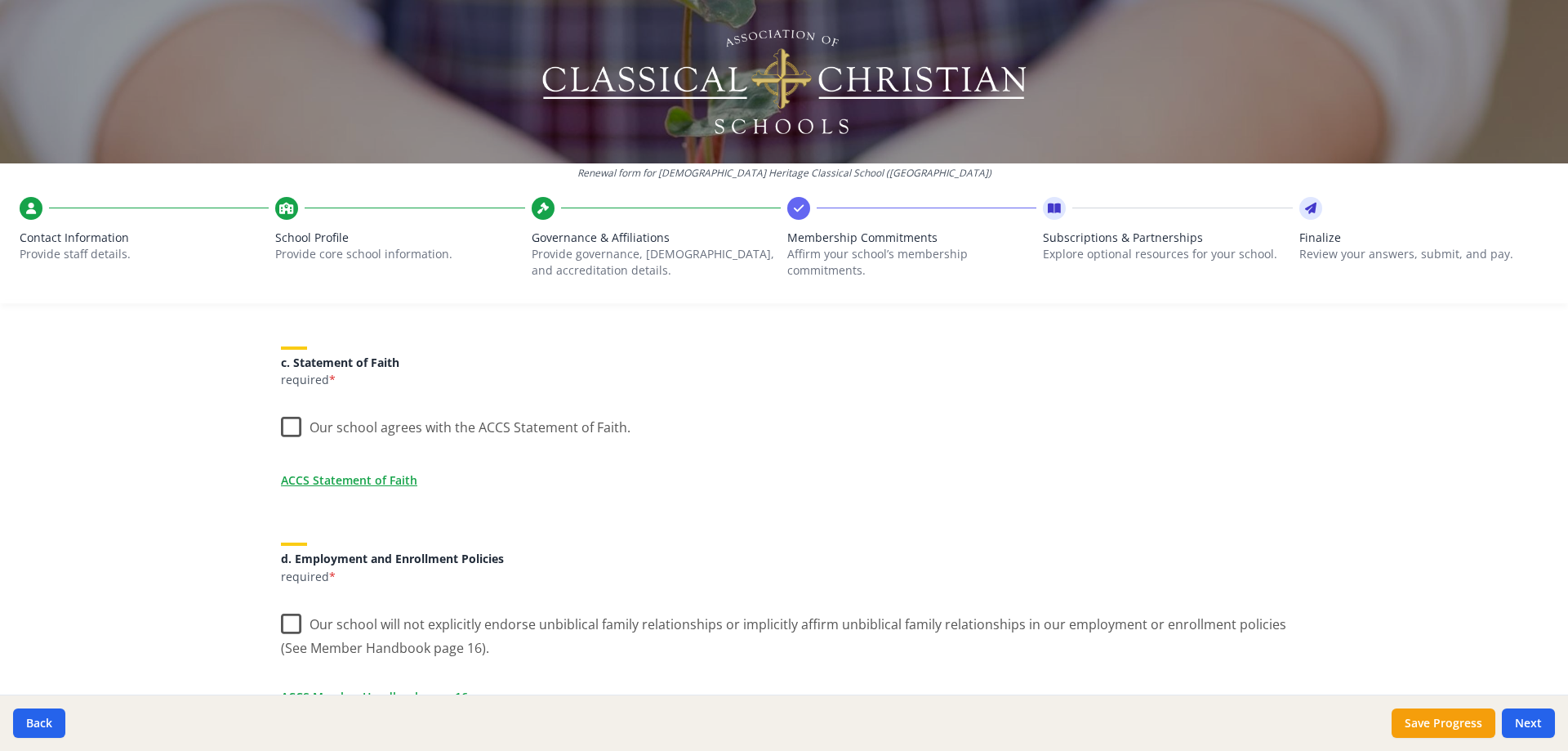
drag, startPoint x: 282, startPoint y: 429, endPoint x: 299, endPoint y: 430, distance: 17.0
click at [282, 430] on label "Our school agrees with the ACCS Statement of Faith." at bounding box center [455, 424] width 350 height 36
click at [0, 0] on input "Our school agrees with the ACCS Statement of Faith." at bounding box center [0, 0] width 0 height 0
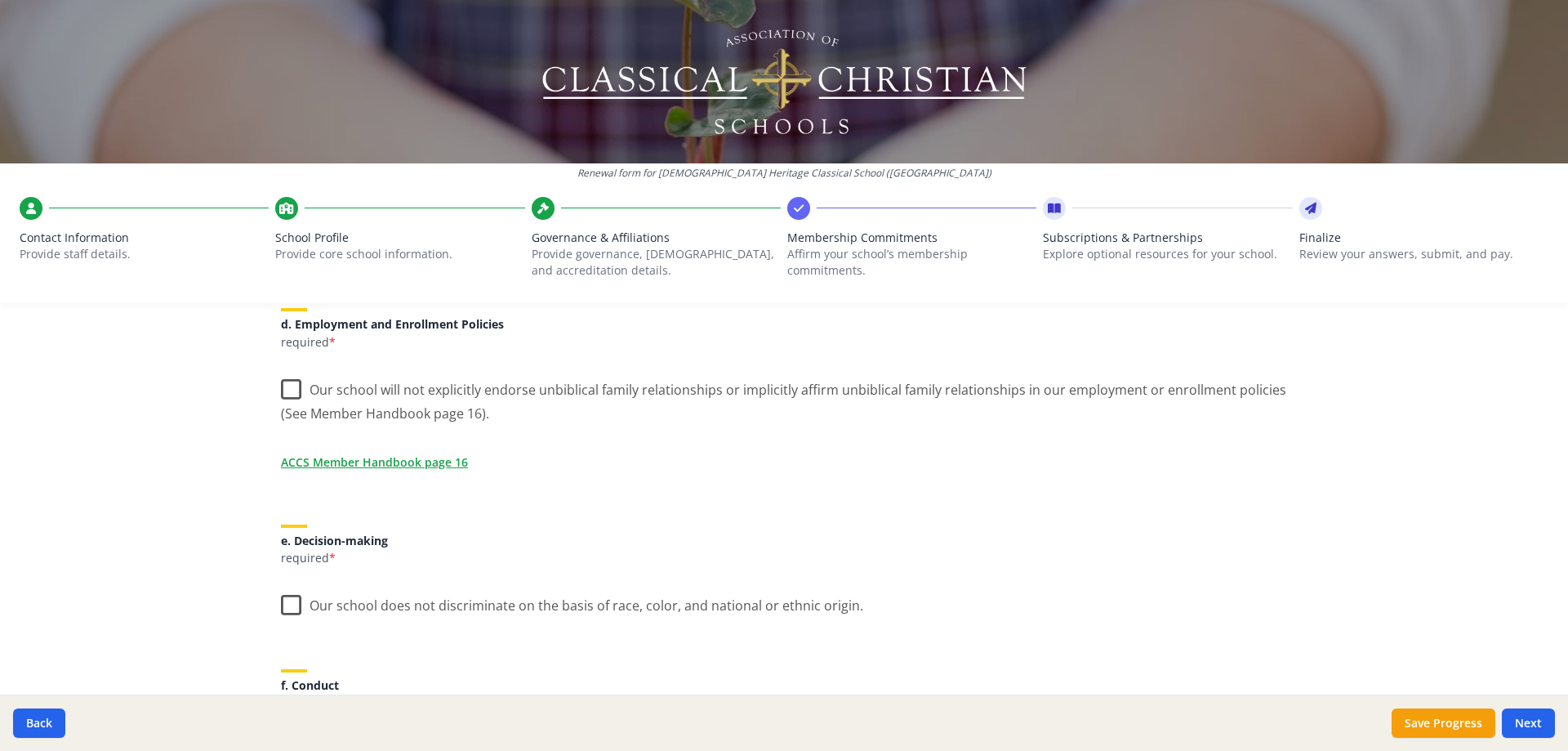
scroll to position [735, 0]
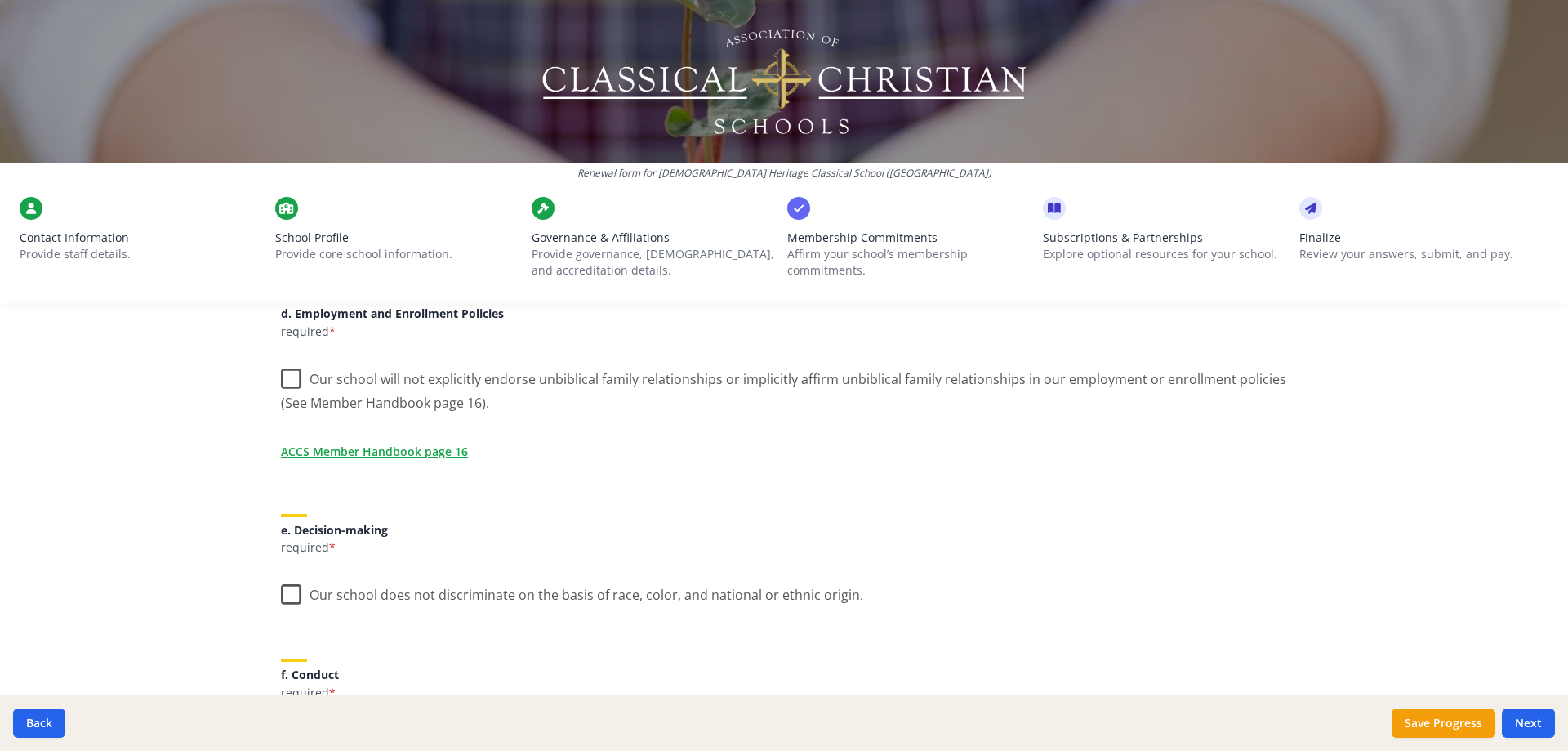
click at [286, 379] on label "Our school will not explicitly endorse unbiblical family relationships or impli…" at bounding box center [784, 385] width 1006 height 55
click at [0, 0] on input "Our school will not explicitly endorse unbiblical family relationships or impli…" at bounding box center [0, 0] width 0 height 0
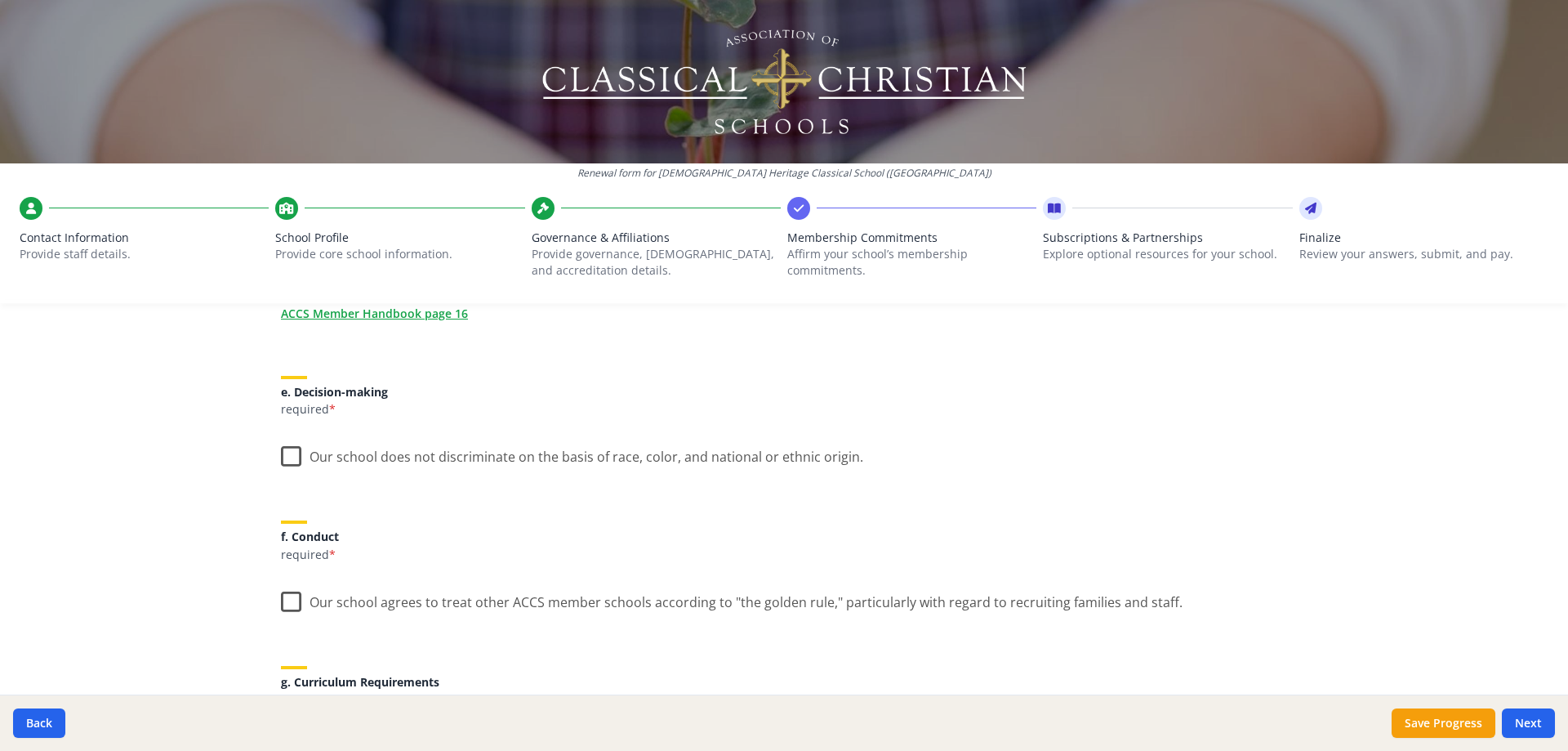
scroll to position [899, 0]
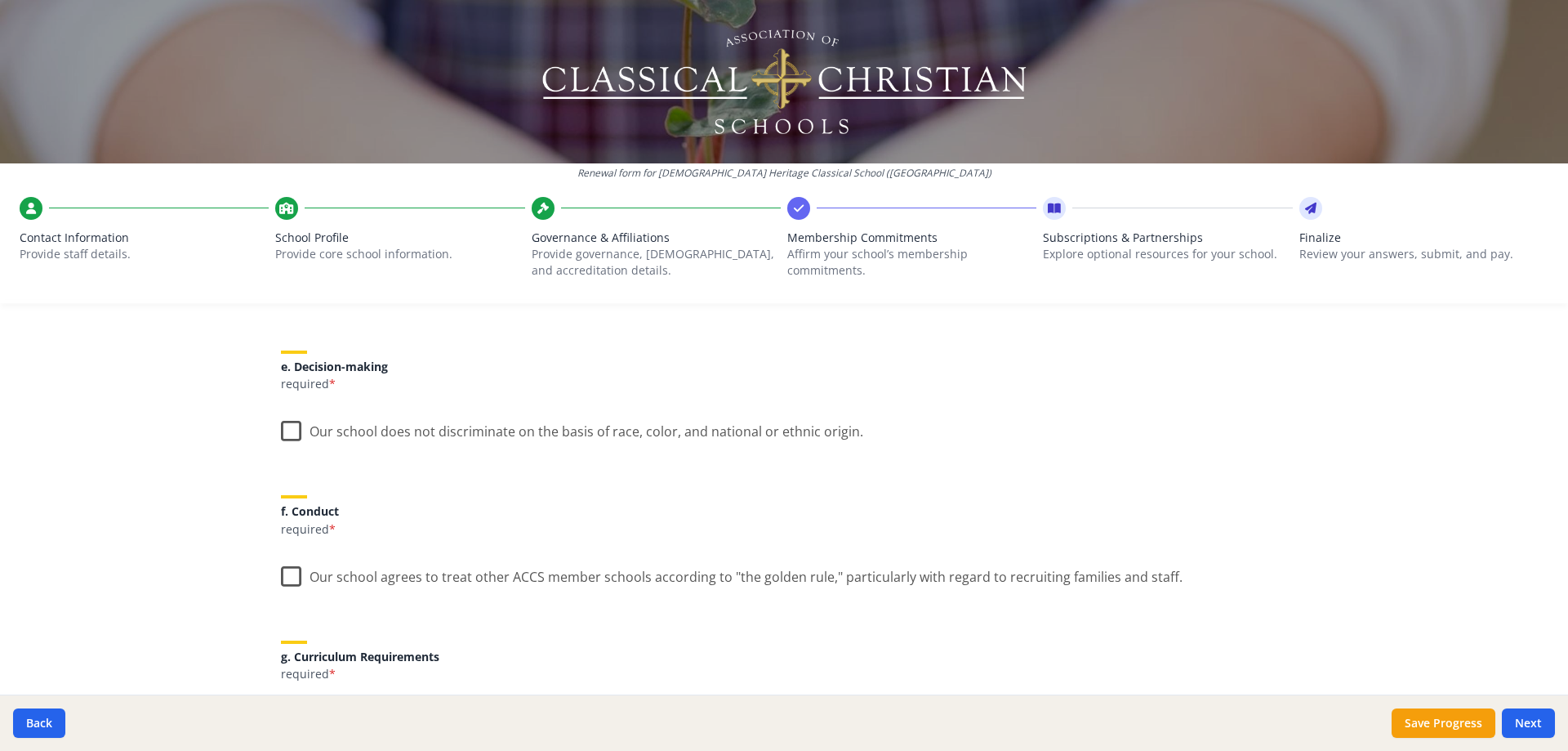
click at [282, 427] on label "Our school does not discriminate on the basis of race, color, and national or e…" at bounding box center [571, 428] width 583 height 36
click at [0, 0] on input "Our school does not discriminate on the basis of race, color, and national or e…" at bounding box center [0, 0] width 0 height 0
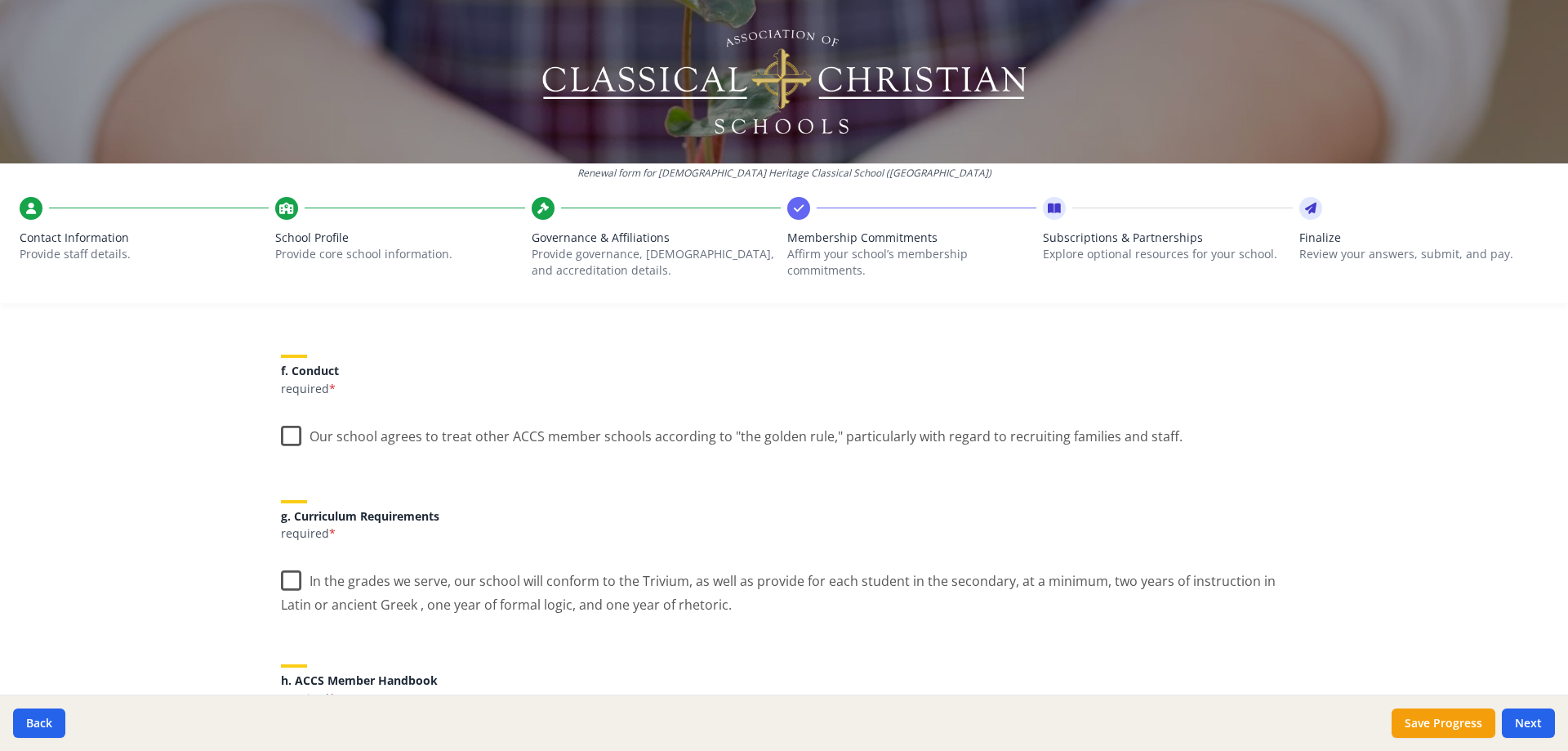
scroll to position [1062, 0]
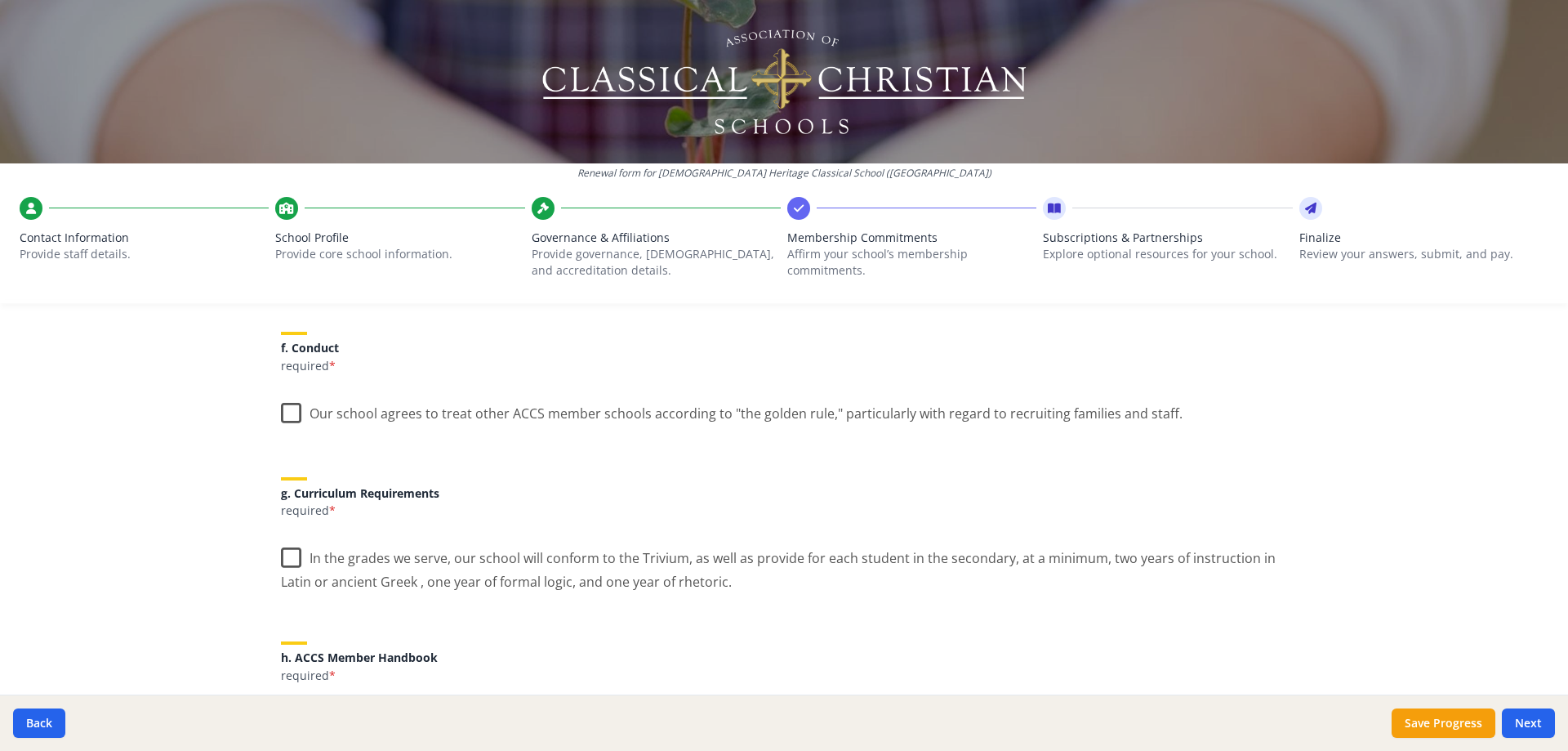
click at [285, 418] on label "Our school agrees to treat other ACCS member schools according to "the golden r…" at bounding box center [731, 410] width 901 height 36
click at [0, 0] on input "Our school agrees to treat other ACCS member schools according to "the golden r…" at bounding box center [0, 0] width 0 height 0
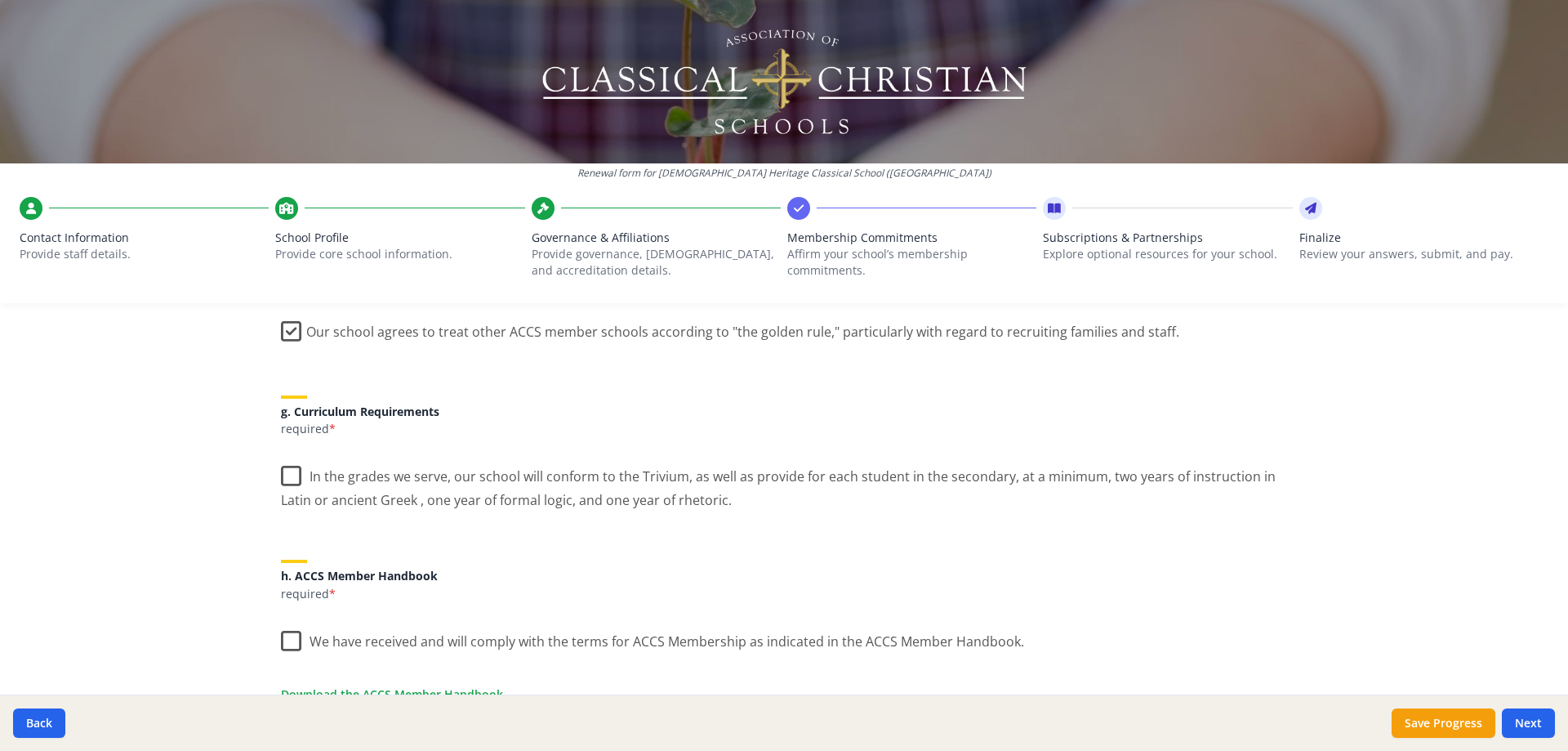
click at [282, 476] on label "In the grades we serve, our school will conform to the Trivium, as well as prov…" at bounding box center [784, 482] width 1006 height 55
click at [0, 0] on input "In the grades we serve, our school will conform to the Trivium, as well as prov…" at bounding box center [0, 0] width 0 height 0
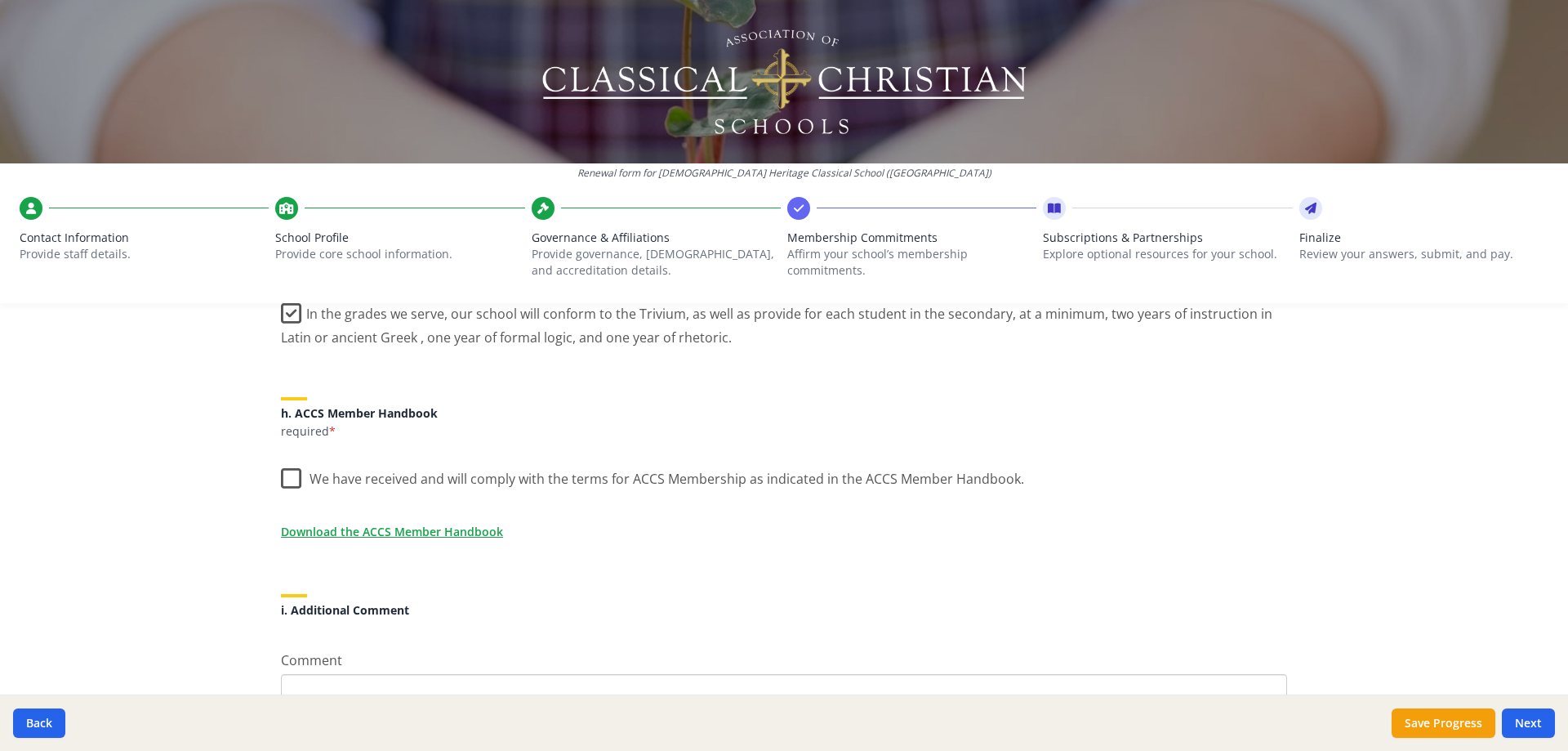
scroll to position [1307, 0]
click at [290, 476] on label "We have received and will comply with the terms for ACCS Membership as indicate…" at bounding box center [652, 474] width 743 height 36
click at [0, 0] on input "We have received and will comply with the terms for ACCS Membership as indicate…" at bounding box center [0, 0] width 0 height 0
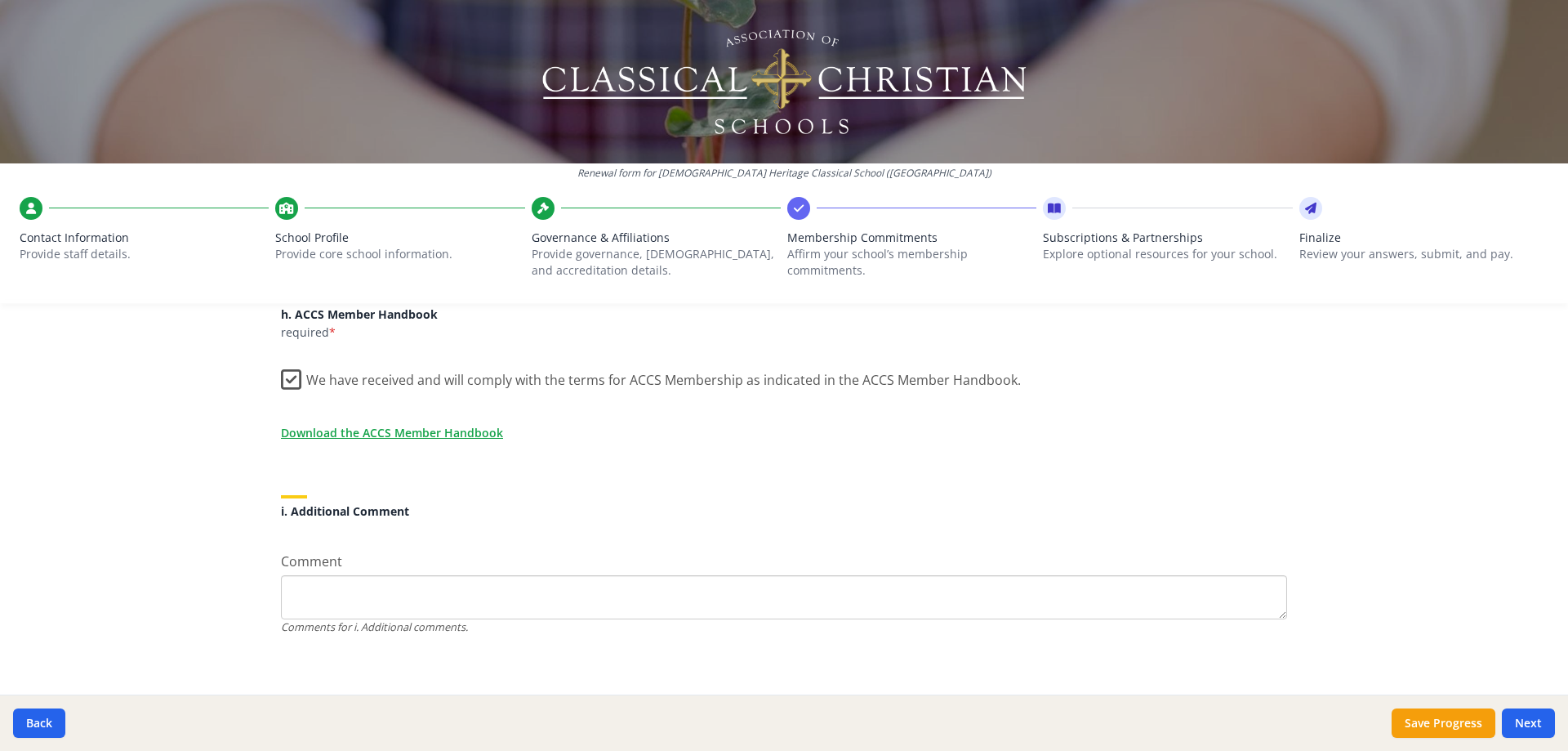
scroll to position [1415, 0]
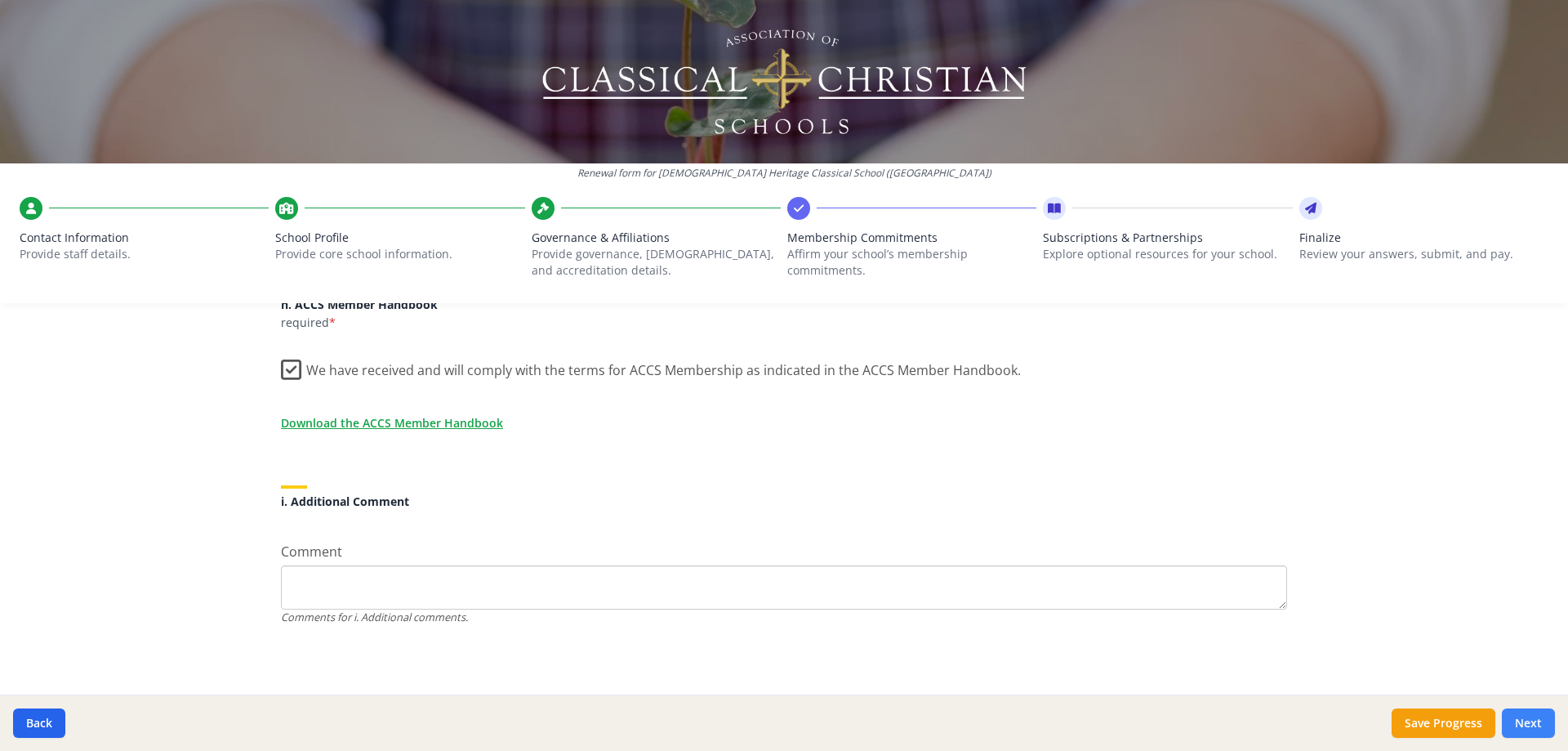
click at [1533, 713] on button "Next" at bounding box center [1528, 723] width 53 height 29
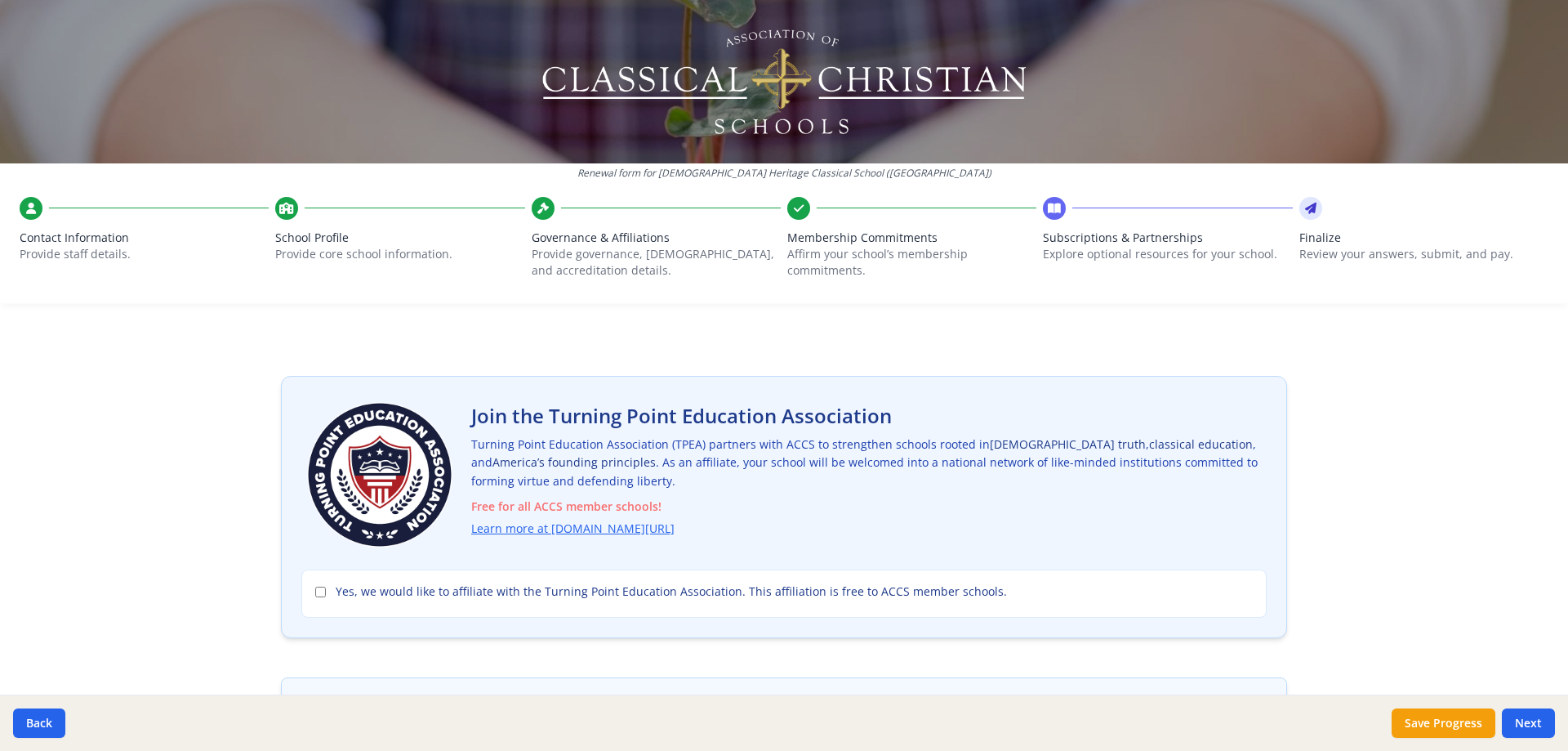
scroll to position [0, 0]
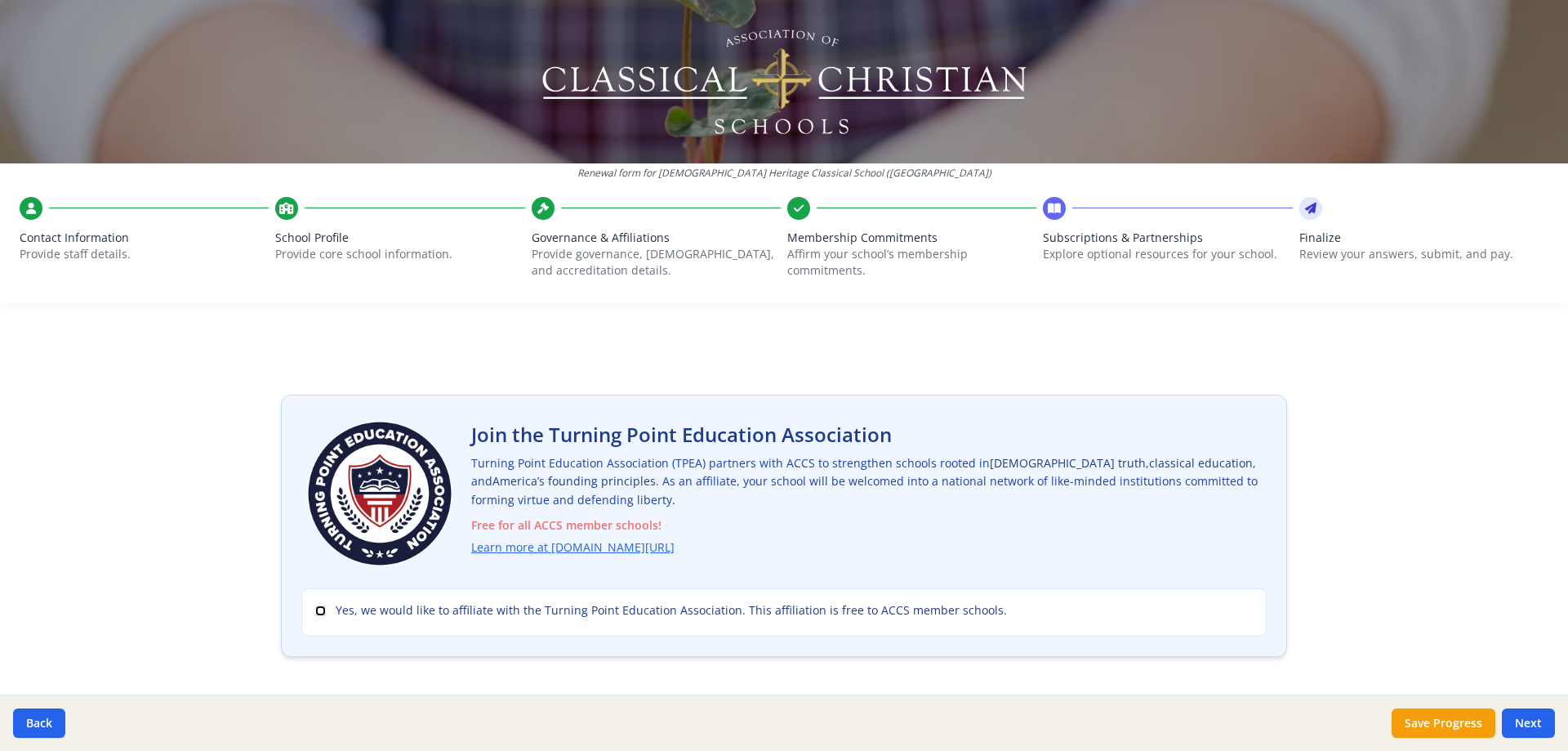
click at [315, 612] on input "Yes, we would like to affiliate with the Turning Point Education Association. T…" at bounding box center [320, 611] width 10 height 10
checkbox input "true"
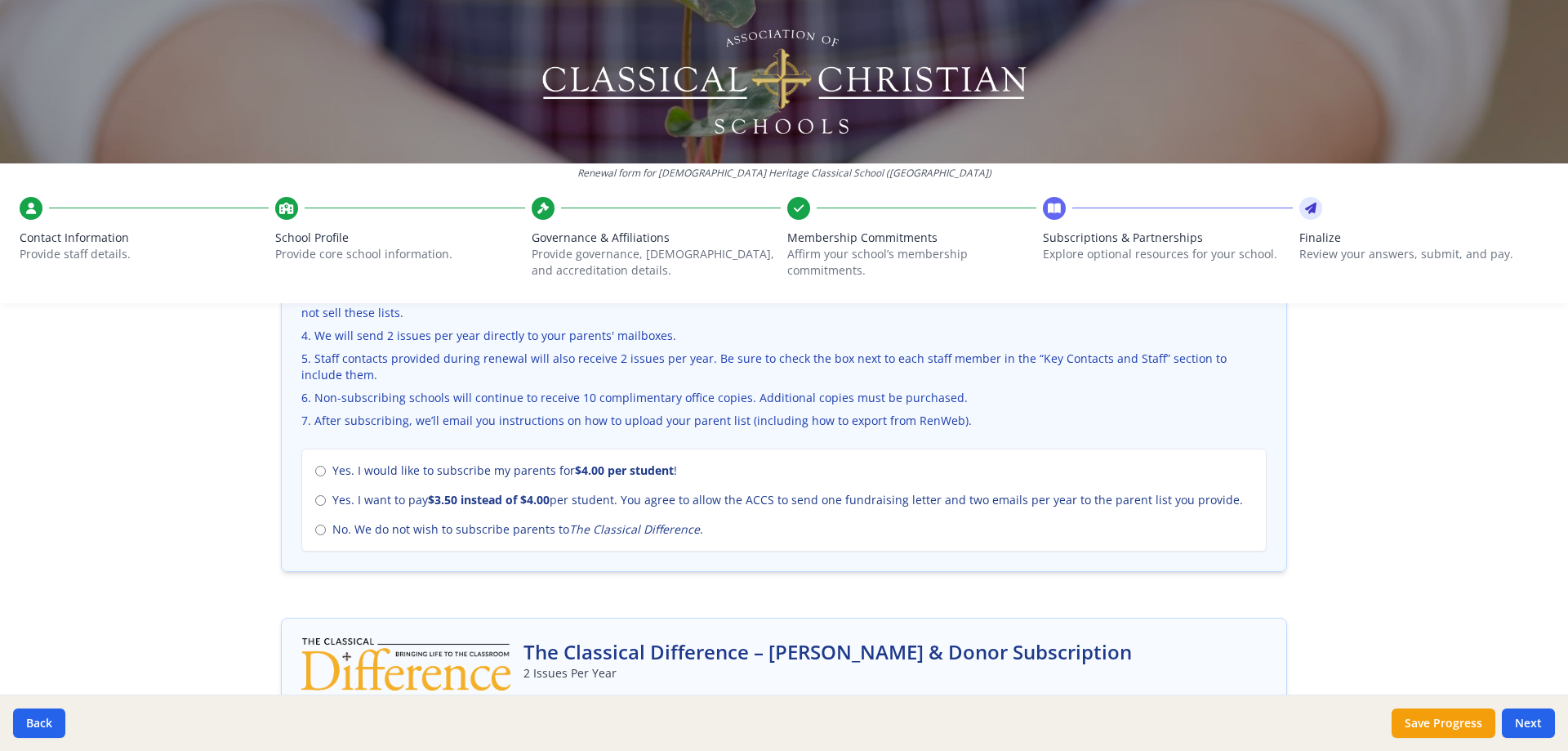
scroll to position [654, 0]
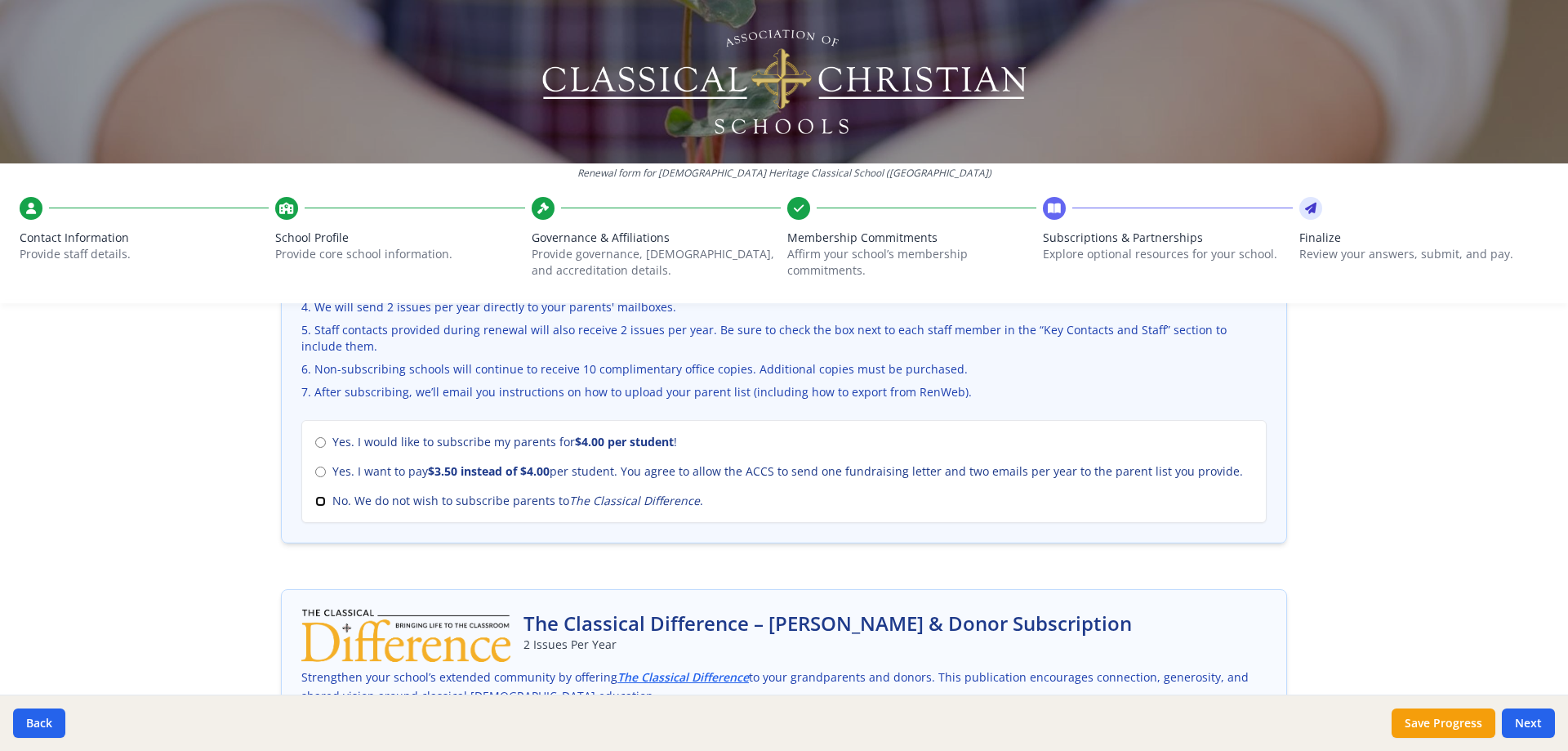
click at [315, 500] on input "No. We do not wish to subscribe parents to The Classical Difference ." at bounding box center [320, 502] width 10 height 10
radio input "true"
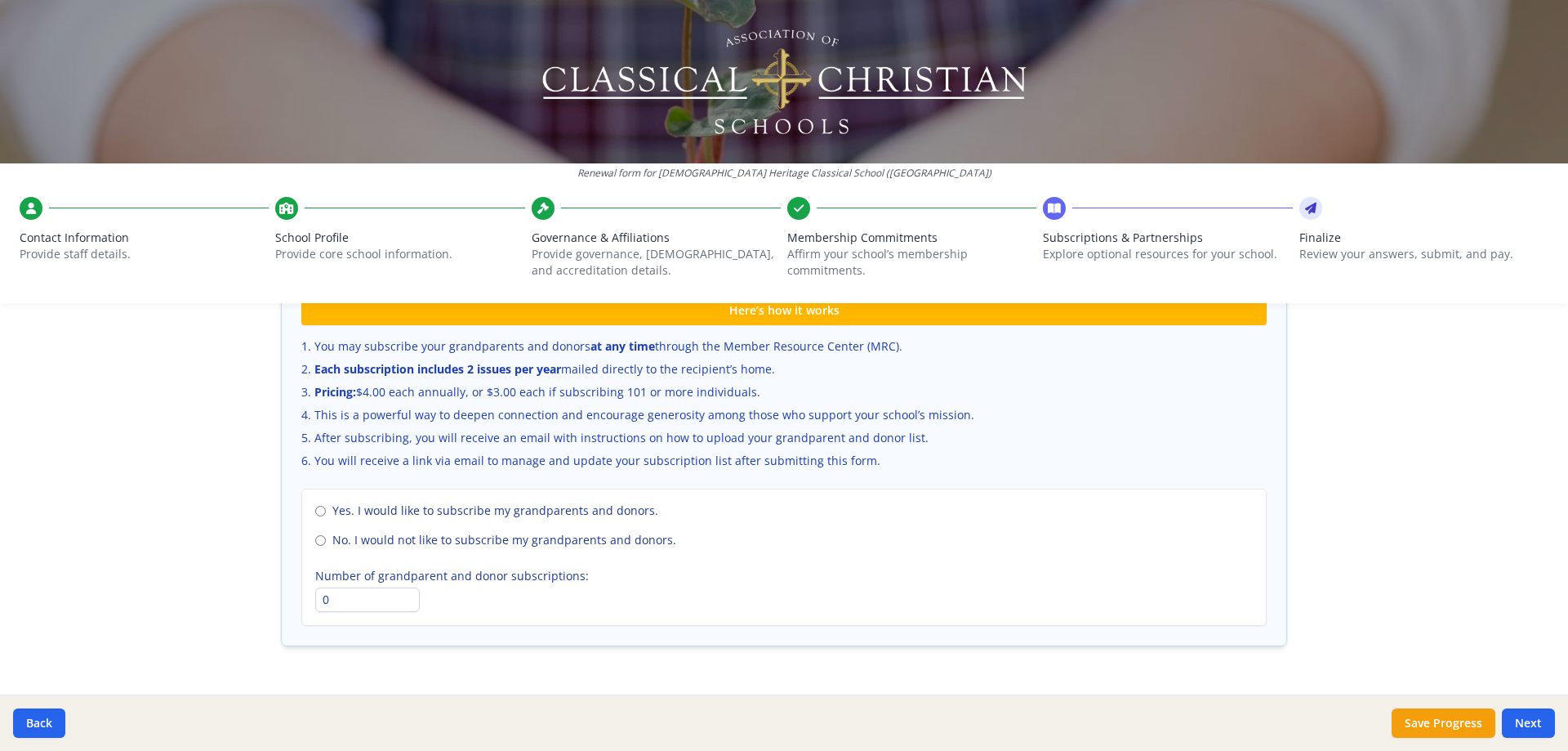
scroll to position [1117, 0]
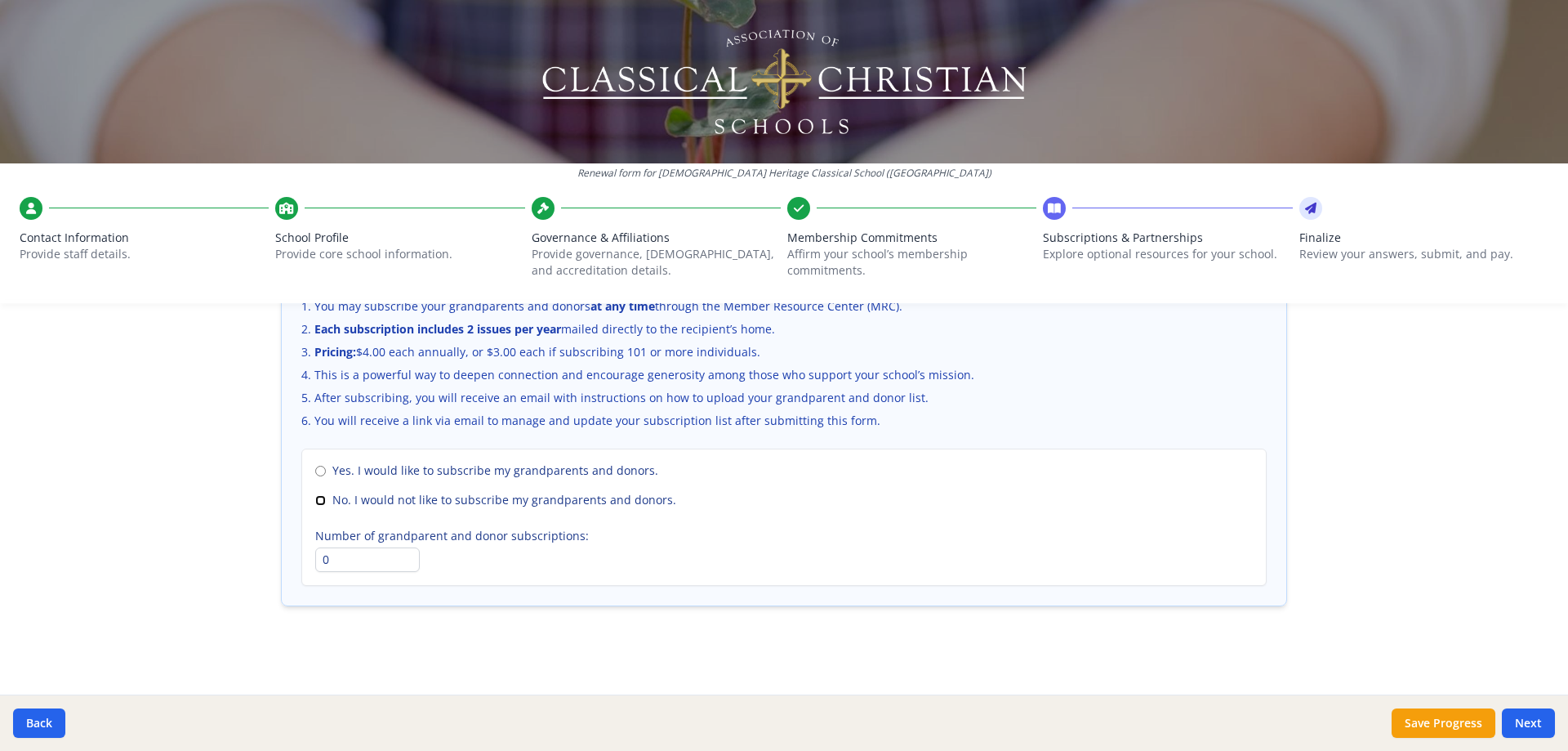
click at [316, 498] on input "No. I would not like to subscribe my grandparents and donors." at bounding box center [320, 501] width 10 height 10
radio input "true"
click at [1528, 713] on button "Next" at bounding box center [1528, 723] width 53 height 29
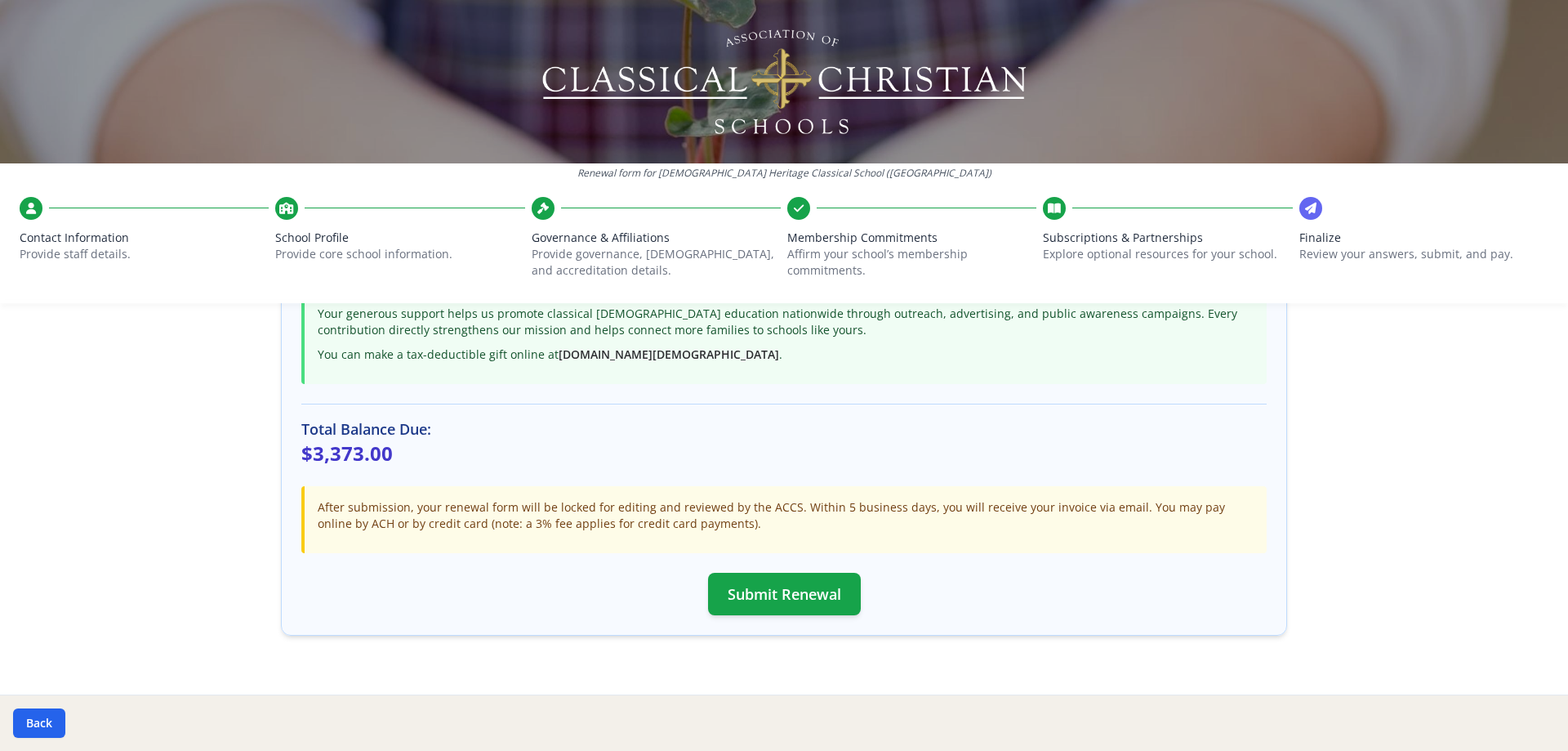
scroll to position [426, 0]
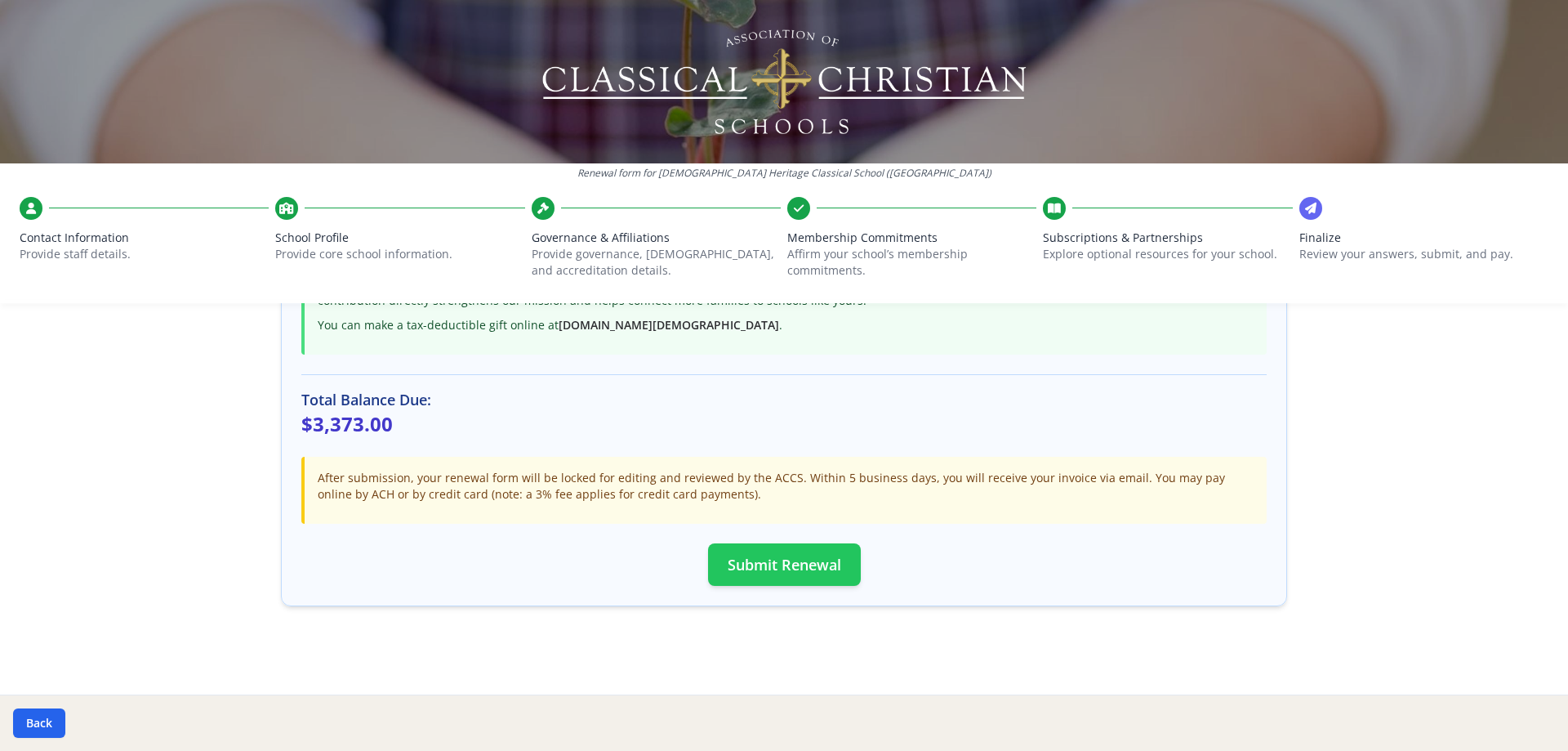
click at [784, 560] on button "Submit Renewal" at bounding box center [784, 564] width 152 height 42
